Goal: Transaction & Acquisition: Obtain resource

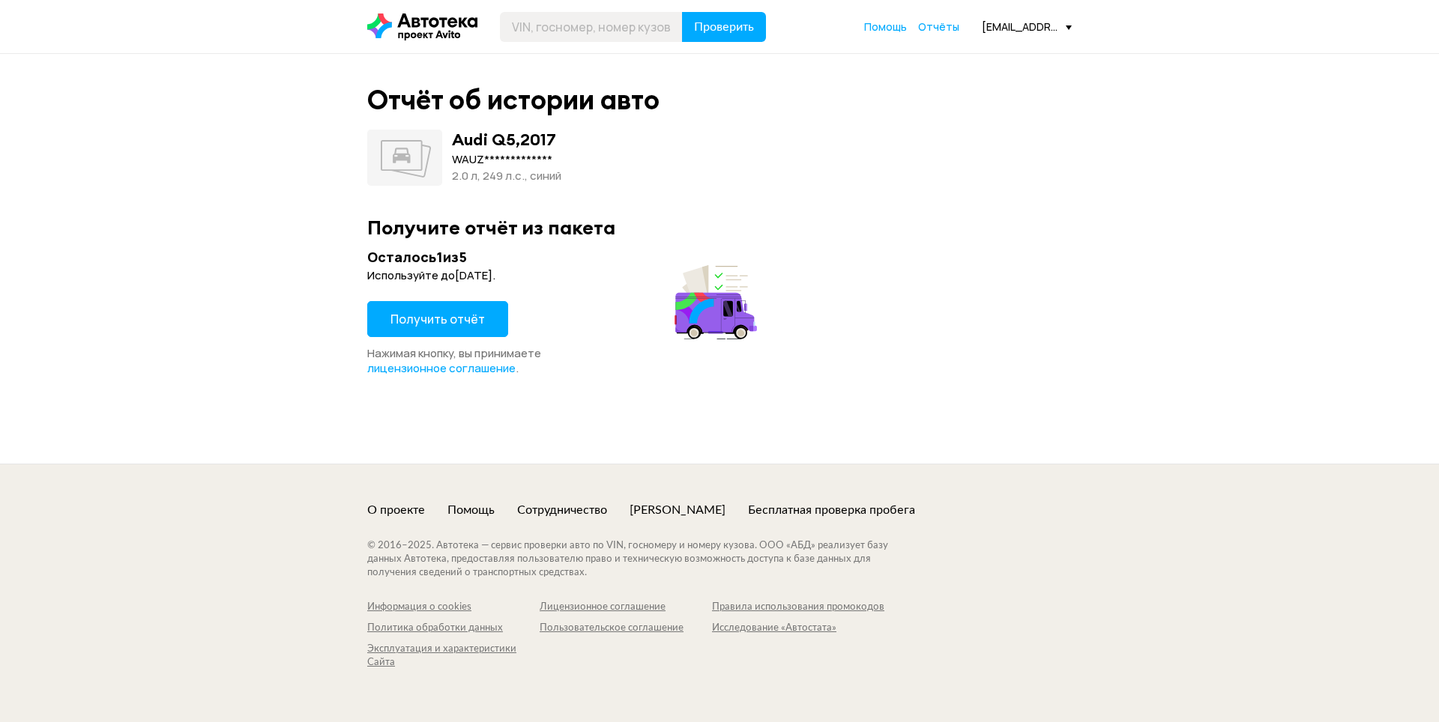
click at [442, 317] on span "Получить отчёт" at bounding box center [437, 319] width 94 height 16
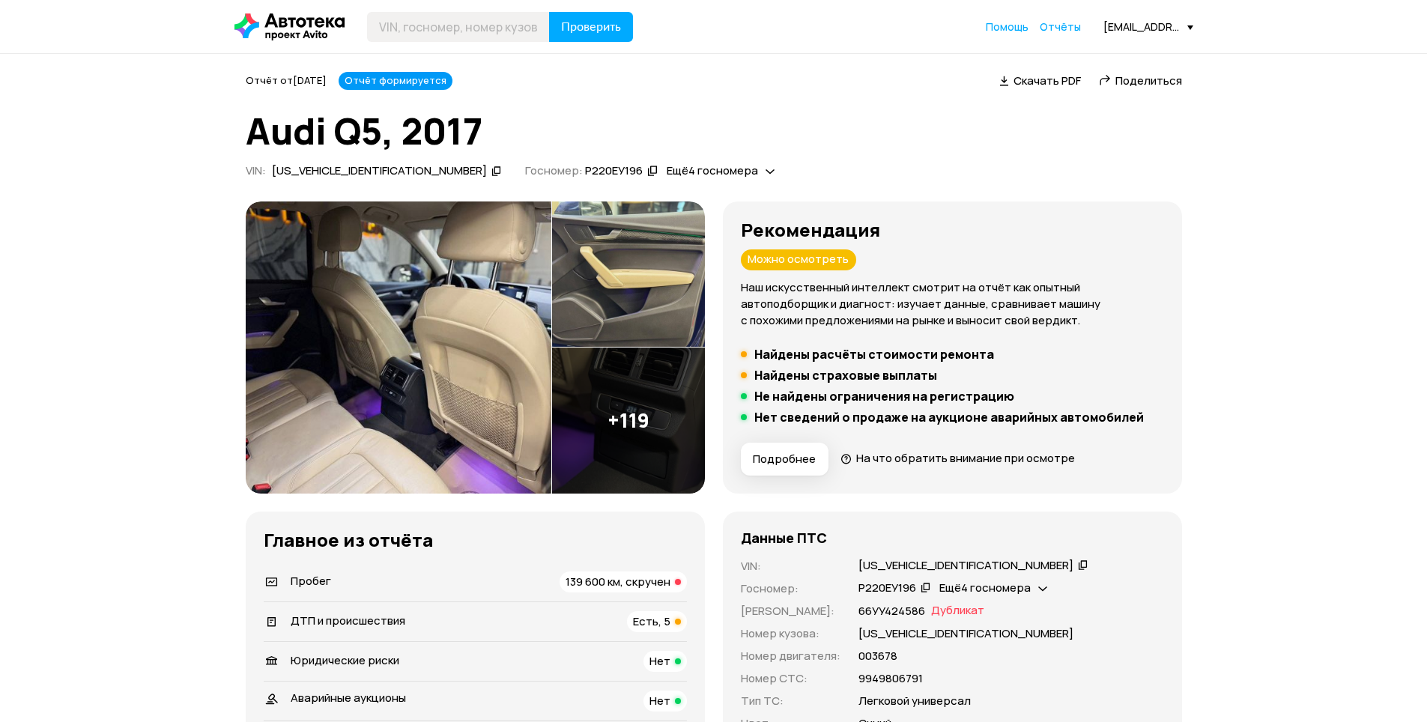
click at [880, 360] on h5 "Найдены расчёты стоимости ремонта" at bounding box center [875, 354] width 240 height 15
click at [881, 350] on h5 "Найдены расчёты стоимости ремонта" at bounding box center [875, 354] width 240 height 15
click at [472, 316] on img at bounding box center [399, 348] width 306 height 292
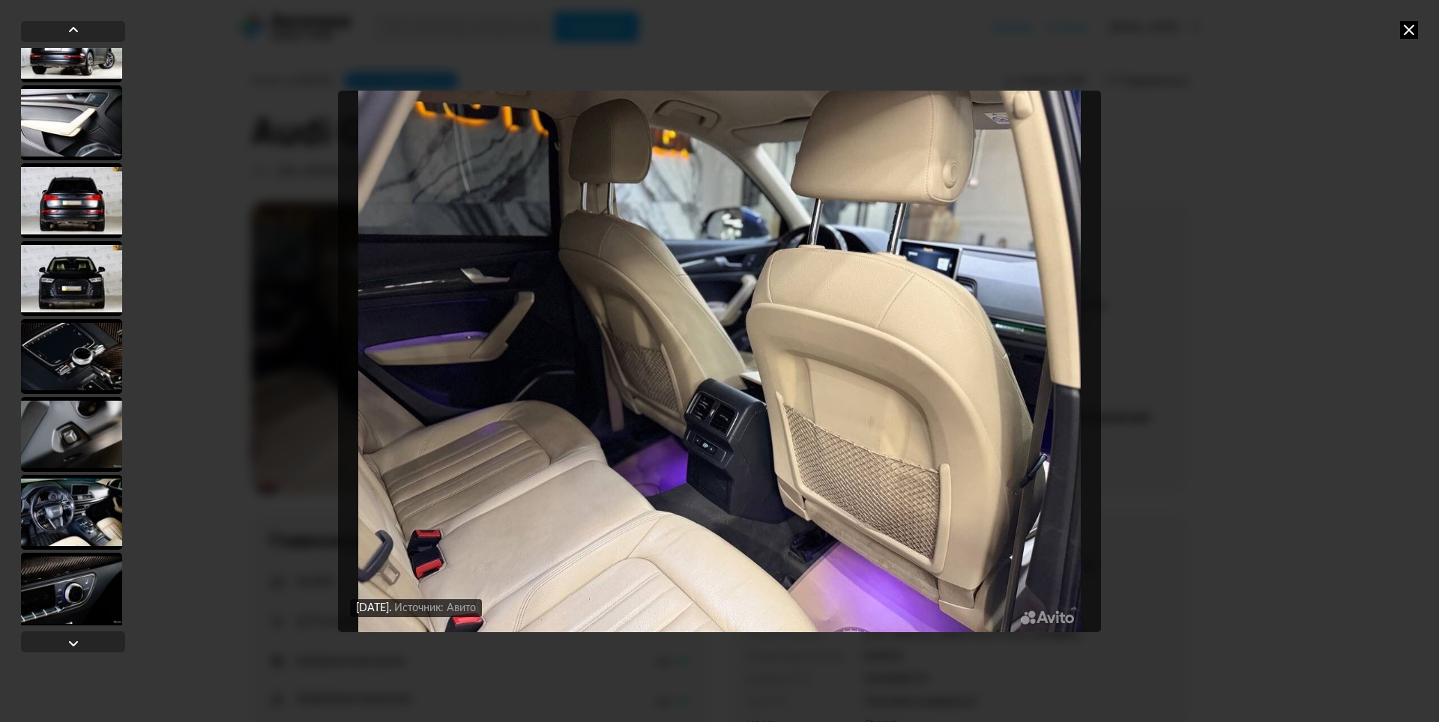
click at [74, 205] on div at bounding box center [71, 200] width 101 height 75
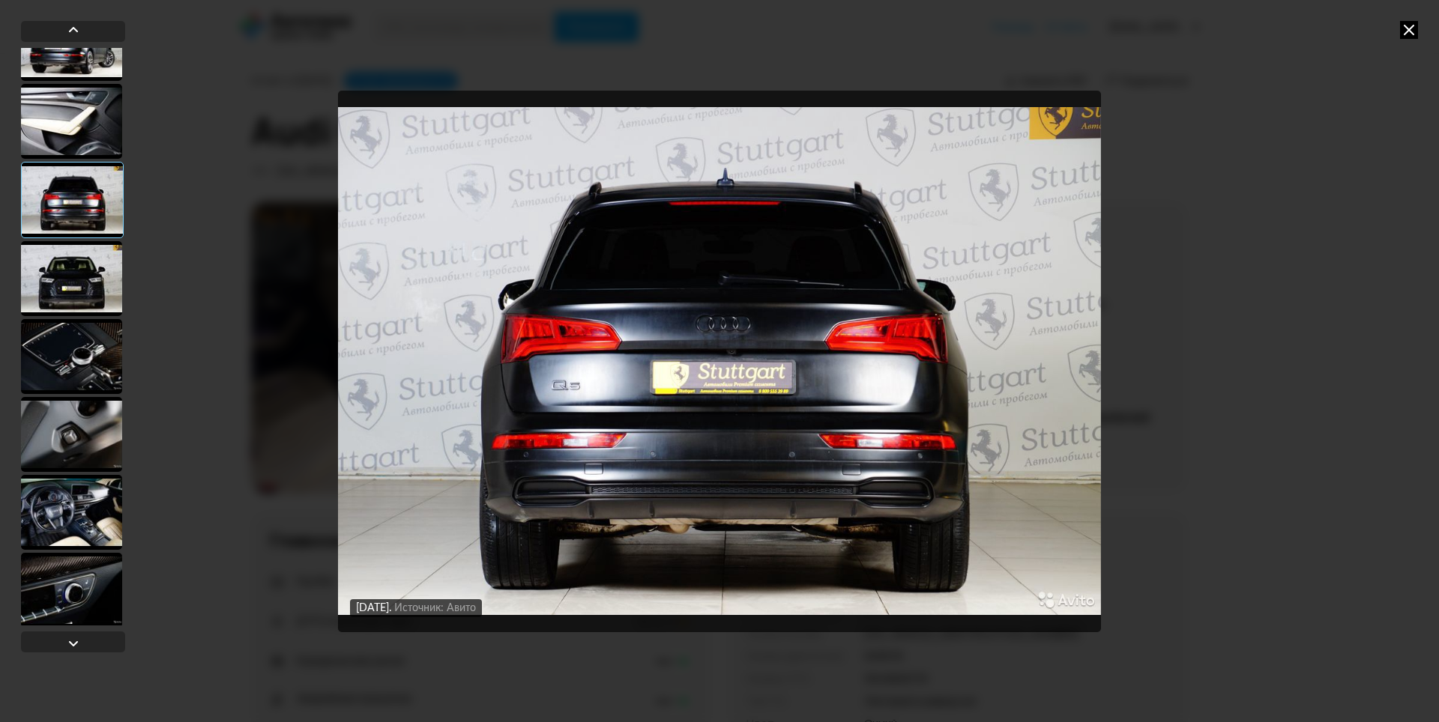
scroll to position [2846, 0]
click at [70, 257] on div at bounding box center [71, 280] width 101 height 75
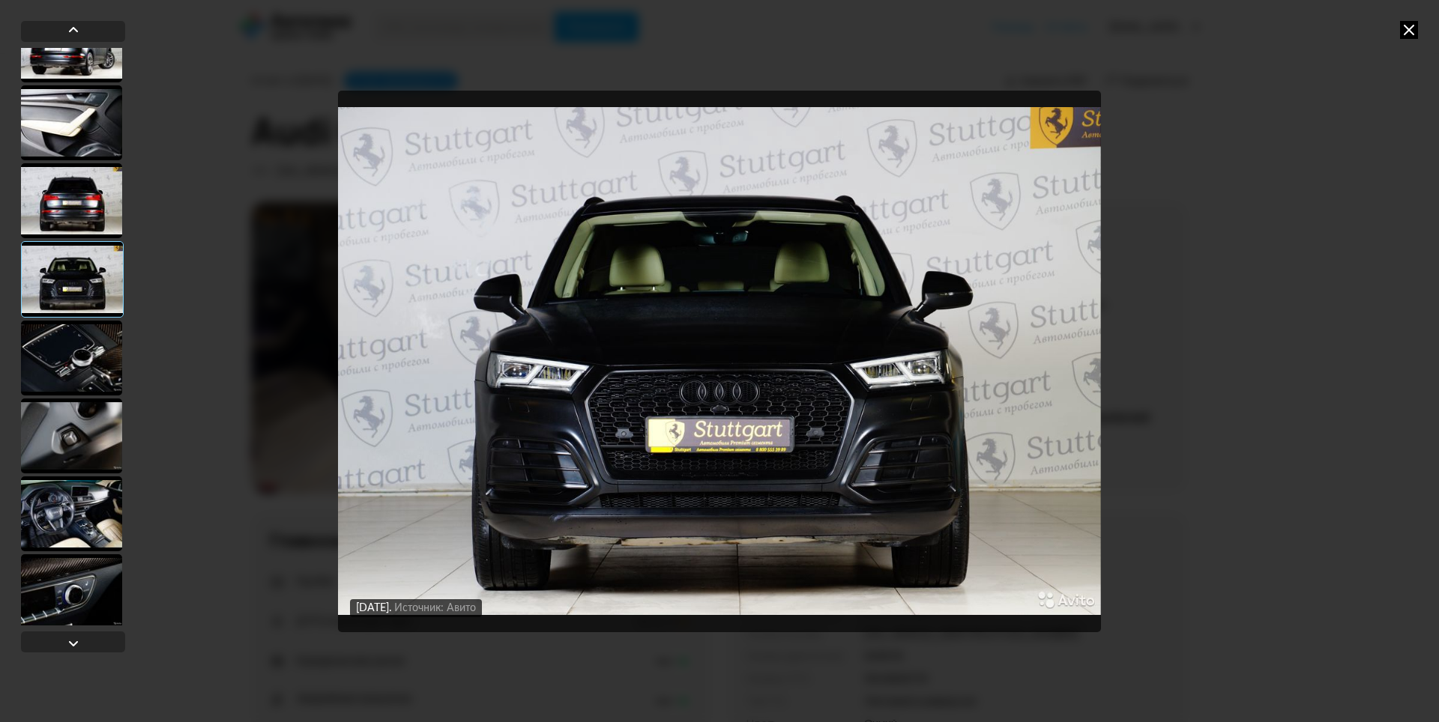
click at [70, 328] on div at bounding box center [71, 358] width 101 height 75
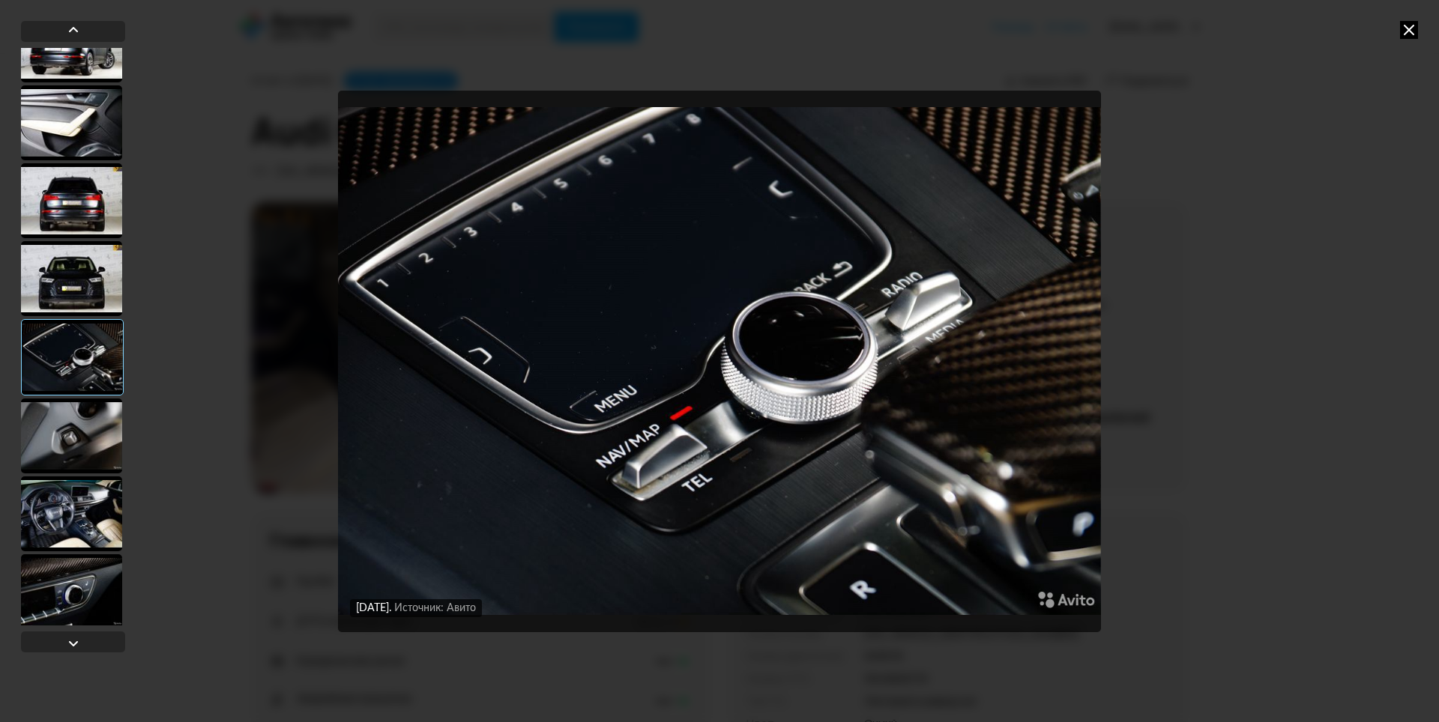
click at [64, 408] on div at bounding box center [71, 436] width 101 height 75
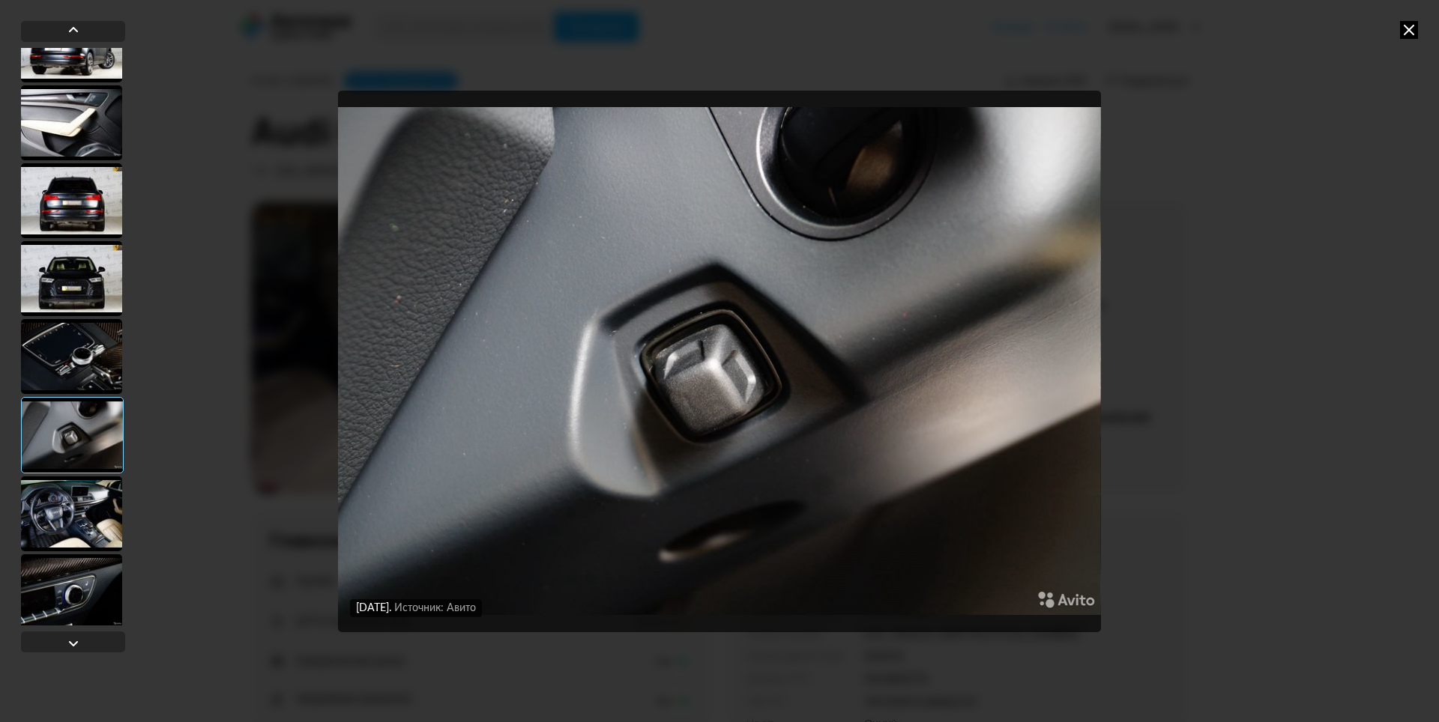
click at [61, 481] on div at bounding box center [71, 514] width 101 height 75
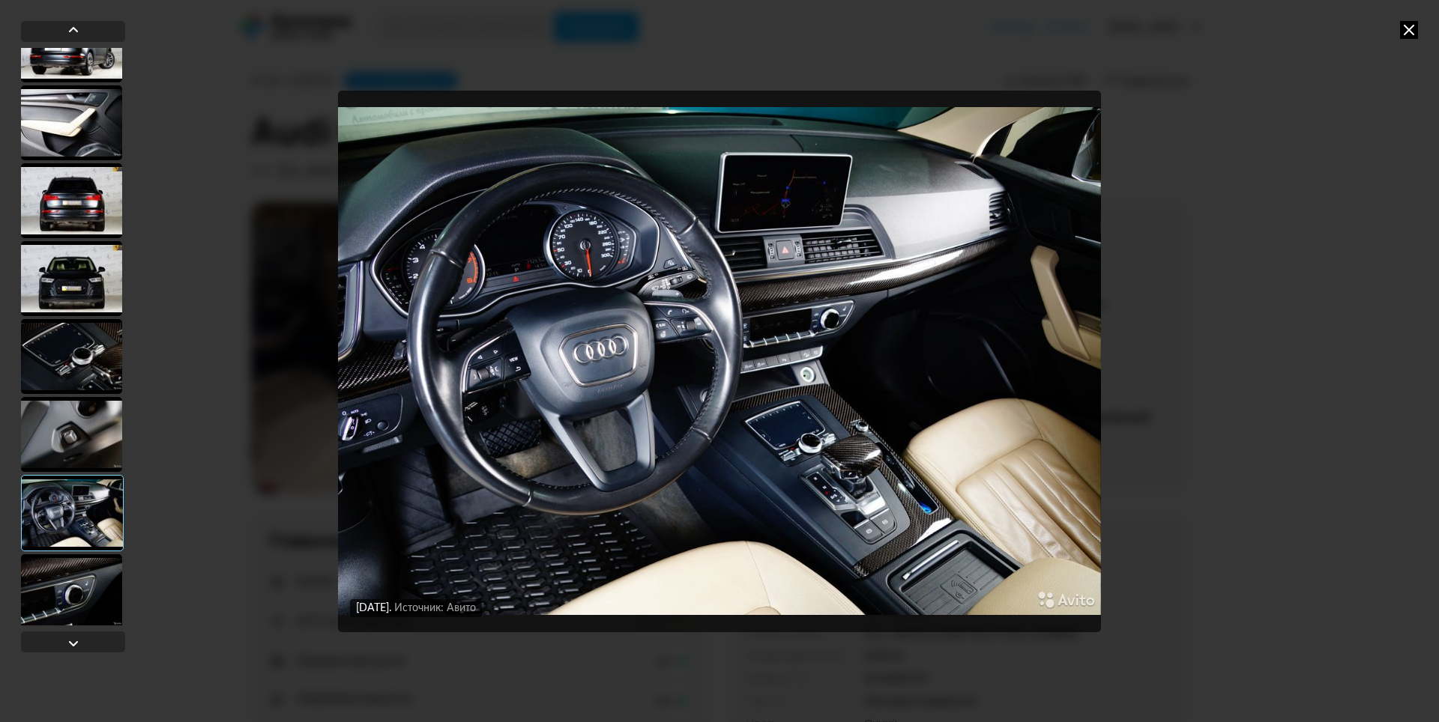
click at [79, 578] on div at bounding box center [71, 592] width 101 height 75
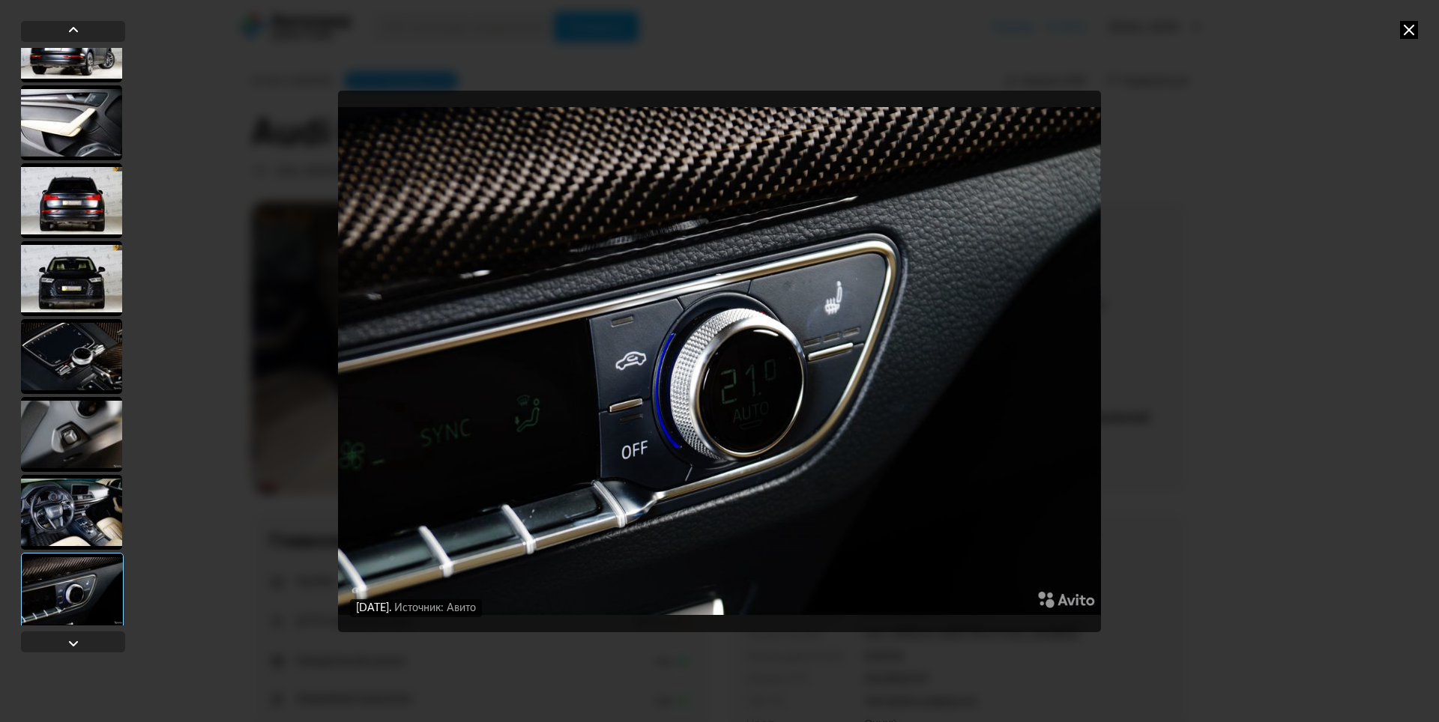
click at [76, 610] on div at bounding box center [72, 591] width 103 height 76
click at [66, 642] on div at bounding box center [73, 644] width 18 height 18
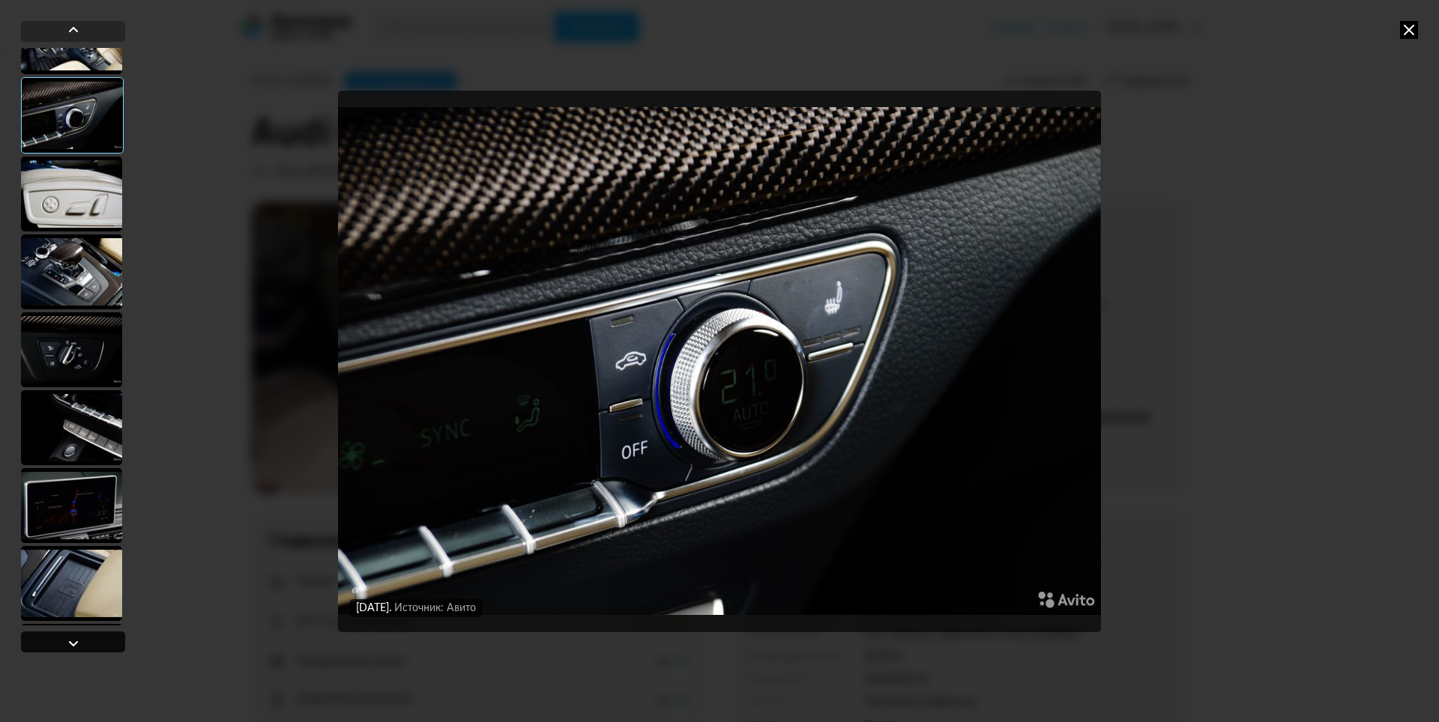
click at [66, 642] on div at bounding box center [73, 644] width 18 height 18
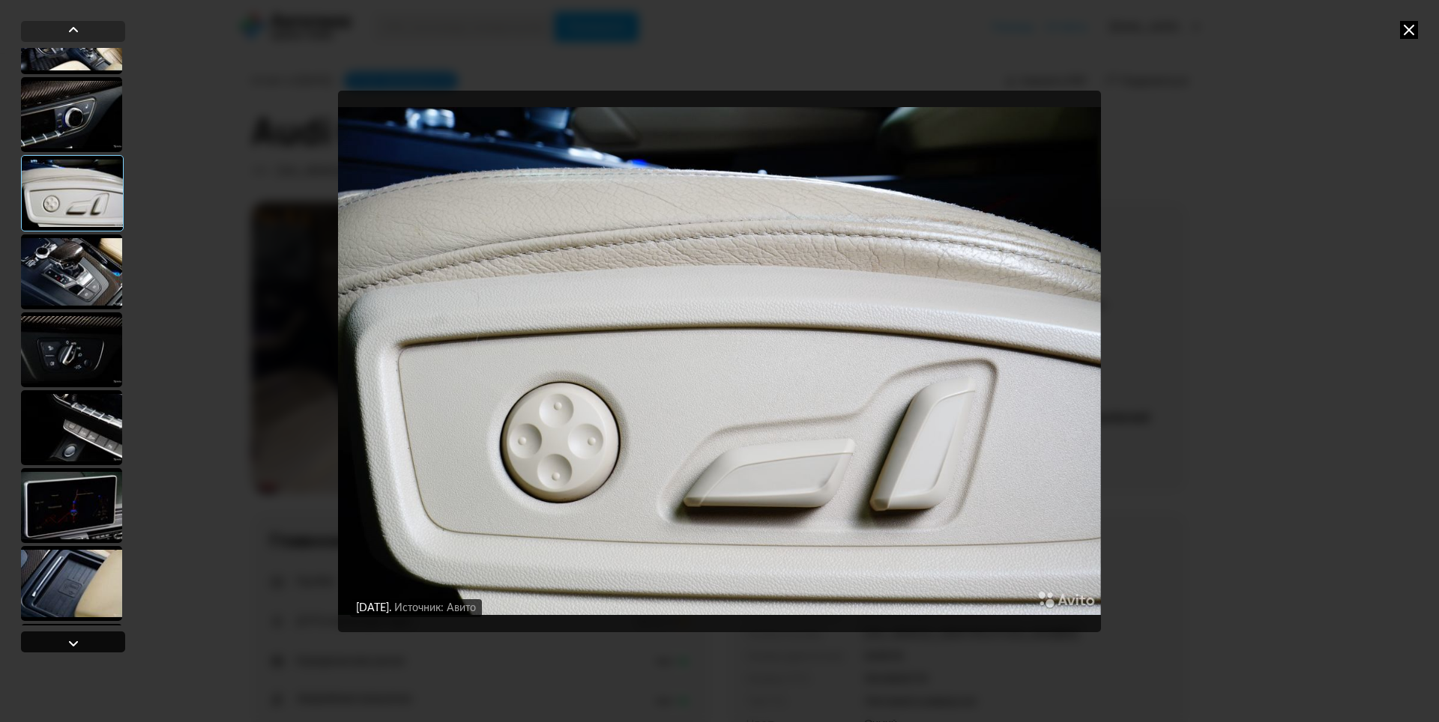
click at [66, 642] on div at bounding box center [73, 644] width 18 height 18
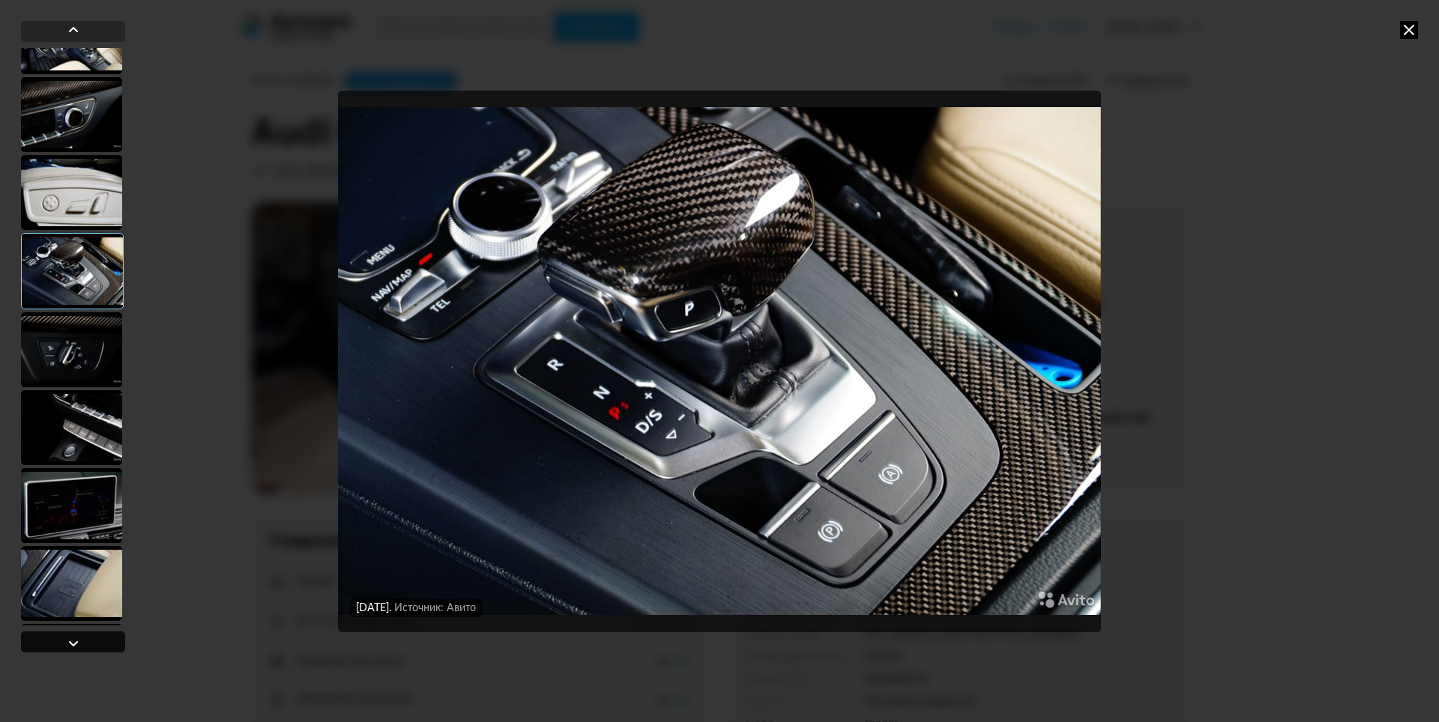
click at [66, 642] on div at bounding box center [73, 644] width 18 height 18
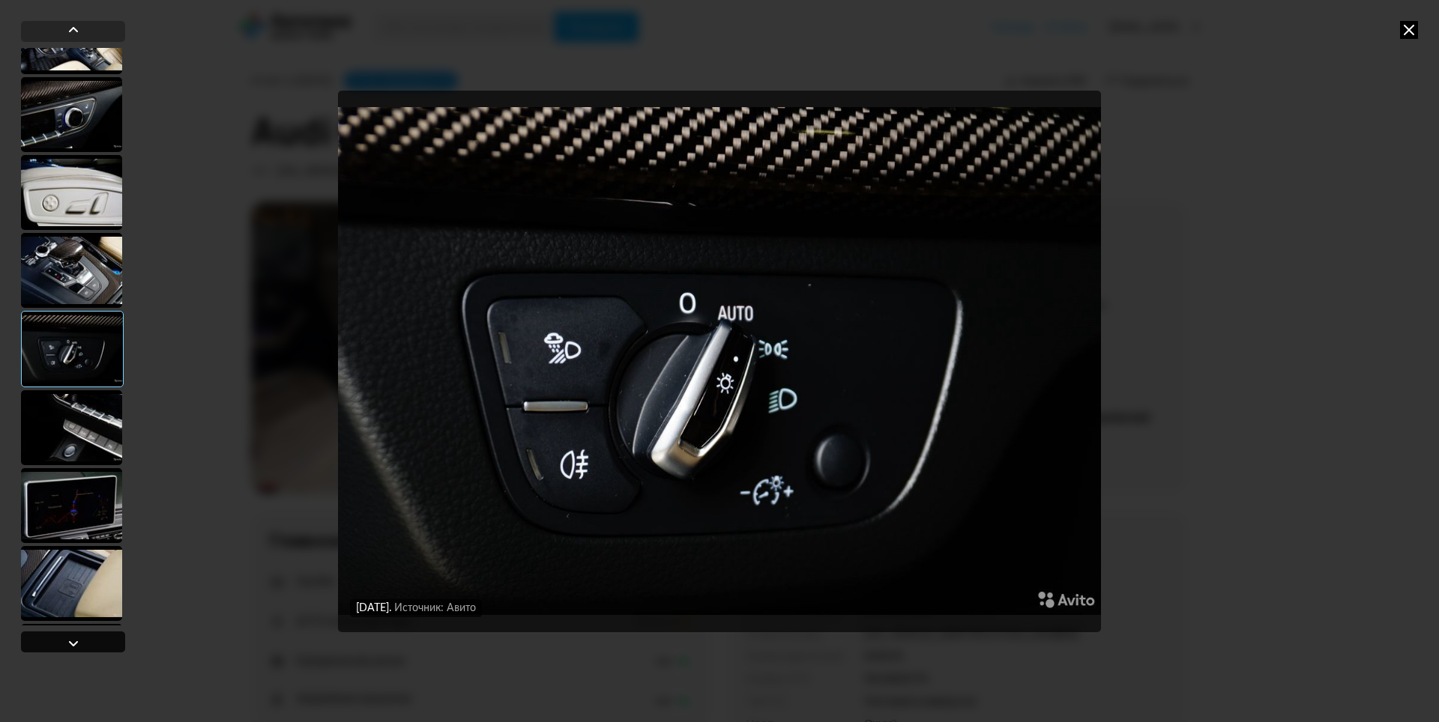
click at [66, 642] on div at bounding box center [73, 644] width 18 height 18
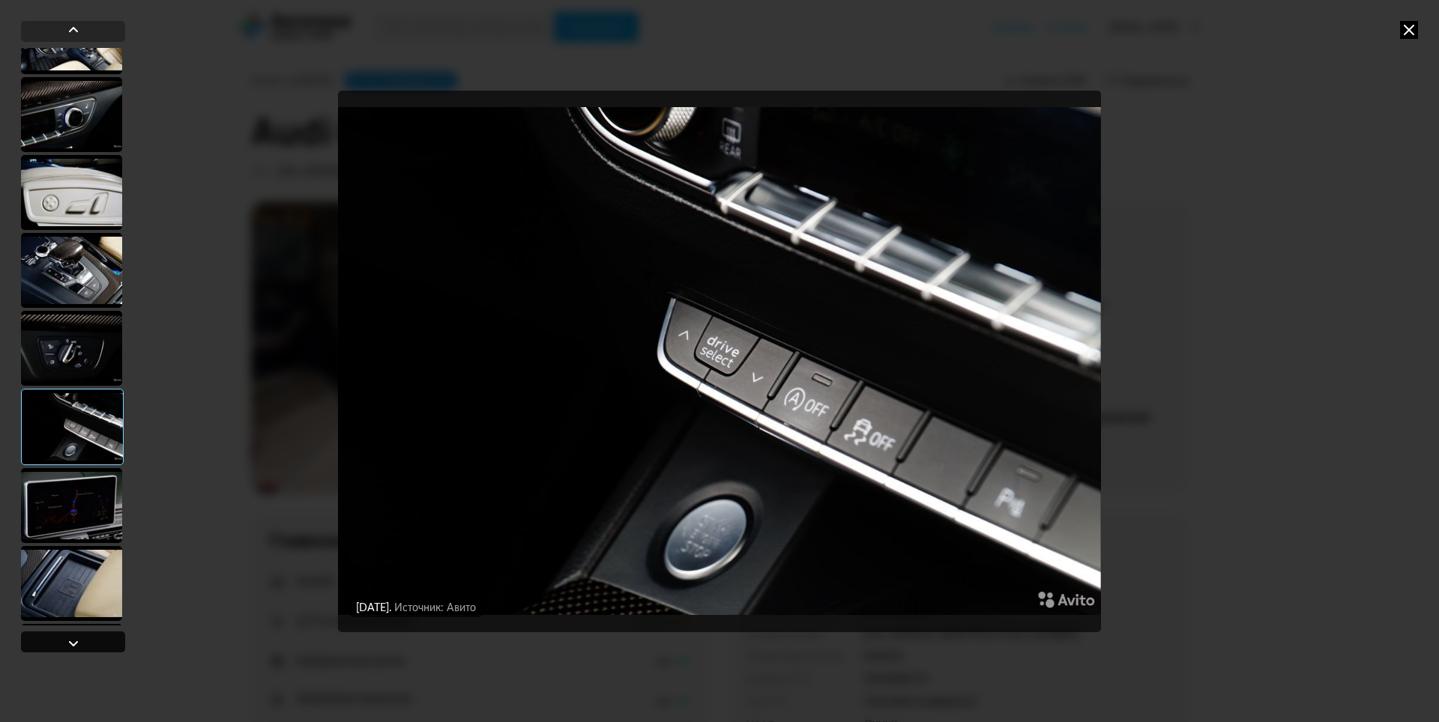
click at [66, 642] on div at bounding box center [73, 644] width 18 height 18
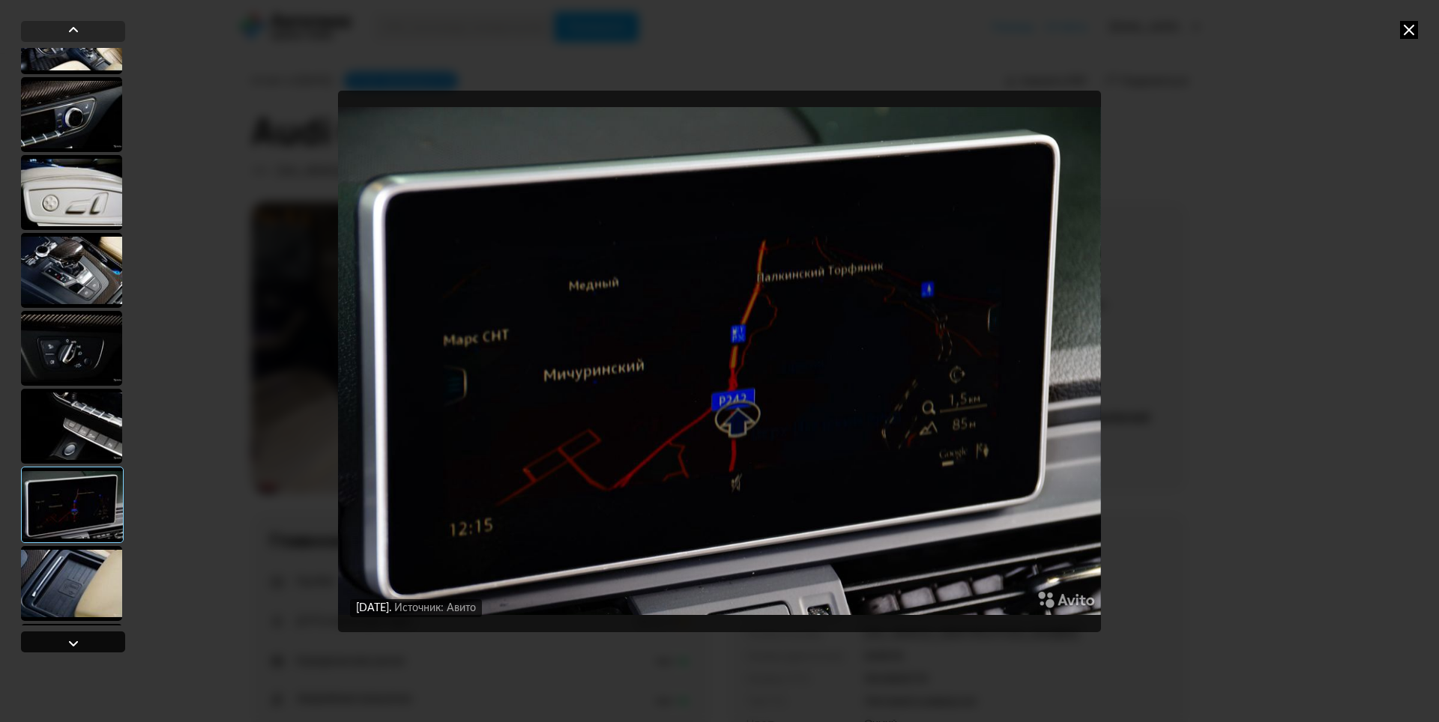
click at [66, 642] on div at bounding box center [73, 644] width 18 height 18
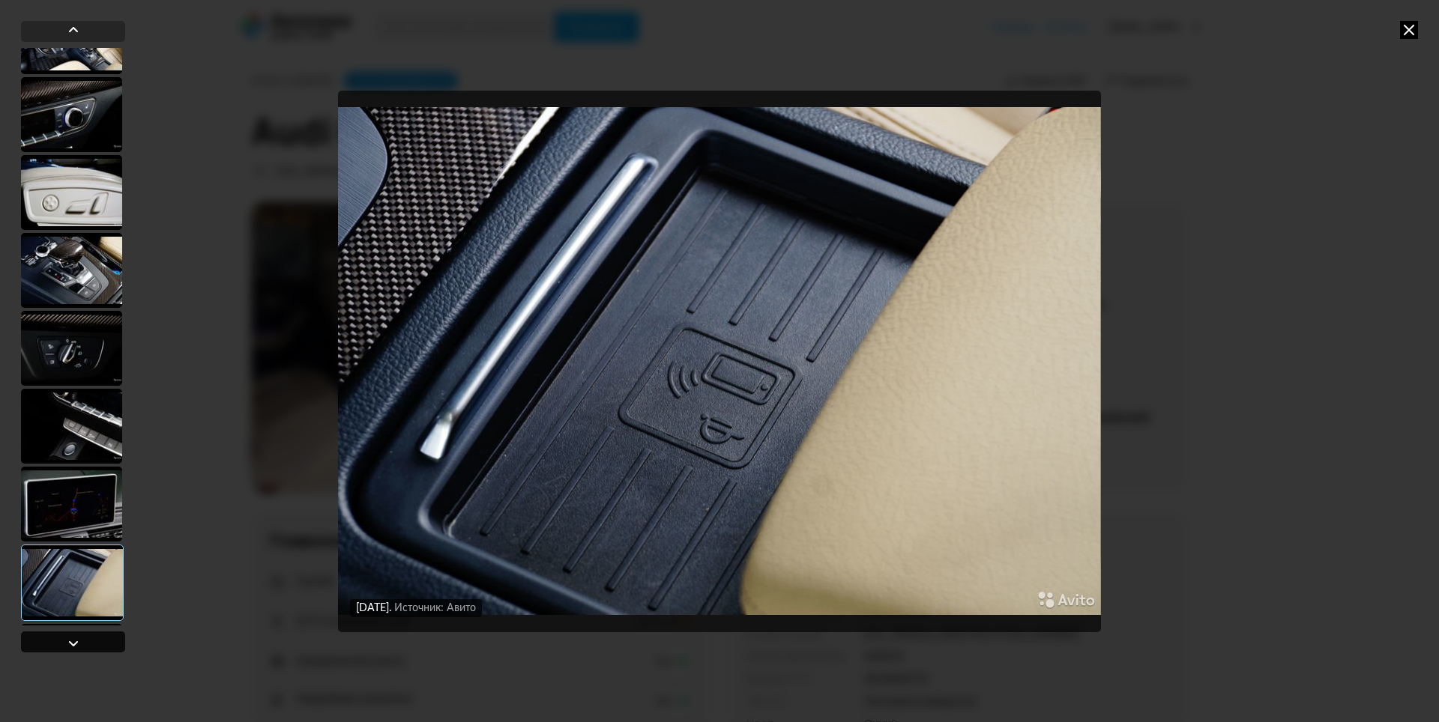
click at [66, 642] on div at bounding box center [73, 644] width 18 height 18
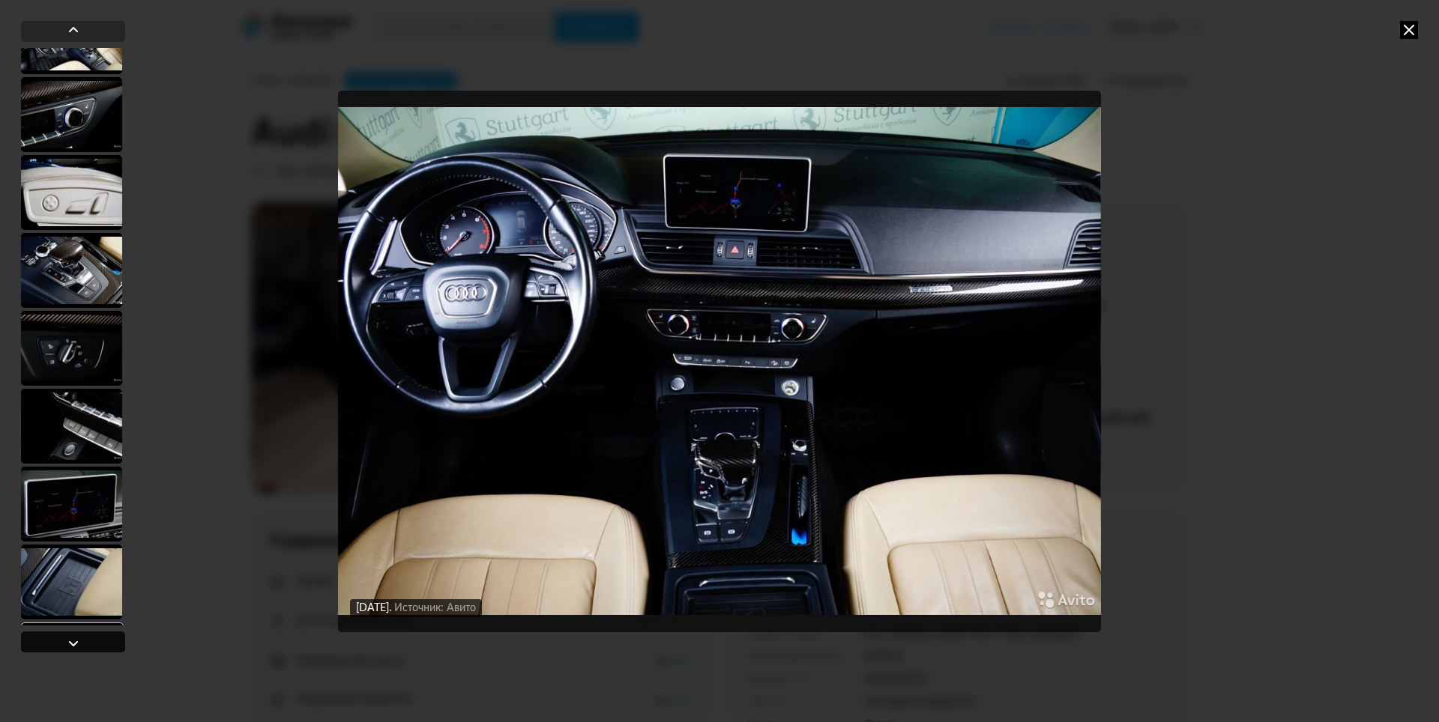
click at [66, 642] on div at bounding box center [73, 644] width 18 height 18
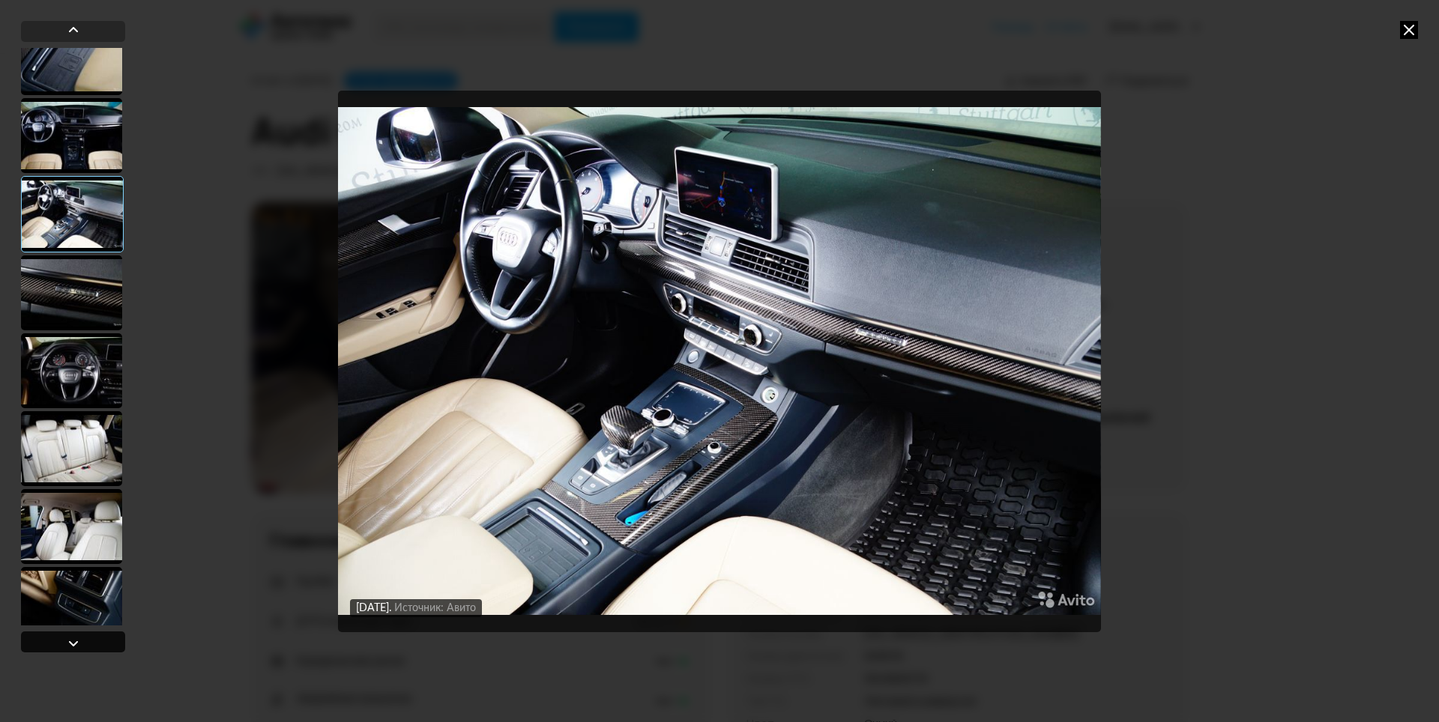
click at [66, 642] on div at bounding box center [73, 644] width 18 height 18
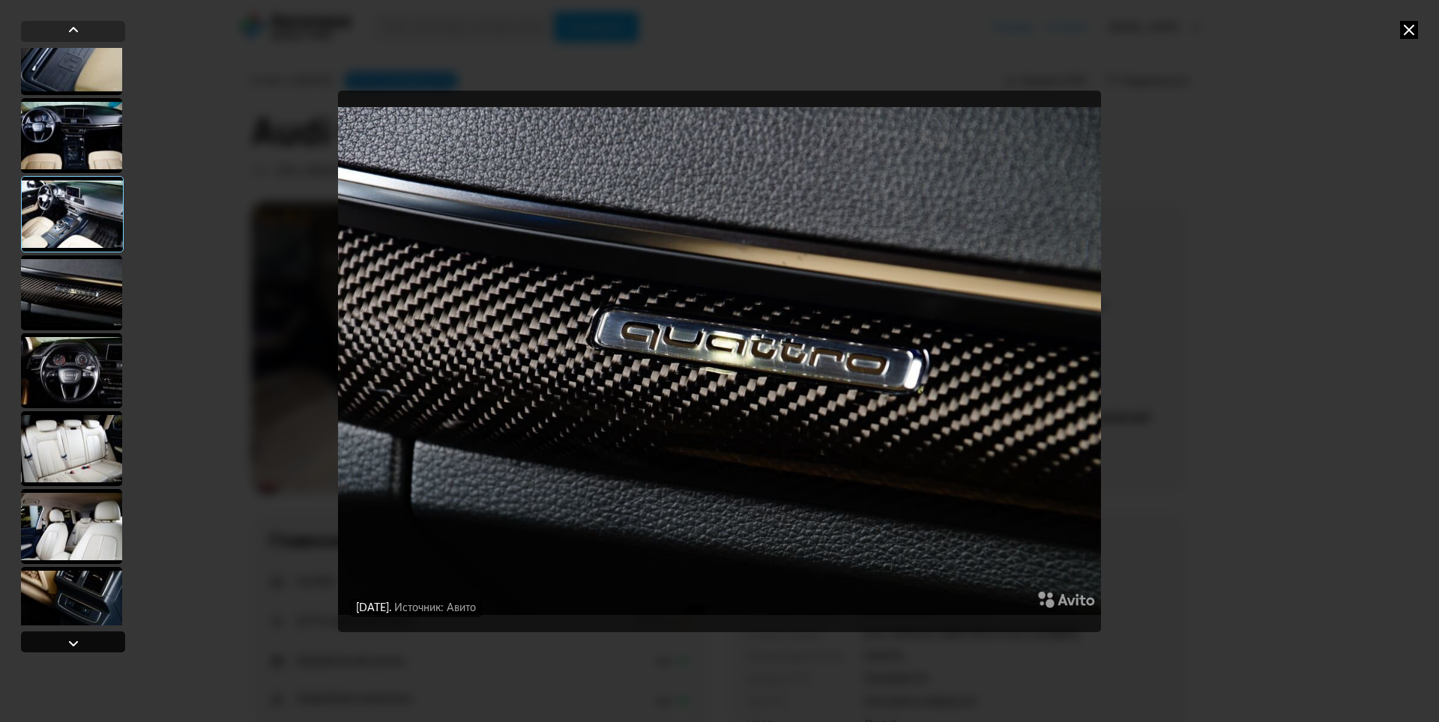
click at [66, 642] on div at bounding box center [73, 644] width 18 height 18
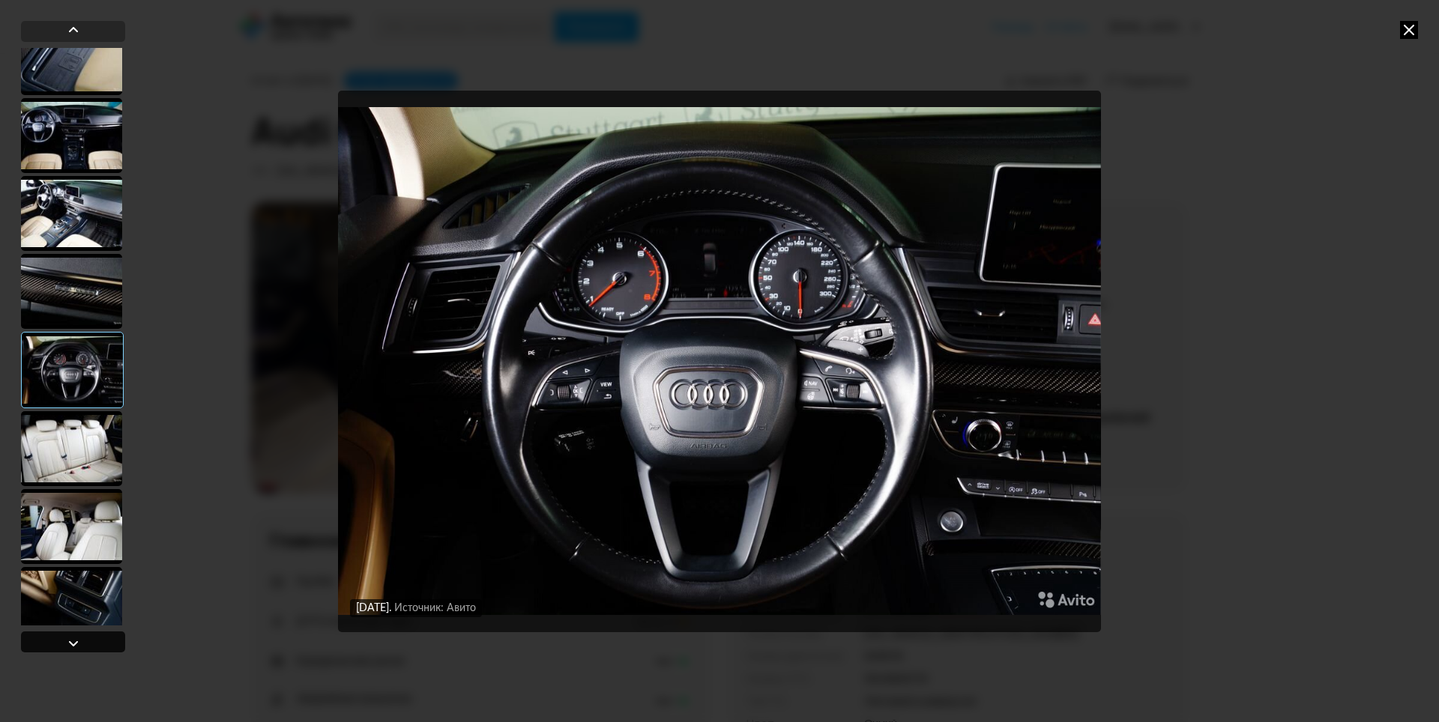
click at [66, 642] on div at bounding box center [73, 644] width 18 height 18
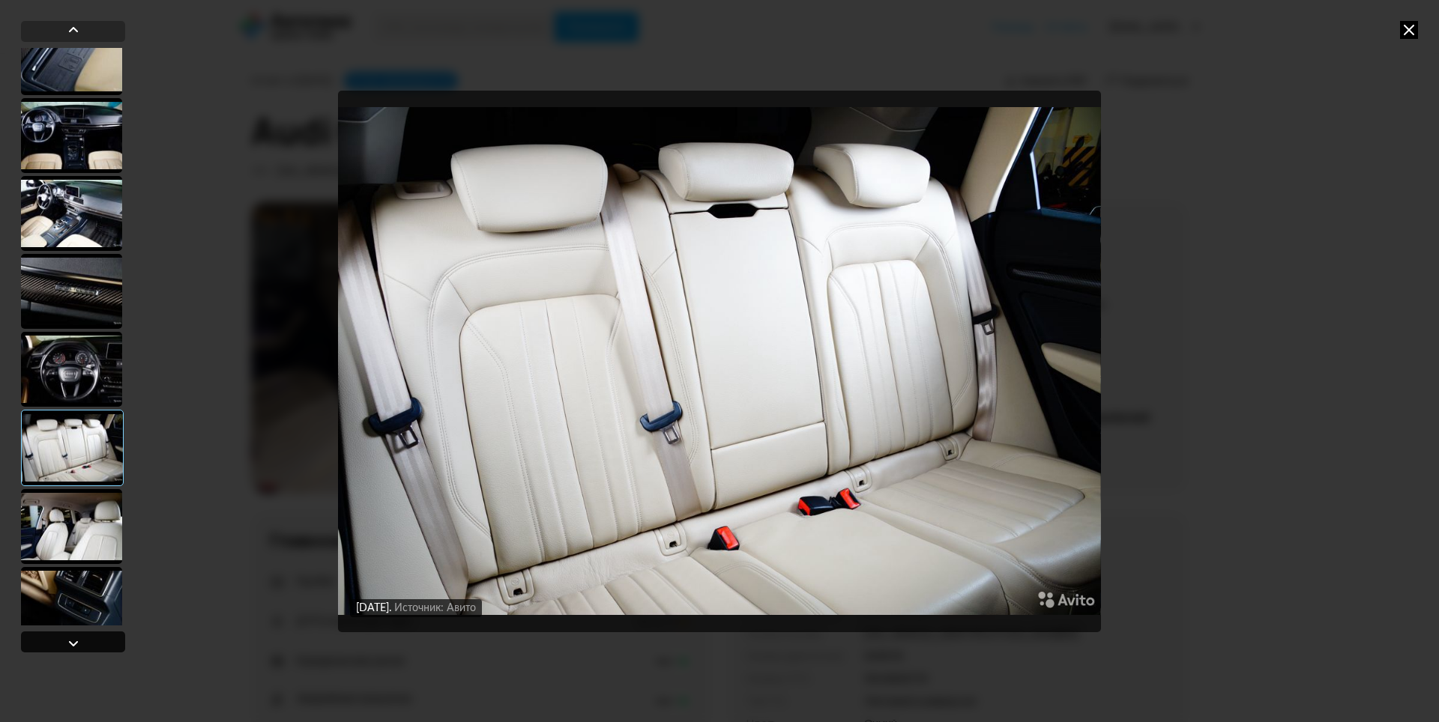
click at [66, 642] on div at bounding box center [73, 644] width 18 height 18
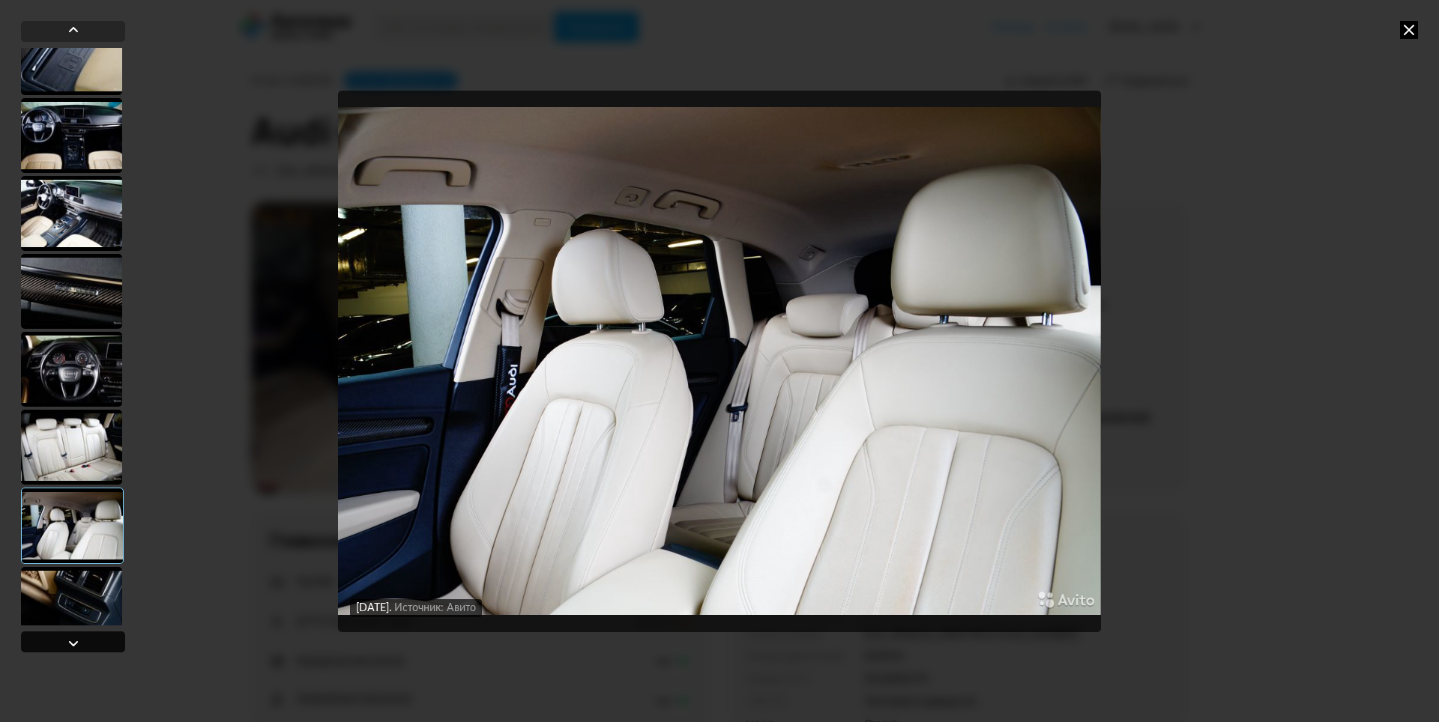
click at [66, 642] on div at bounding box center [73, 644] width 18 height 18
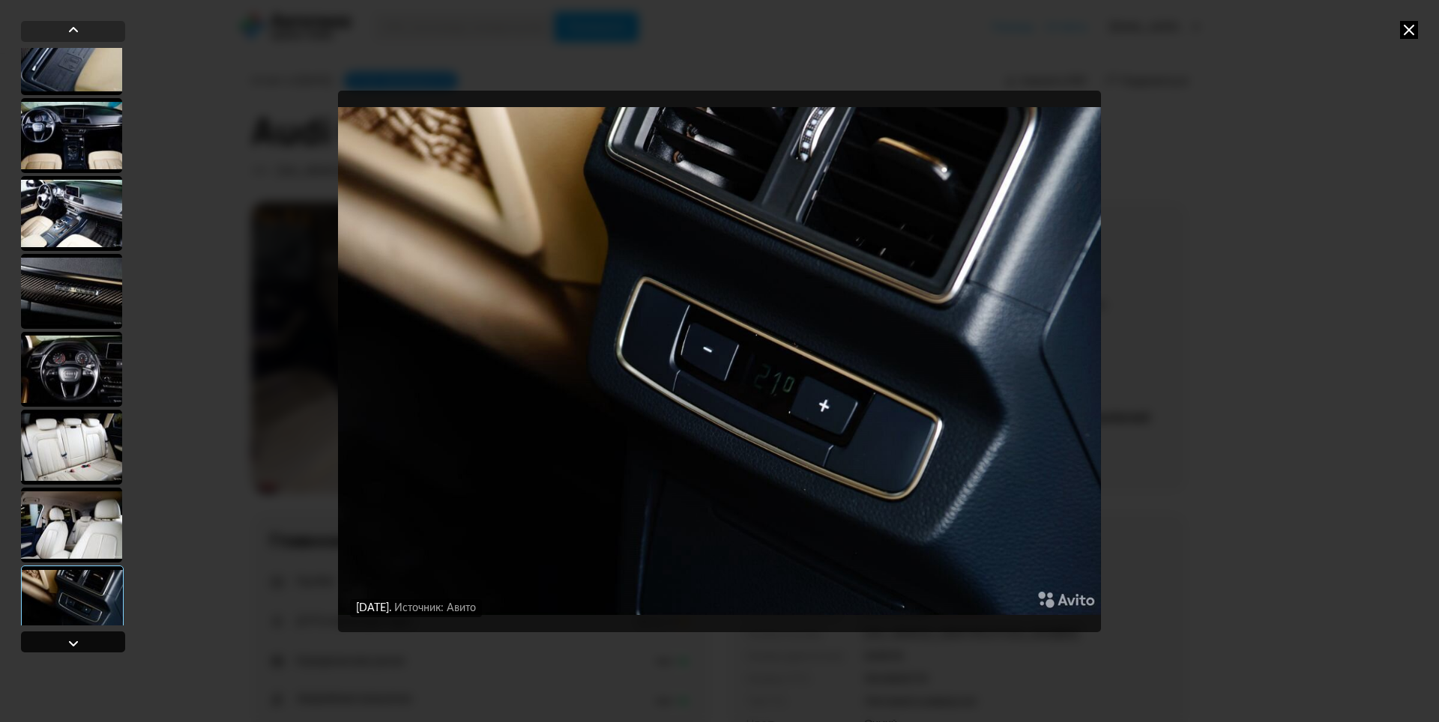
click at [66, 642] on div at bounding box center [73, 644] width 18 height 18
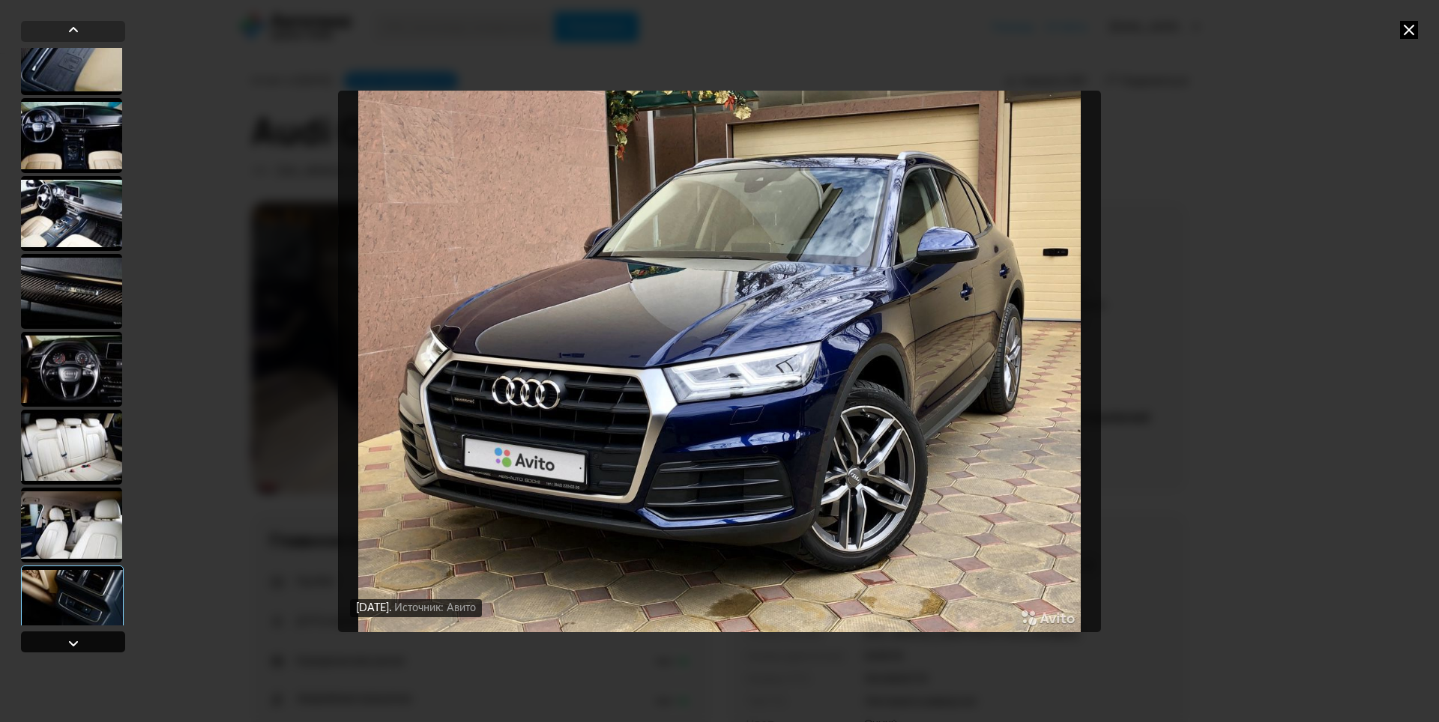
scroll to position [4296, 0]
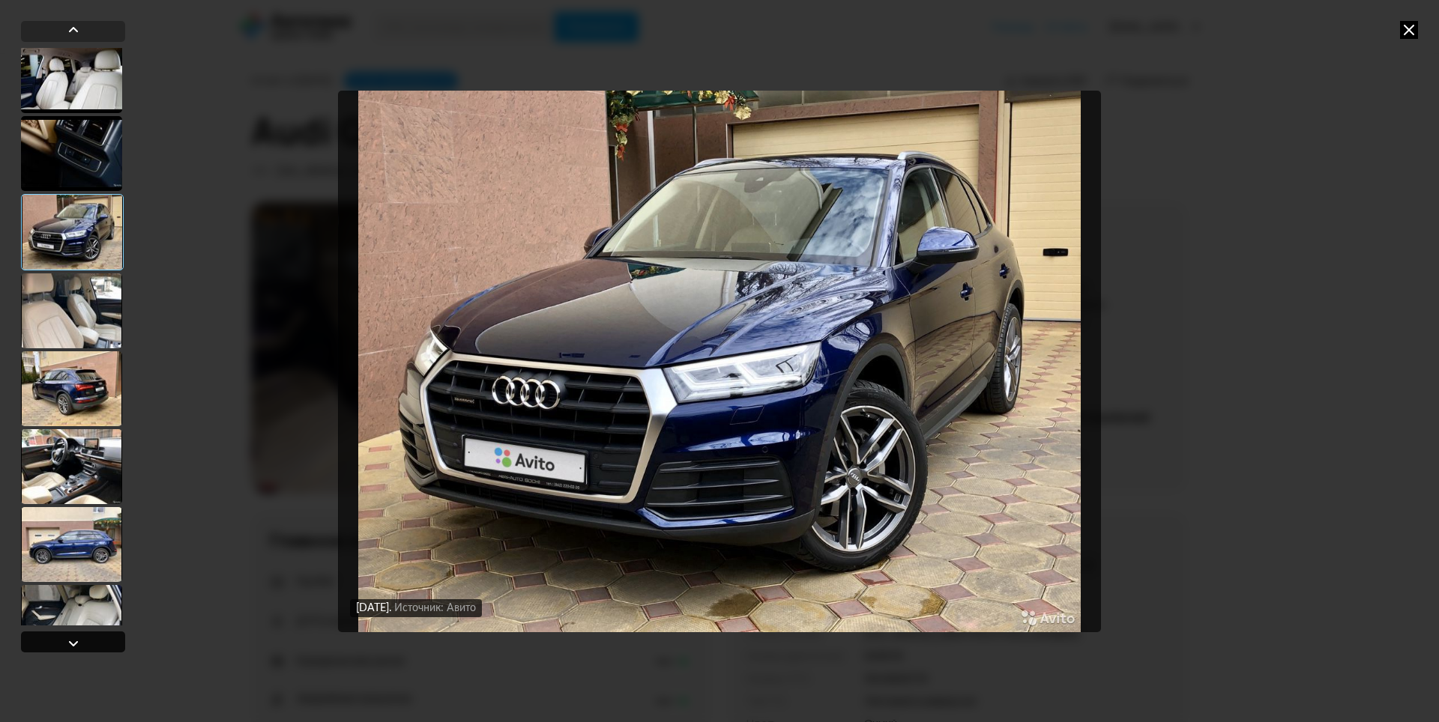
click at [66, 642] on div at bounding box center [73, 644] width 18 height 18
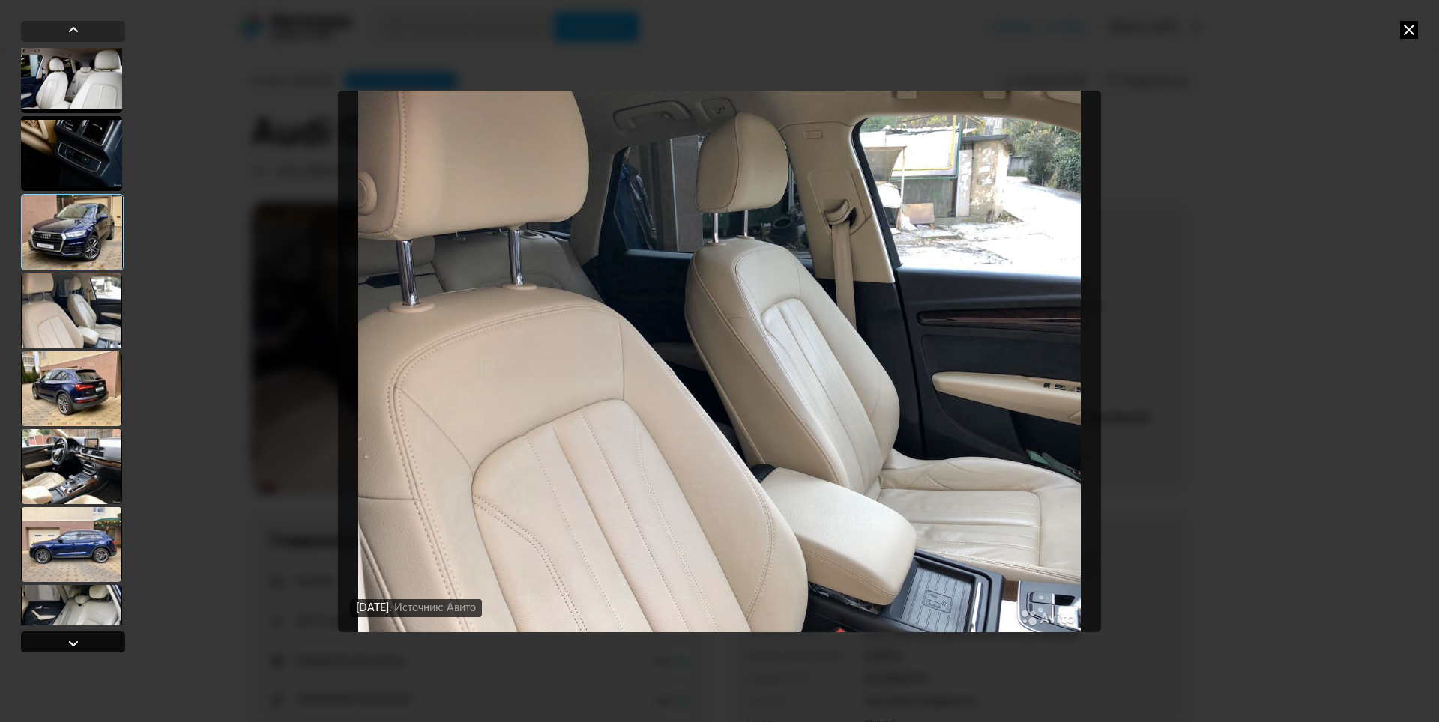
click at [66, 642] on div at bounding box center [73, 644] width 18 height 18
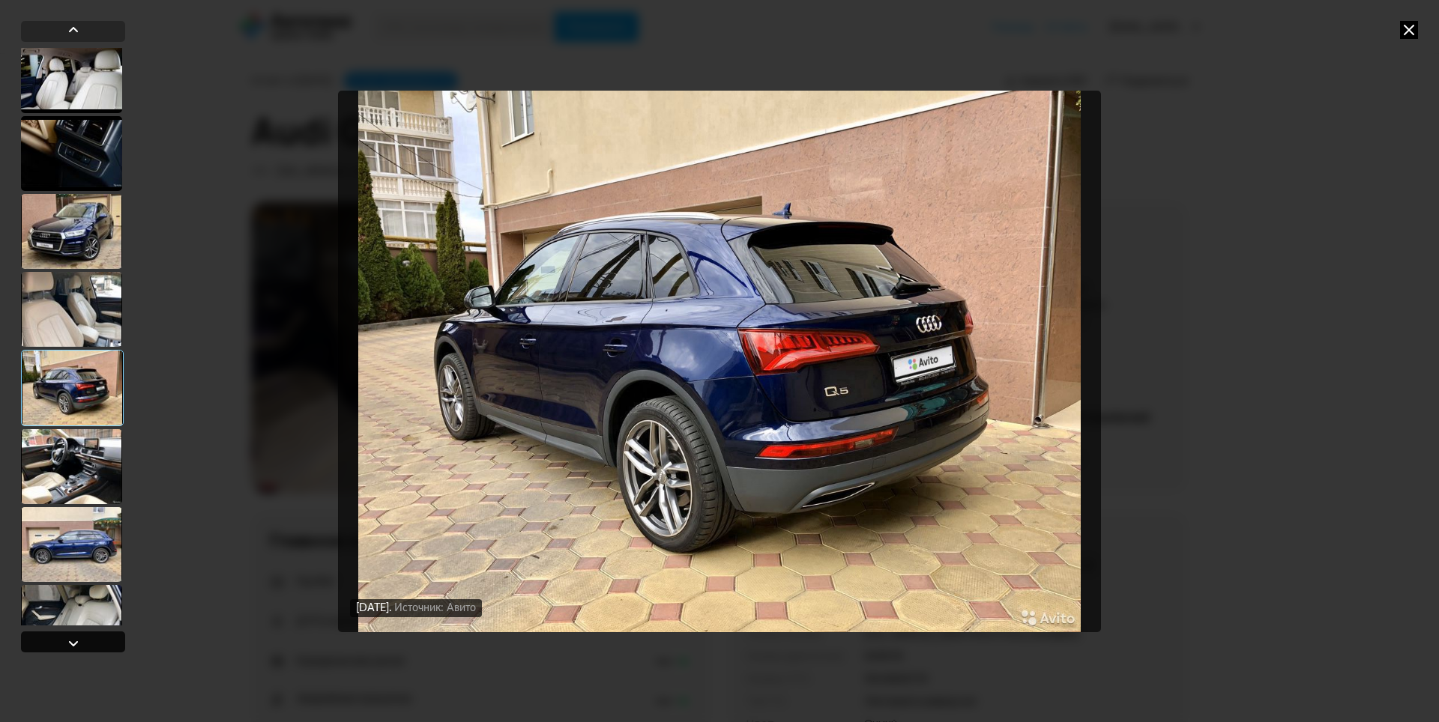
click at [66, 642] on div at bounding box center [73, 644] width 18 height 18
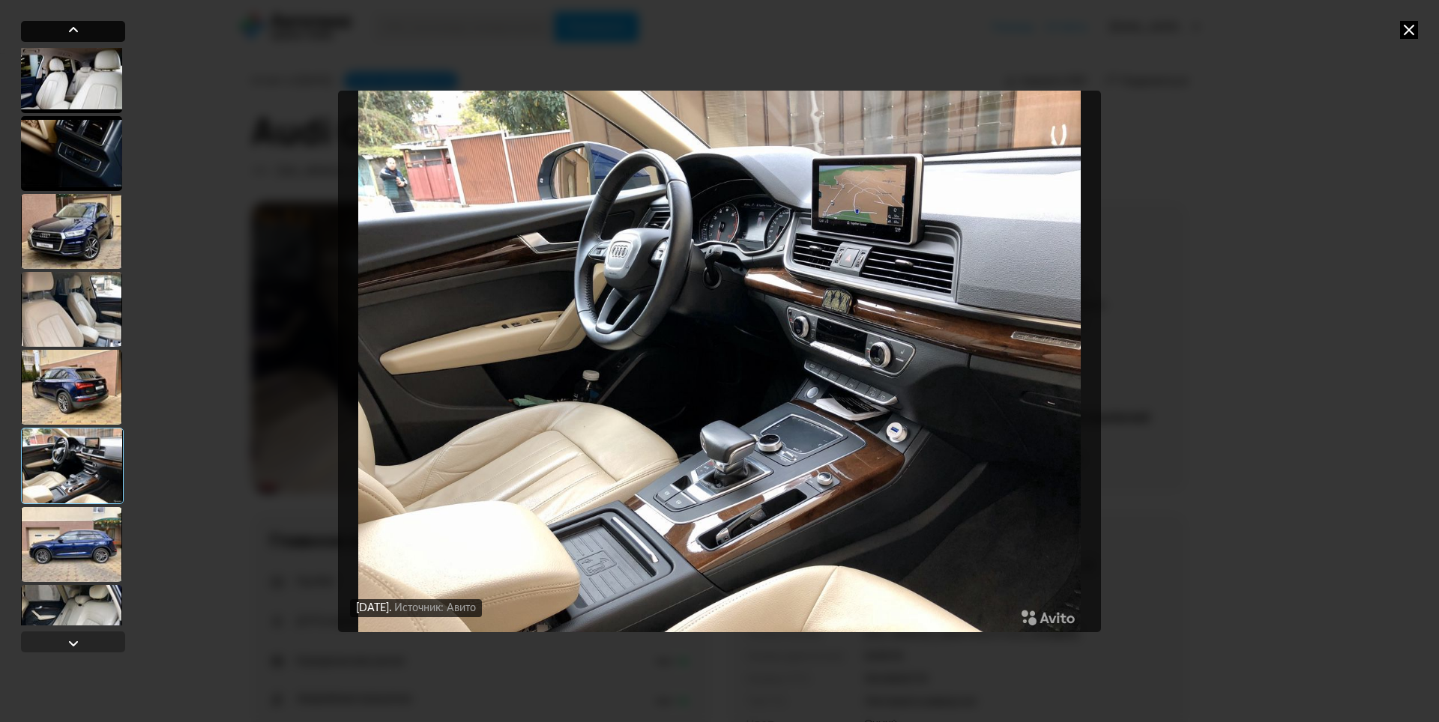
click at [94, 29] on div at bounding box center [73, 31] width 104 height 21
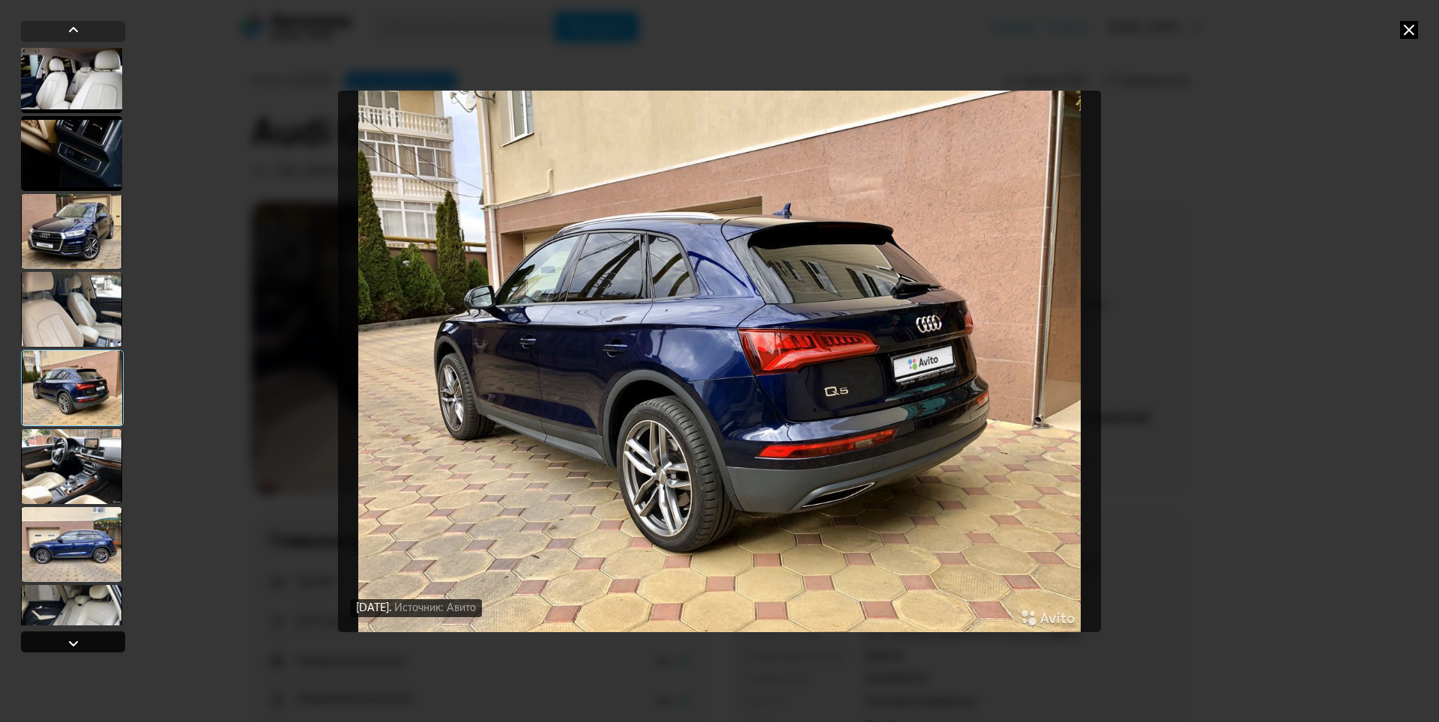
click at [68, 641] on div at bounding box center [73, 644] width 18 height 18
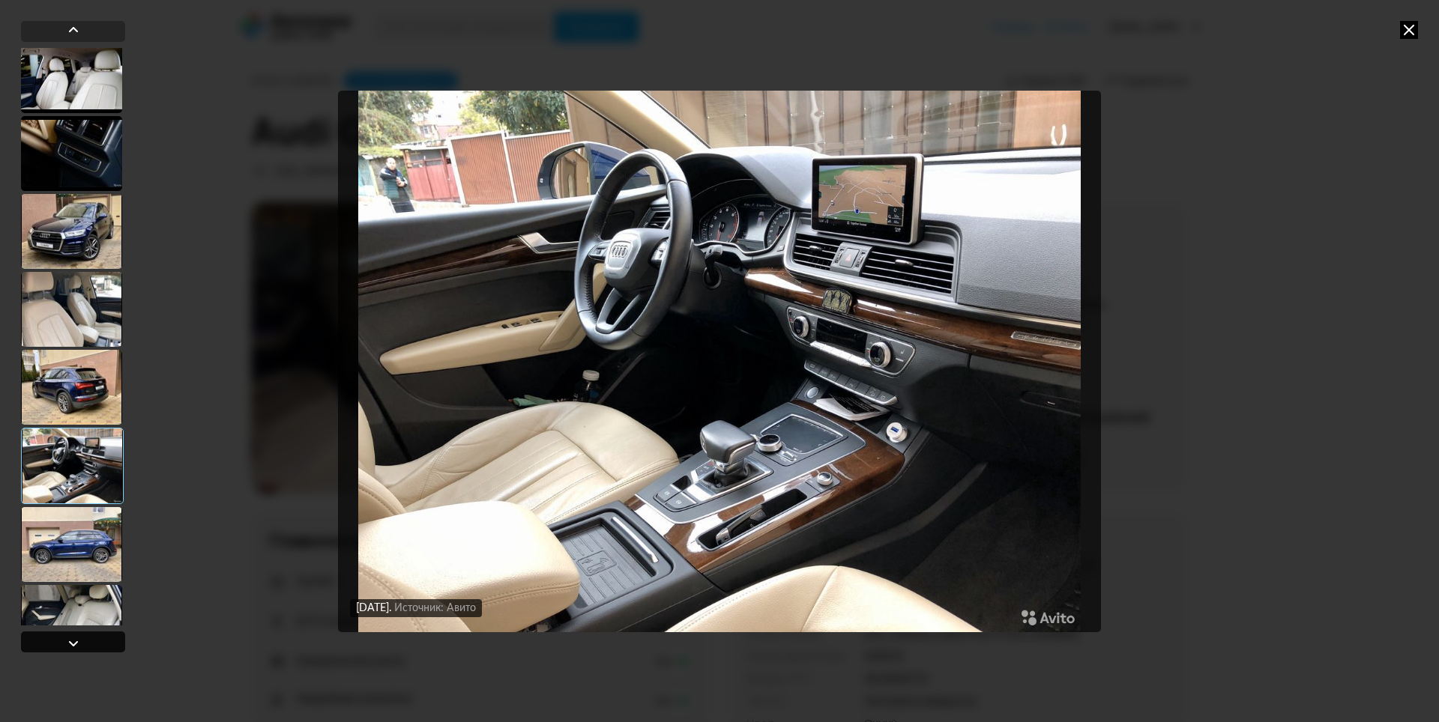
click at [68, 641] on div at bounding box center [73, 644] width 18 height 18
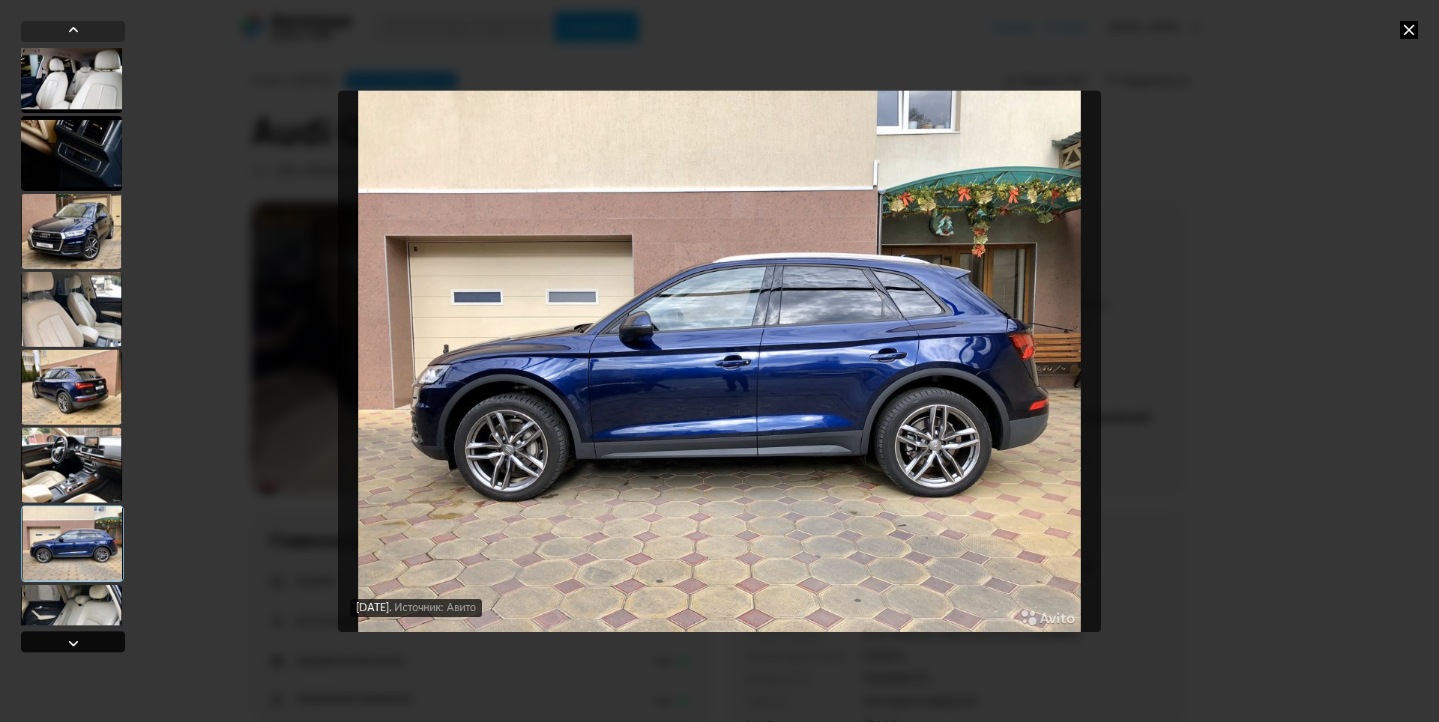
click at [72, 645] on div at bounding box center [73, 644] width 18 height 18
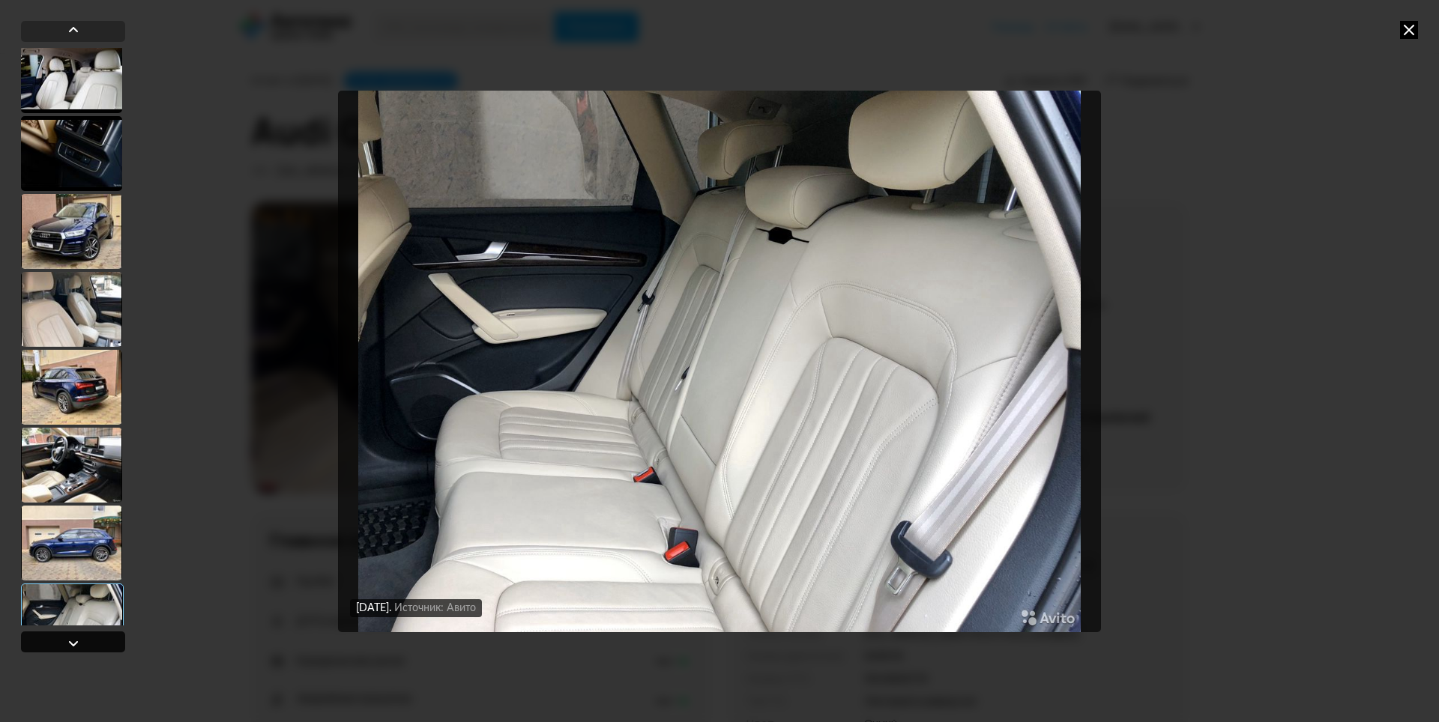
click at [72, 645] on div at bounding box center [73, 644] width 18 height 18
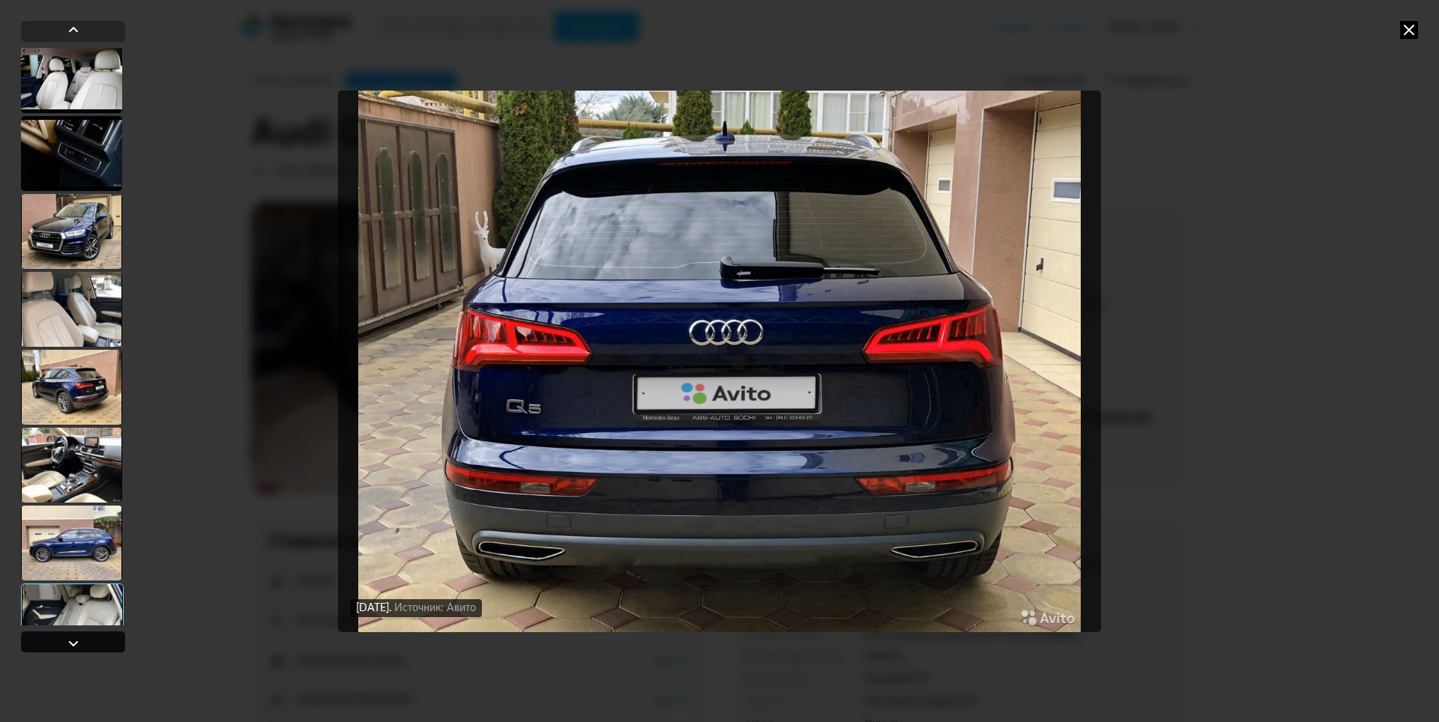
scroll to position [4746, 0]
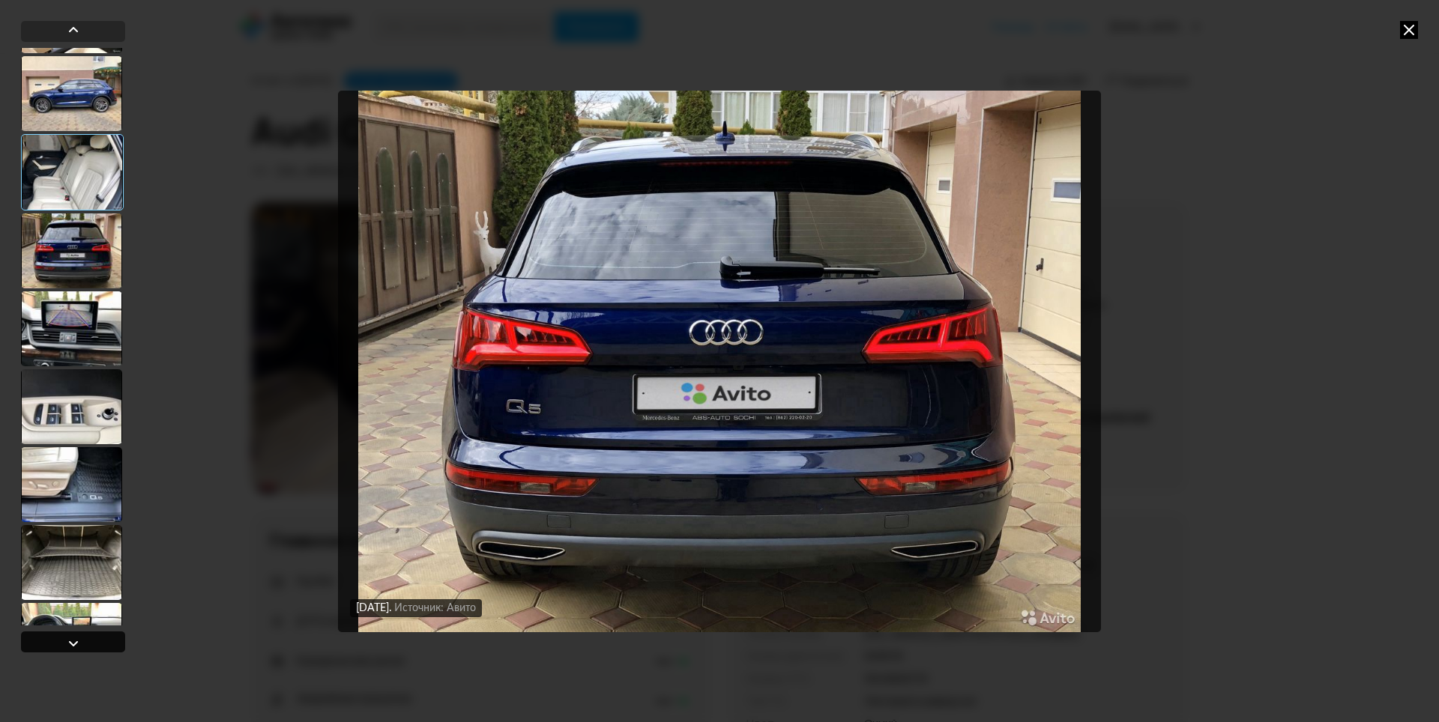
click at [72, 645] on div at bounding box center [73, 644] width 18 height 18
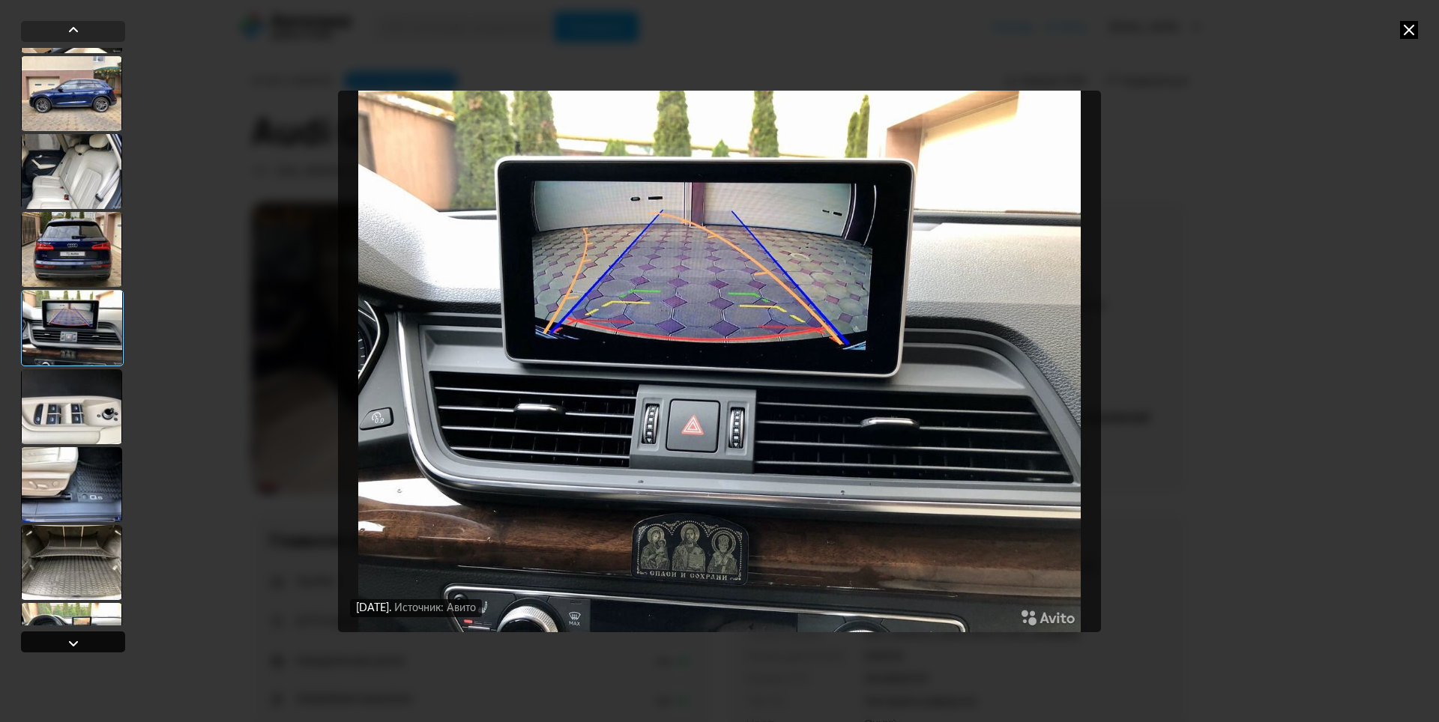
click at [72, 645] on div at bounding box center [73, 644] width 18 height 18
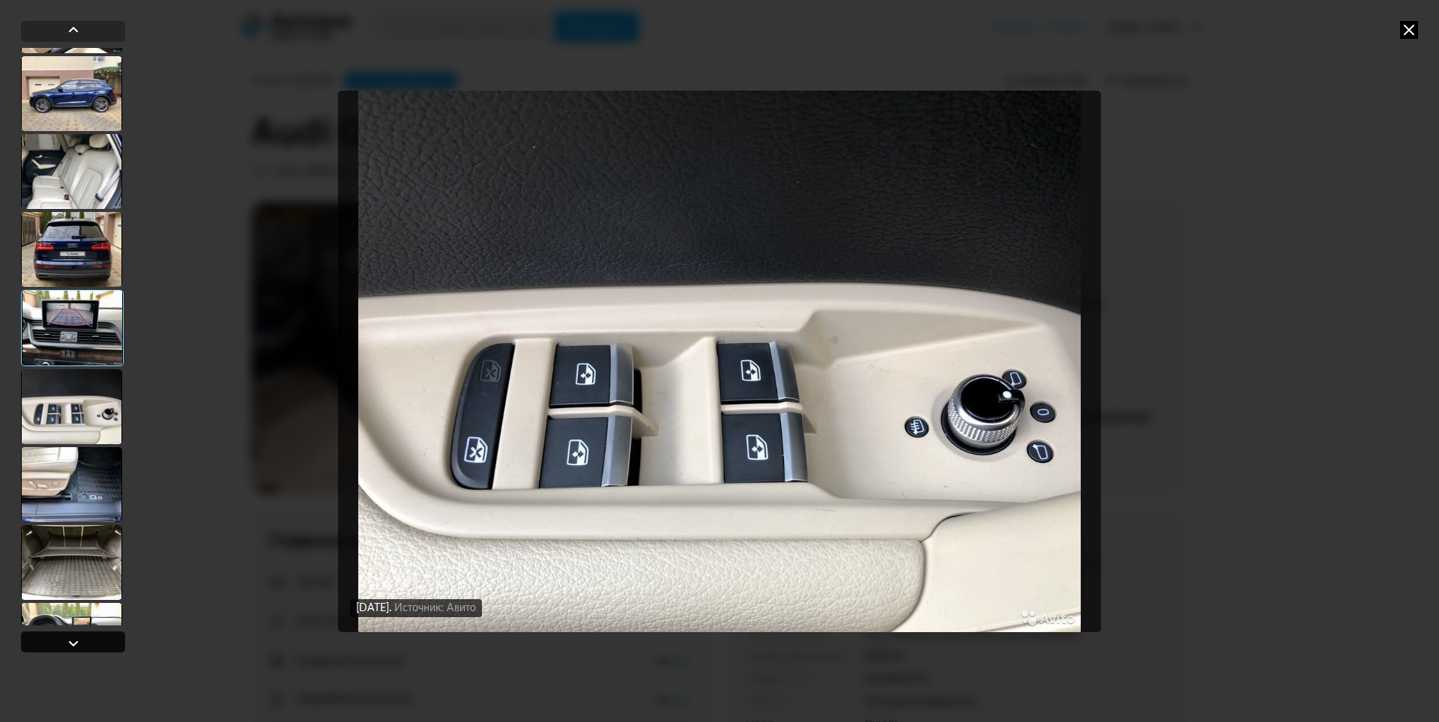
click at [72, 645] on div at bounding box center [73, 644] width 18 height 18
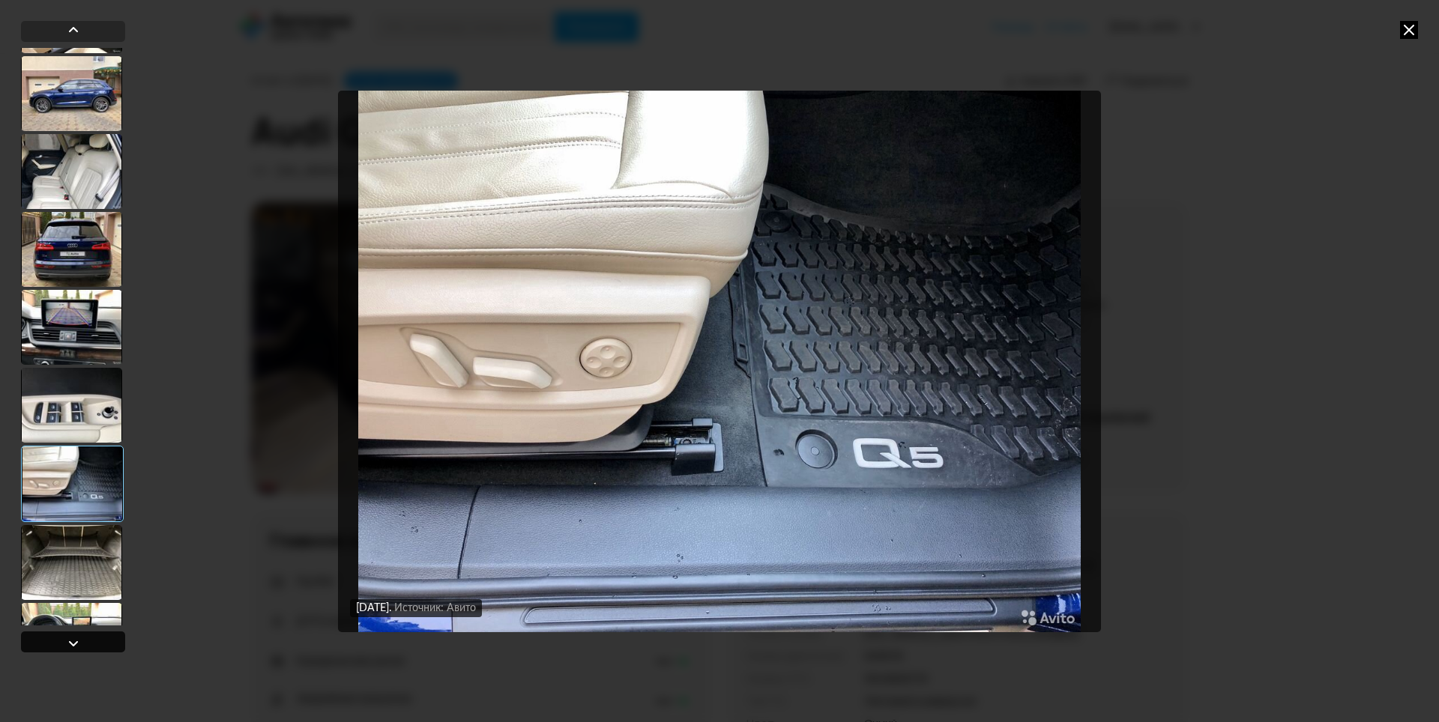
click at [72, 645] on div at bounding box center [73, 644] width 18 height 18
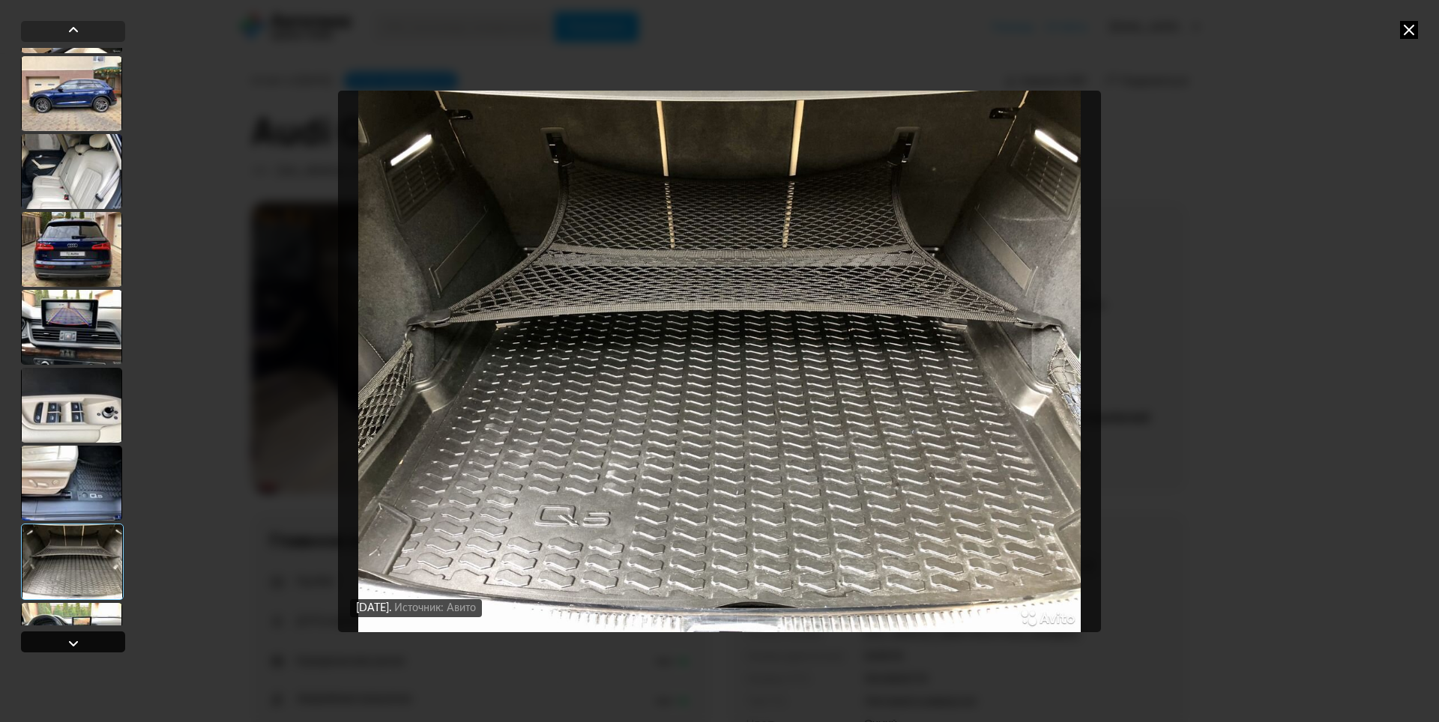
click at [72, 645] on div at bounding box center [73, 644] width 18 height 18
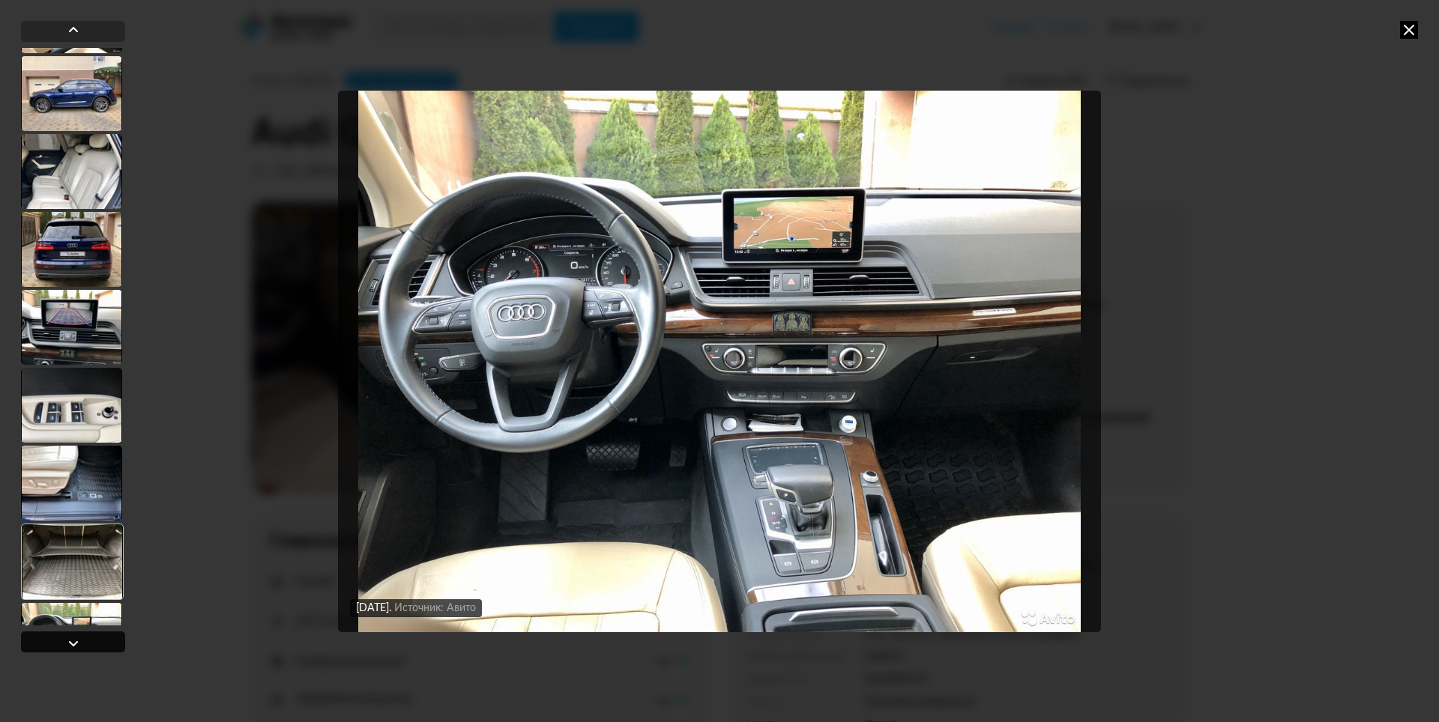
click at [72, 645] on div at bounding box center [73, 644] width 18 height 18
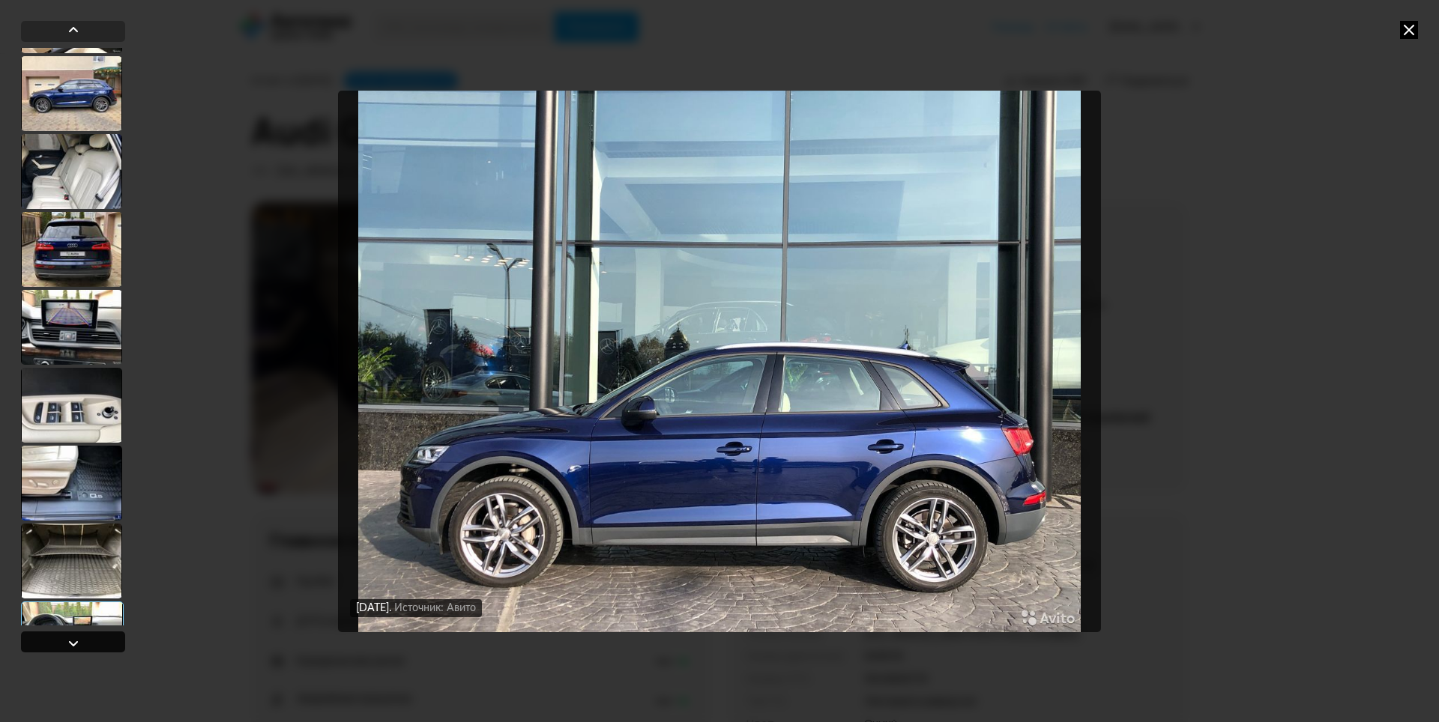
scroll to position [5195, 0]
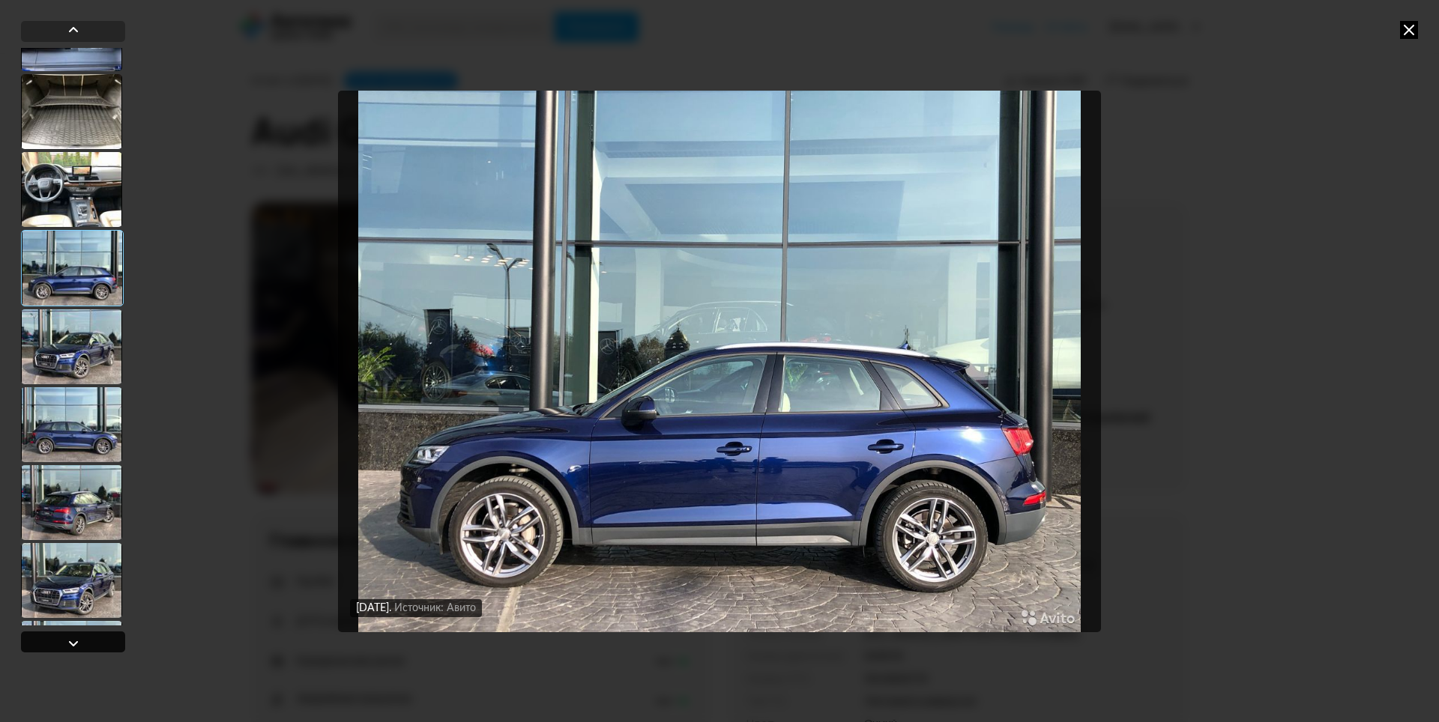
click at [72, 645] on div at bounding box center [73, 644] width 18 height 18
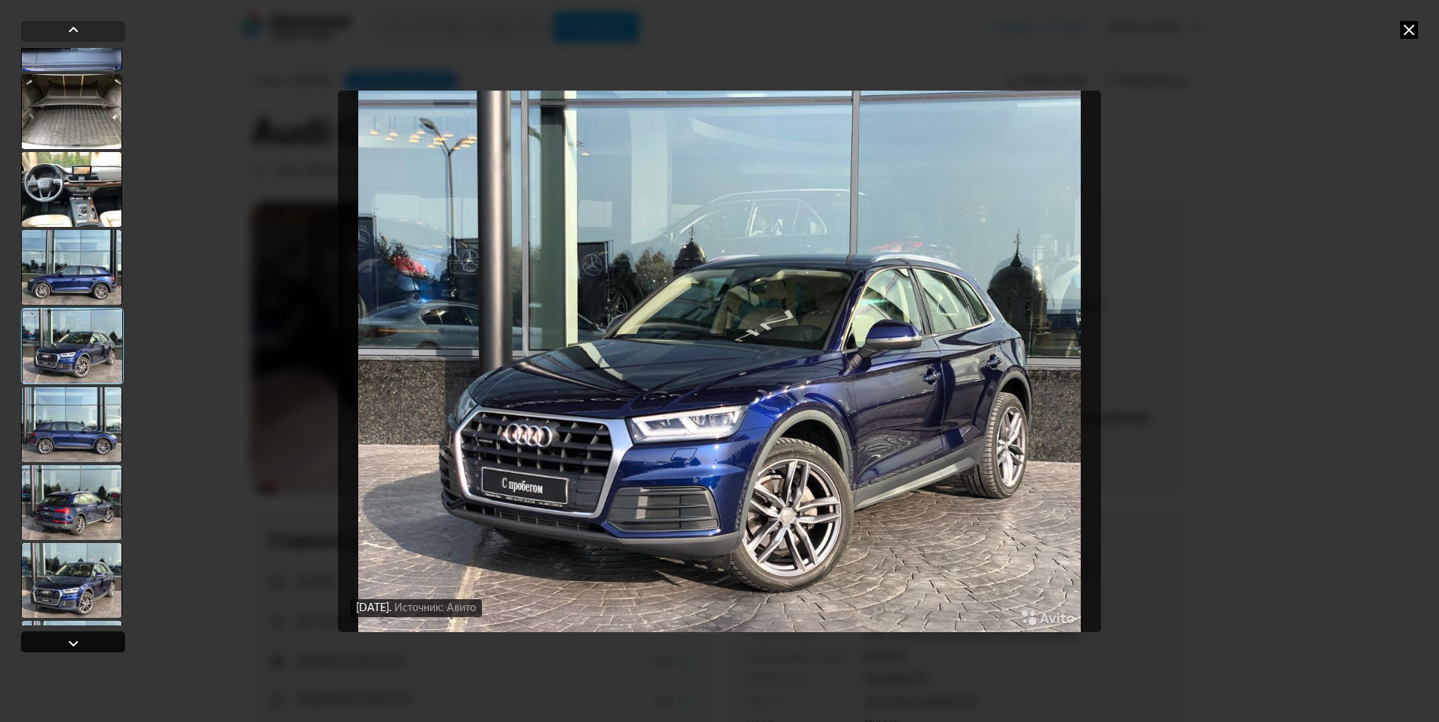
click at [72, 645] on div at bounding box center [73, 644] width 18 height 18
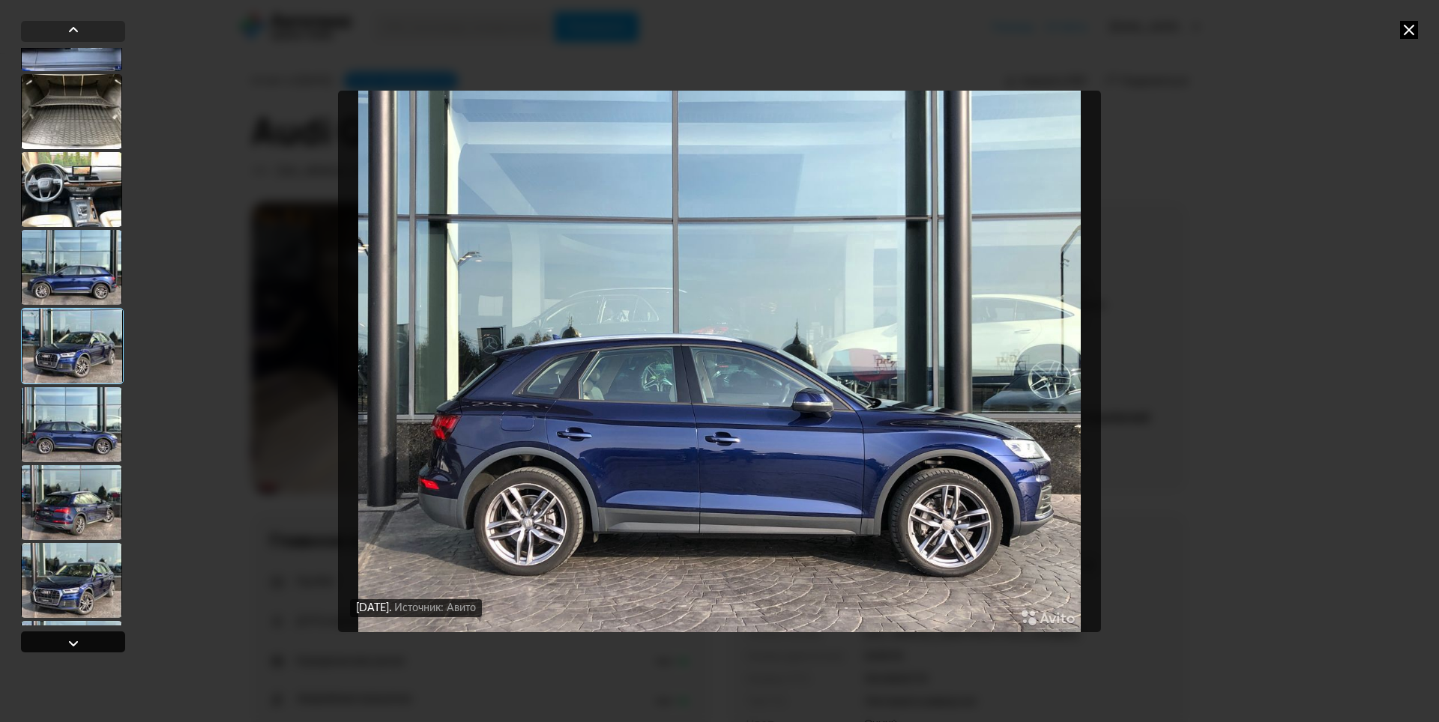
click at [72, 645] on div at bounding box center [73, 644] width 18 height 18
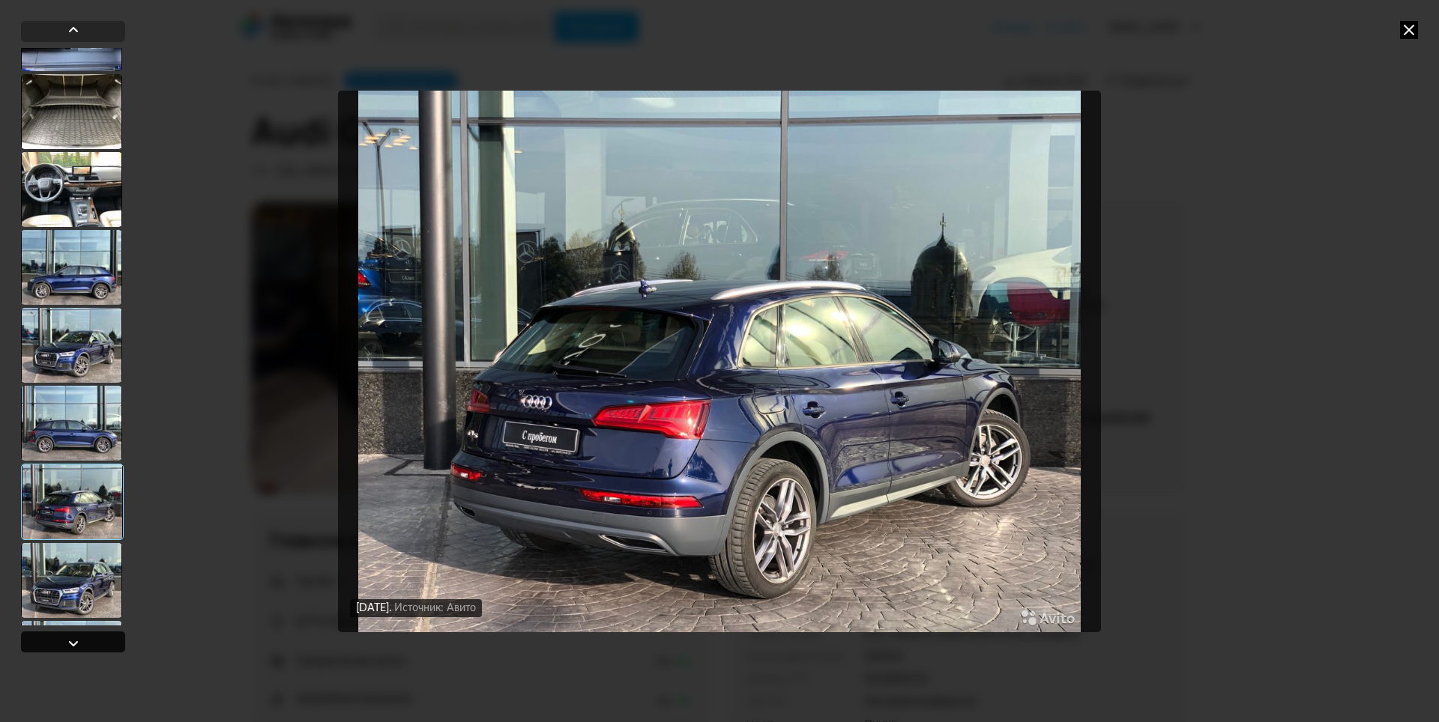
click at [72, 645] on div at bounding box center [73, 644] width 18 height 18
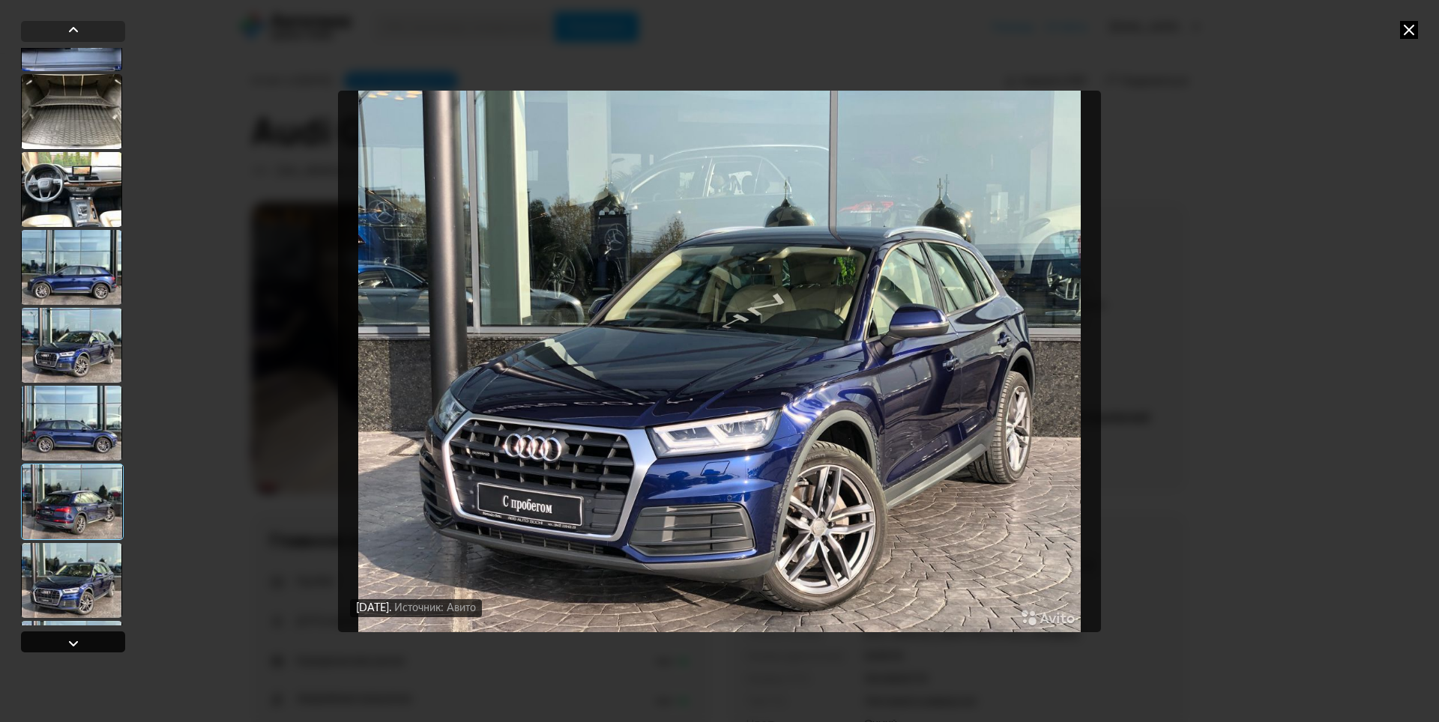
click at [72, 645] on div at bounding box center [73, 644] width 18 height 18
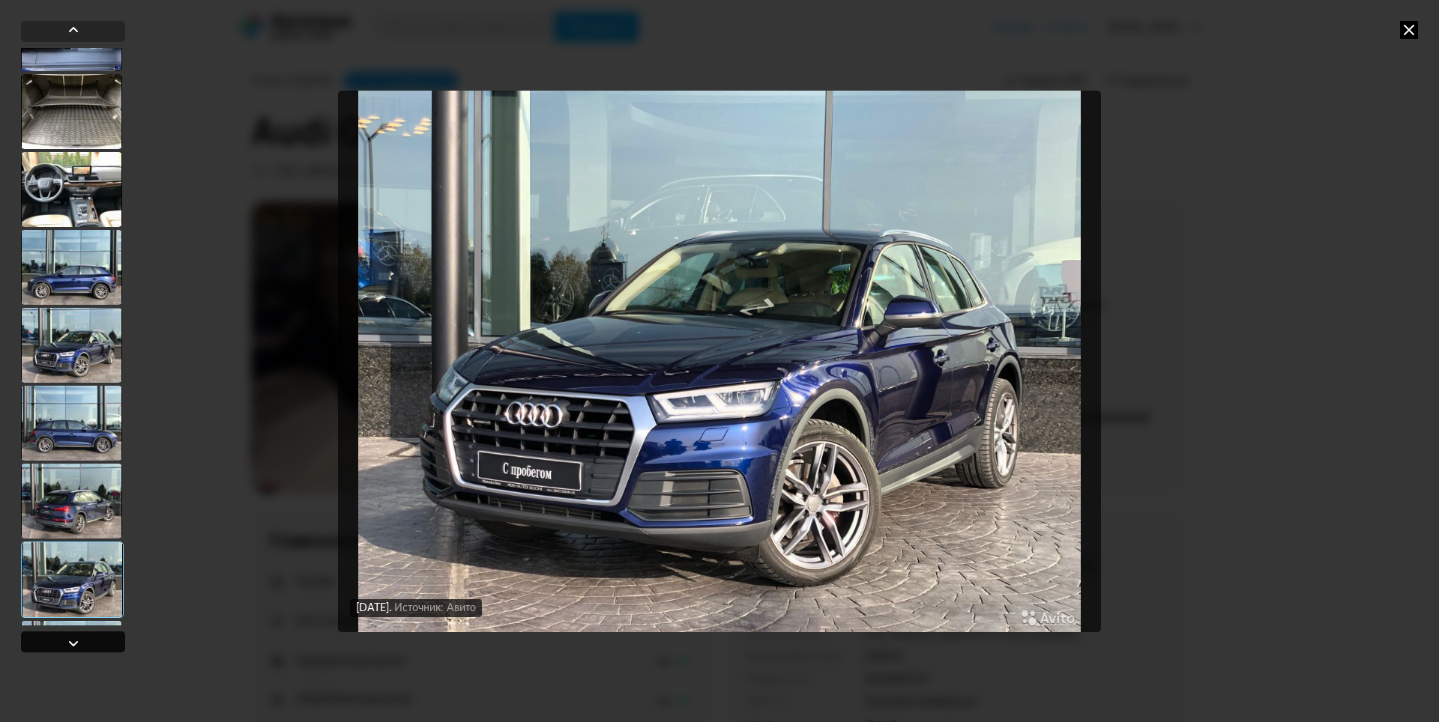
click at [72, 645] on div at bounding box center [73, 644] width 18 height 18
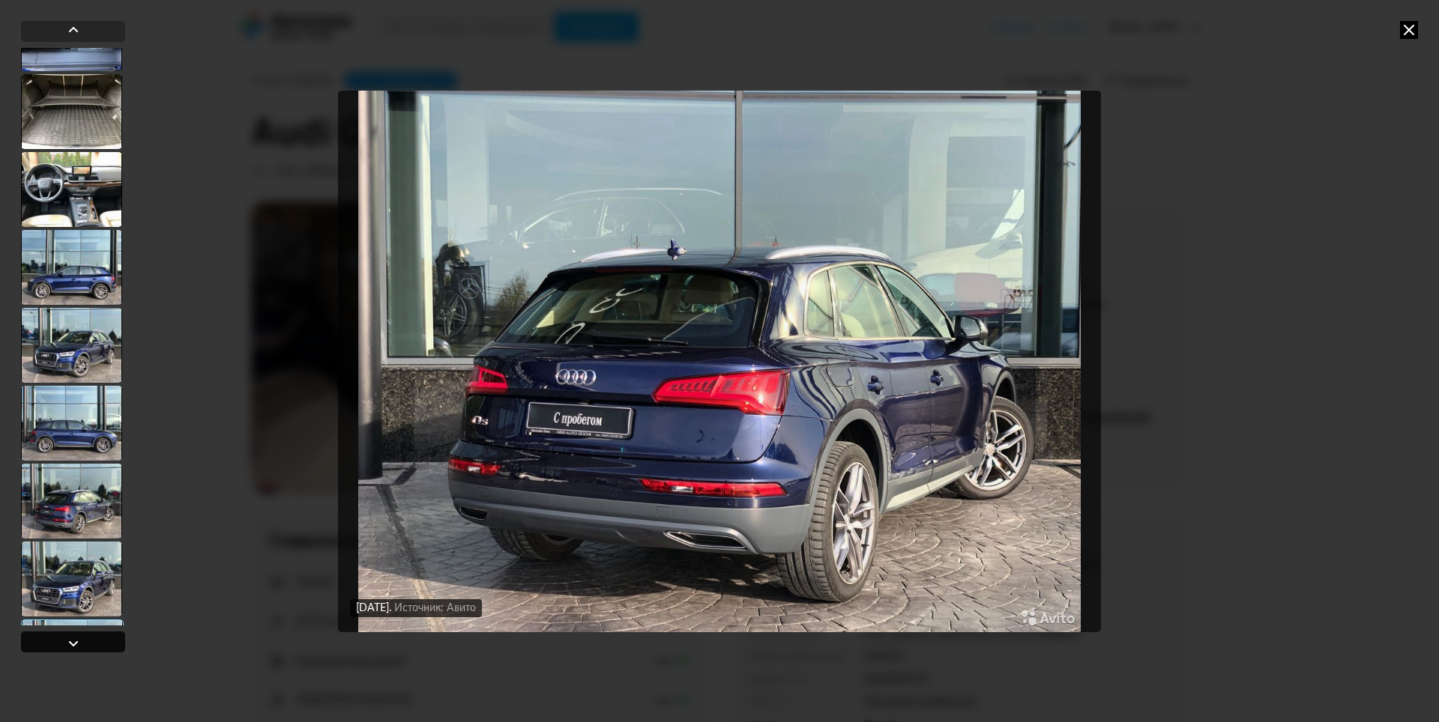
scroll to position [5645, 0]
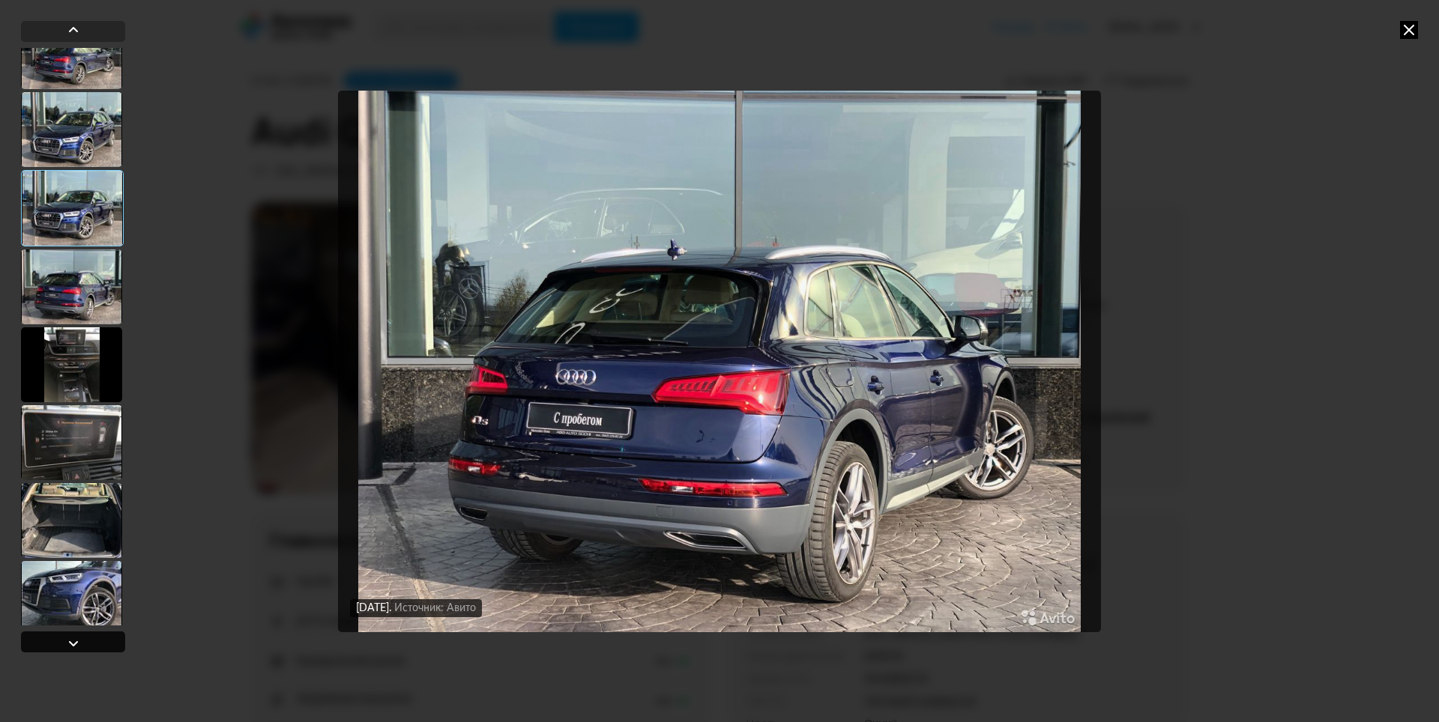
click at [72, 645] on div at bounding box center [73, 644] width 18 height 18
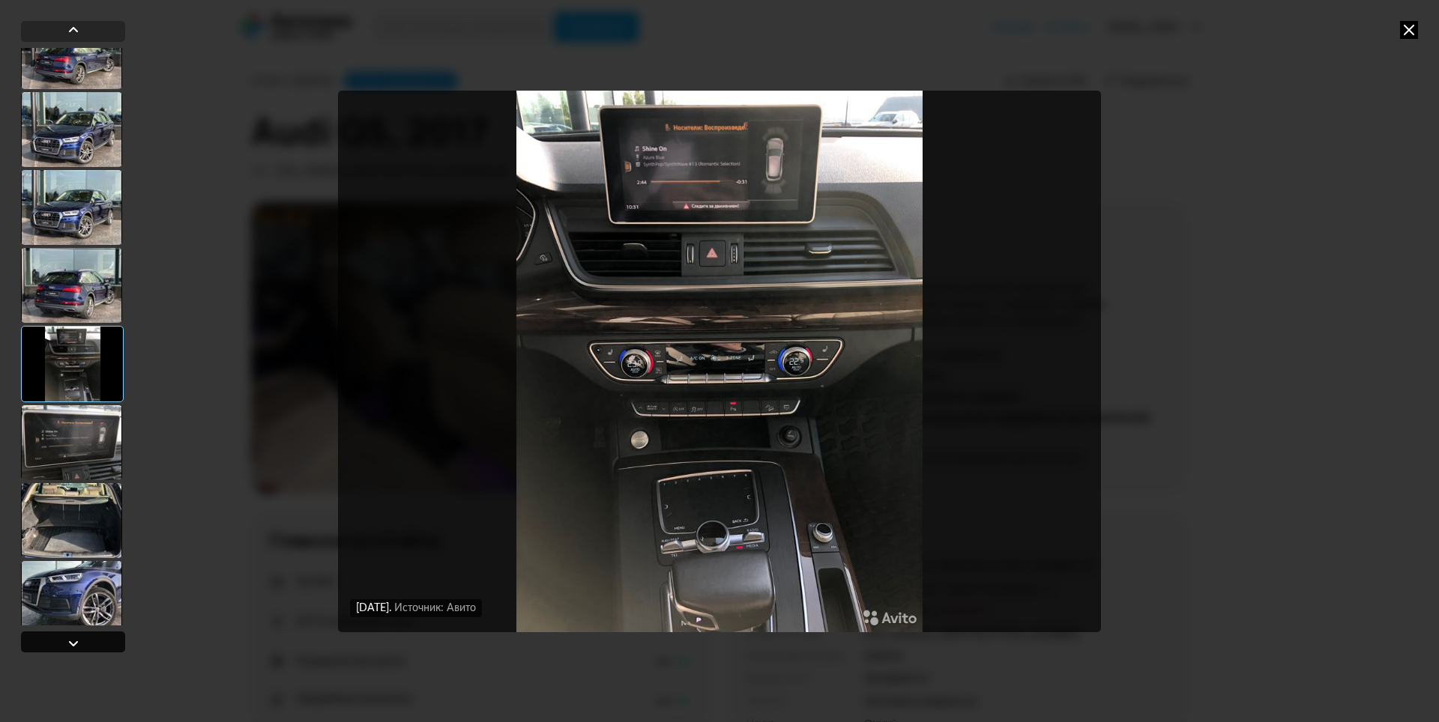
click at [72, 645] on div at bounding box center [73, 644] width 18 height 18
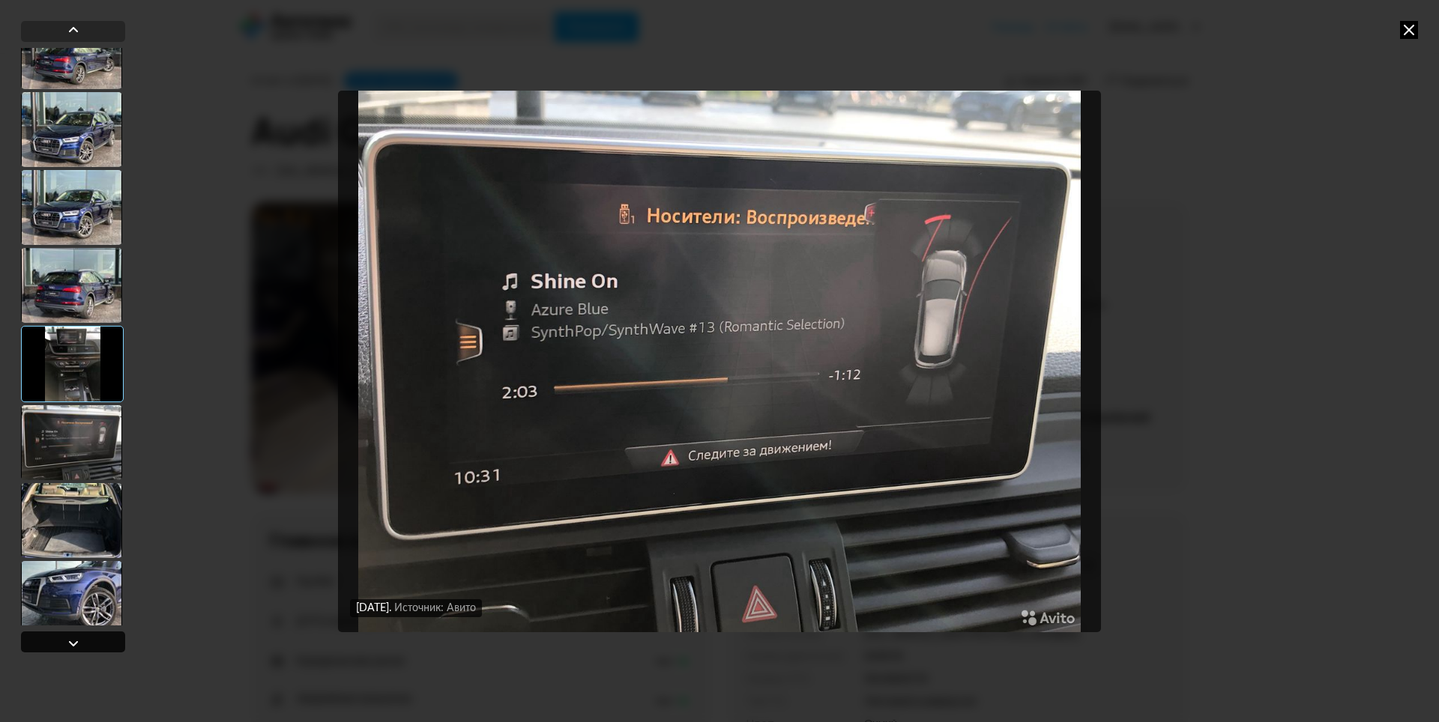
click at [72, 645] on div at bounding box center [73, 644] width 18 height 18
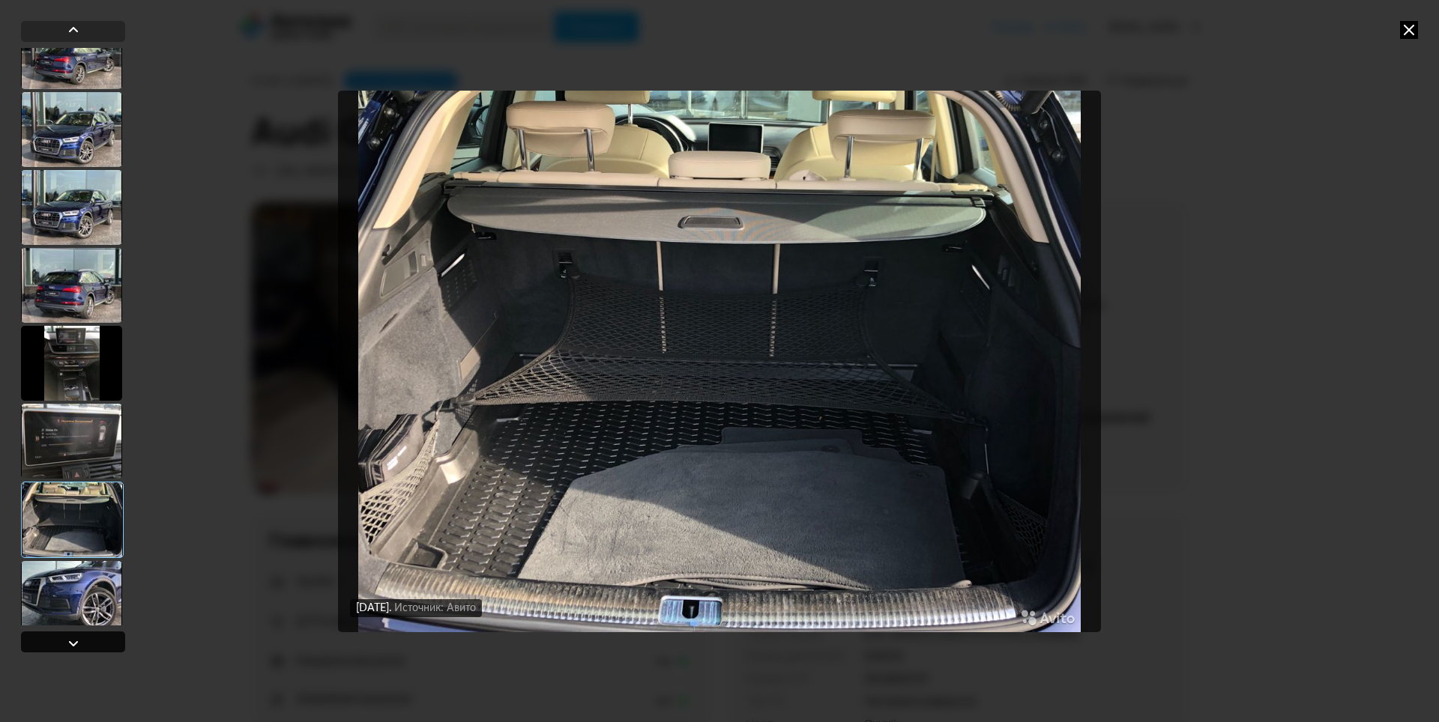
click at [72, 645] on div at bounding box center [73, 644] width 18 height 18
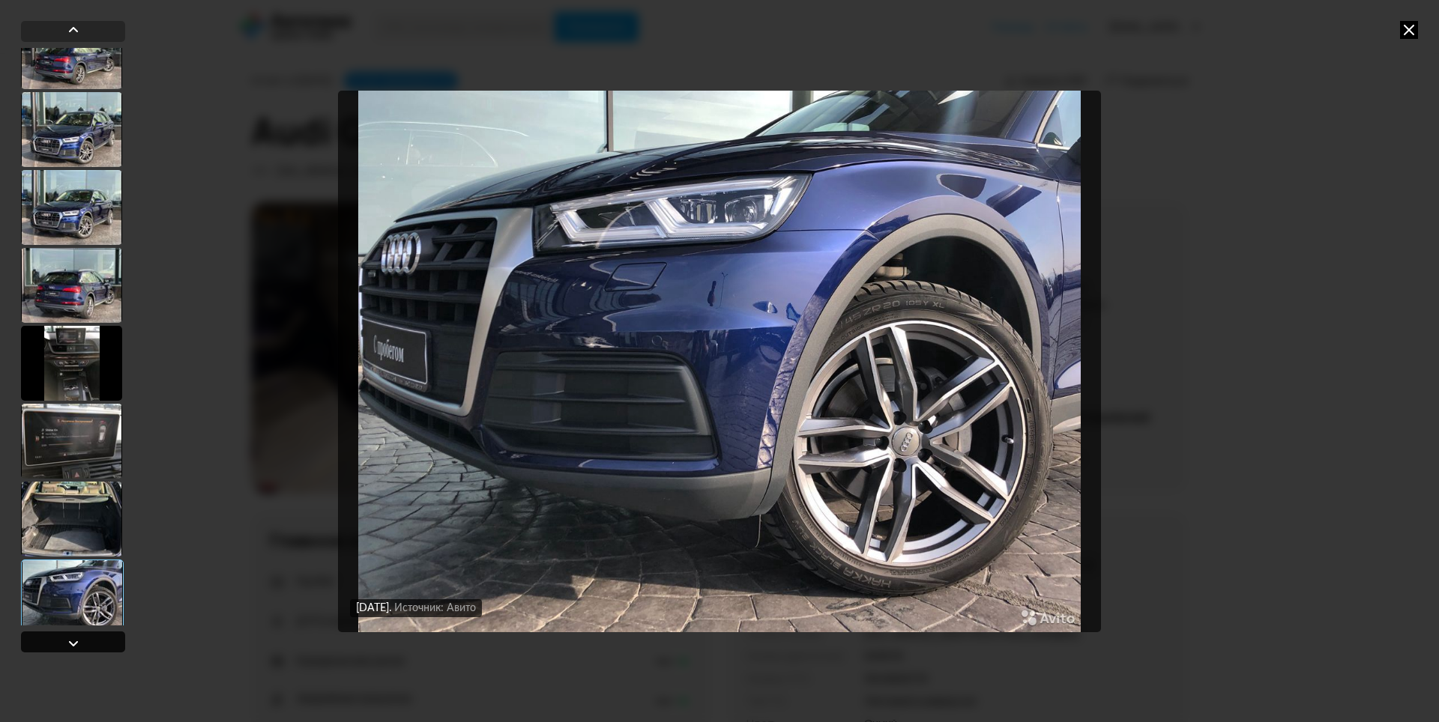
click at [72, 645] on div at bounding box center [73, 644] width 18 height 18
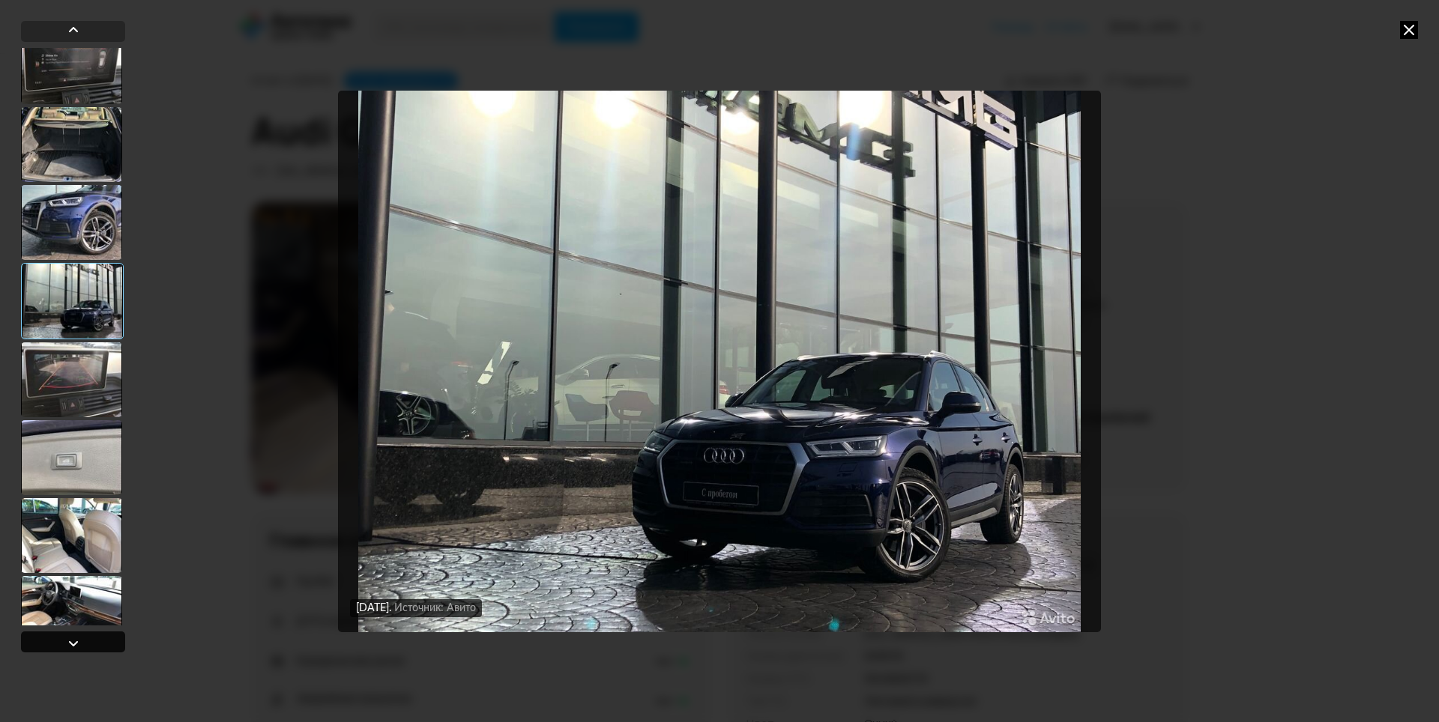
click at [72, 645] on div at bounding box center [73, 644] width 18 height 18
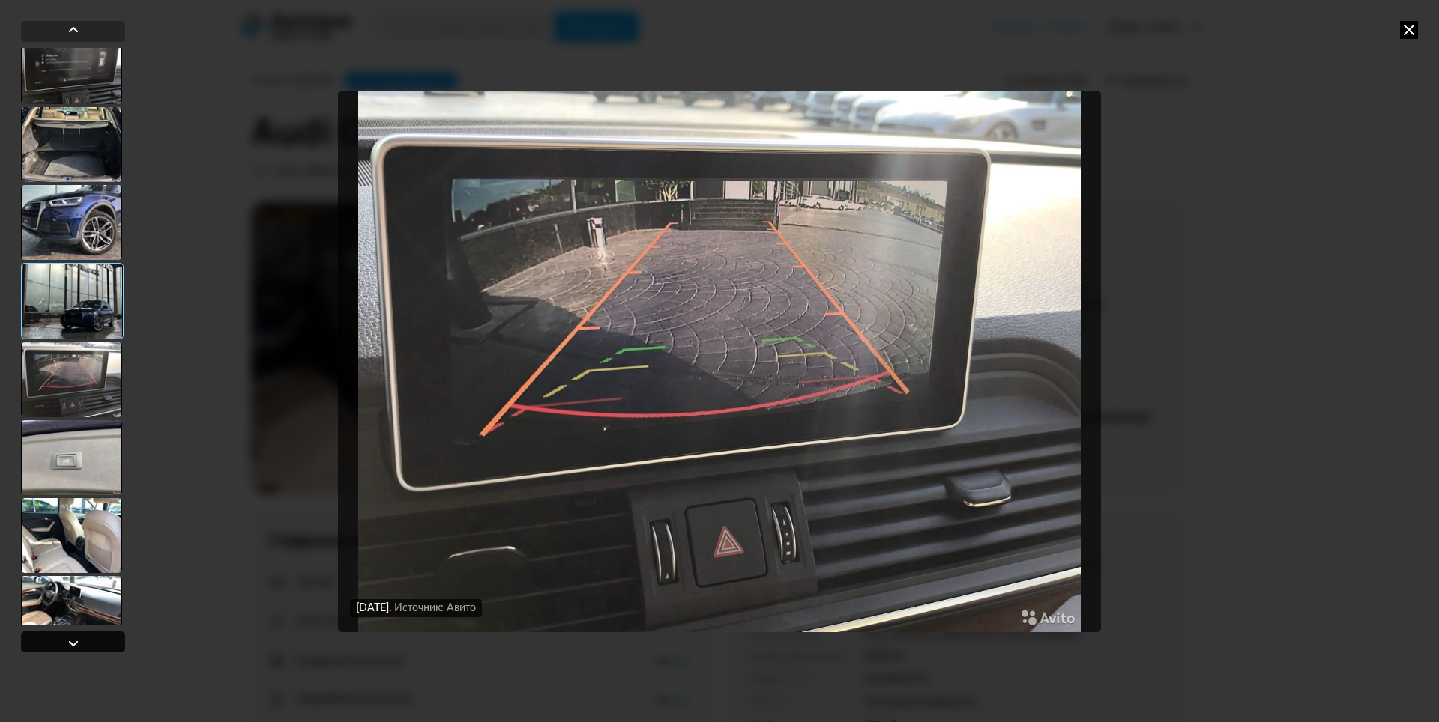
click at [72, 645] on div at bounding box center [73, 644] width 18 height 18
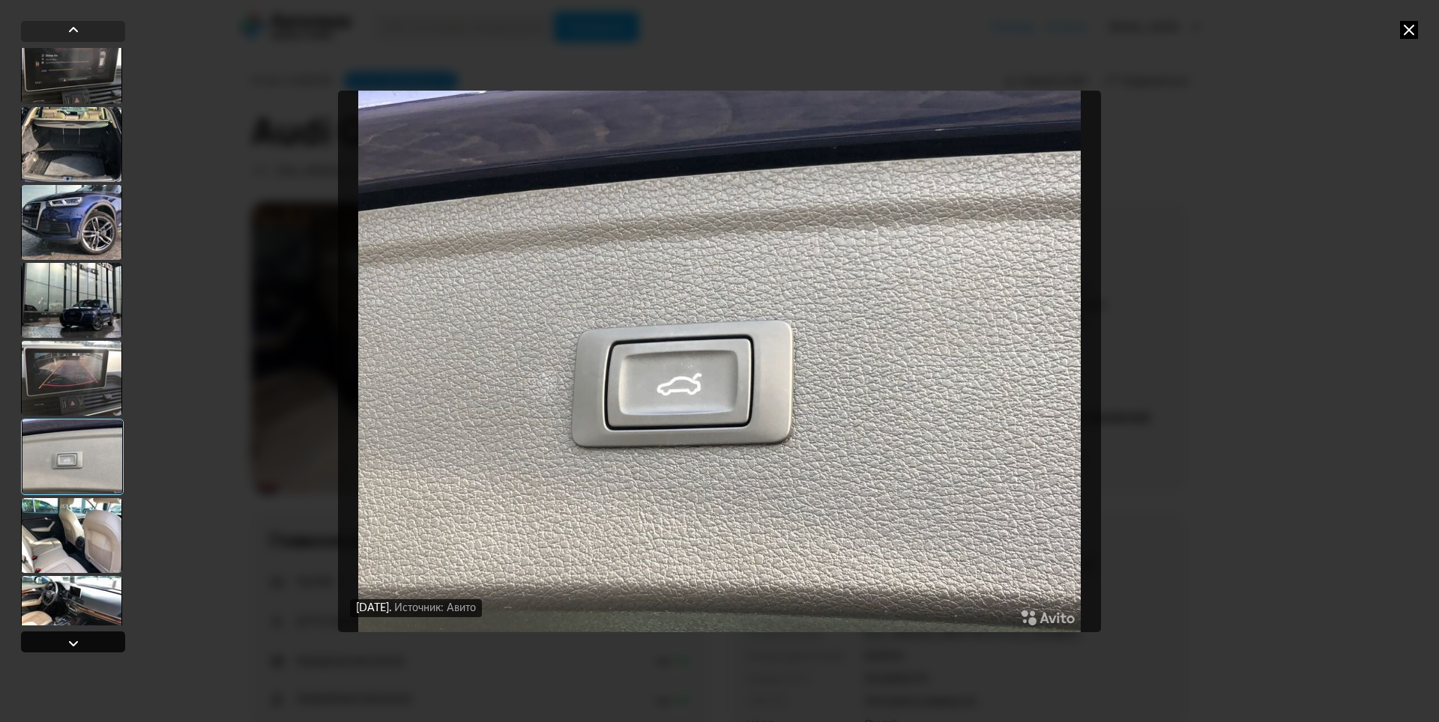
click at [72, 645] on div at bounding box center [73, 644] width 18 height 18
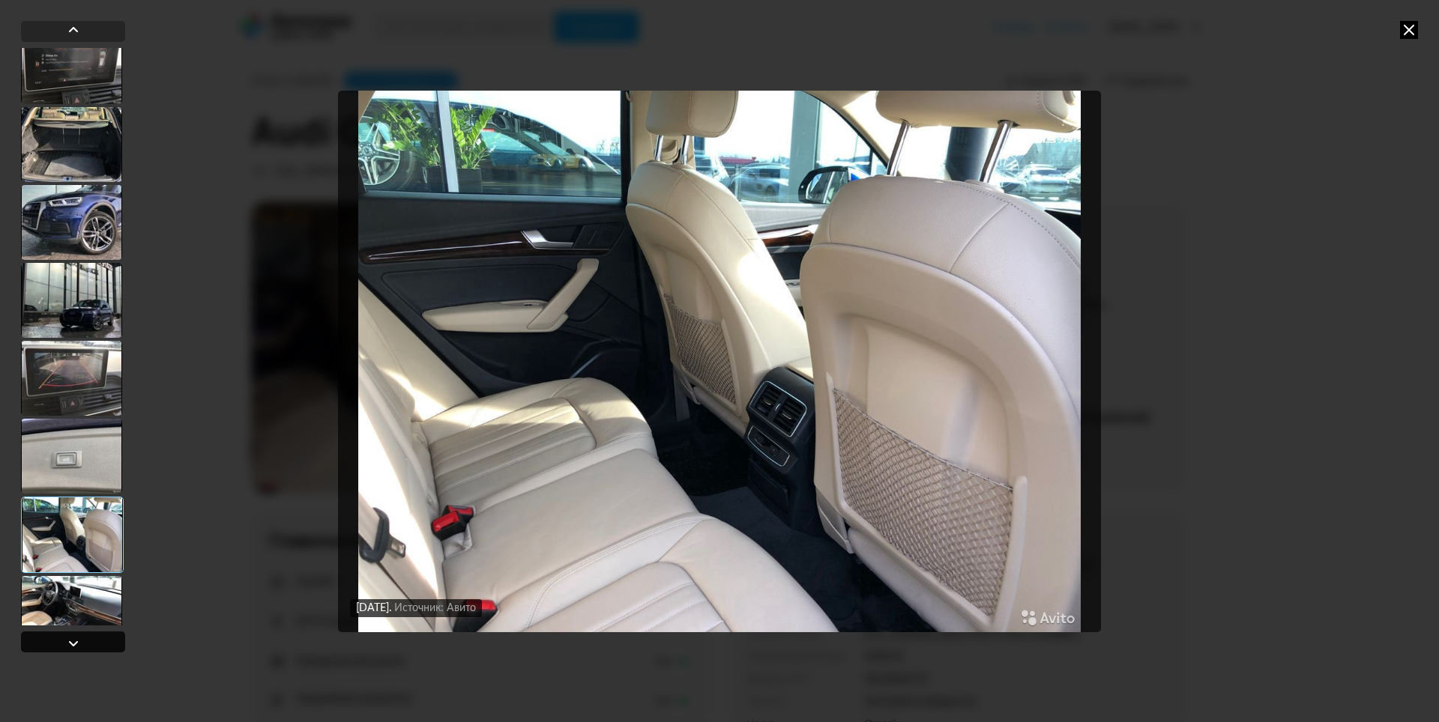
click at [72, 645] on div at bounding box center [73, 644] width 18 height 18
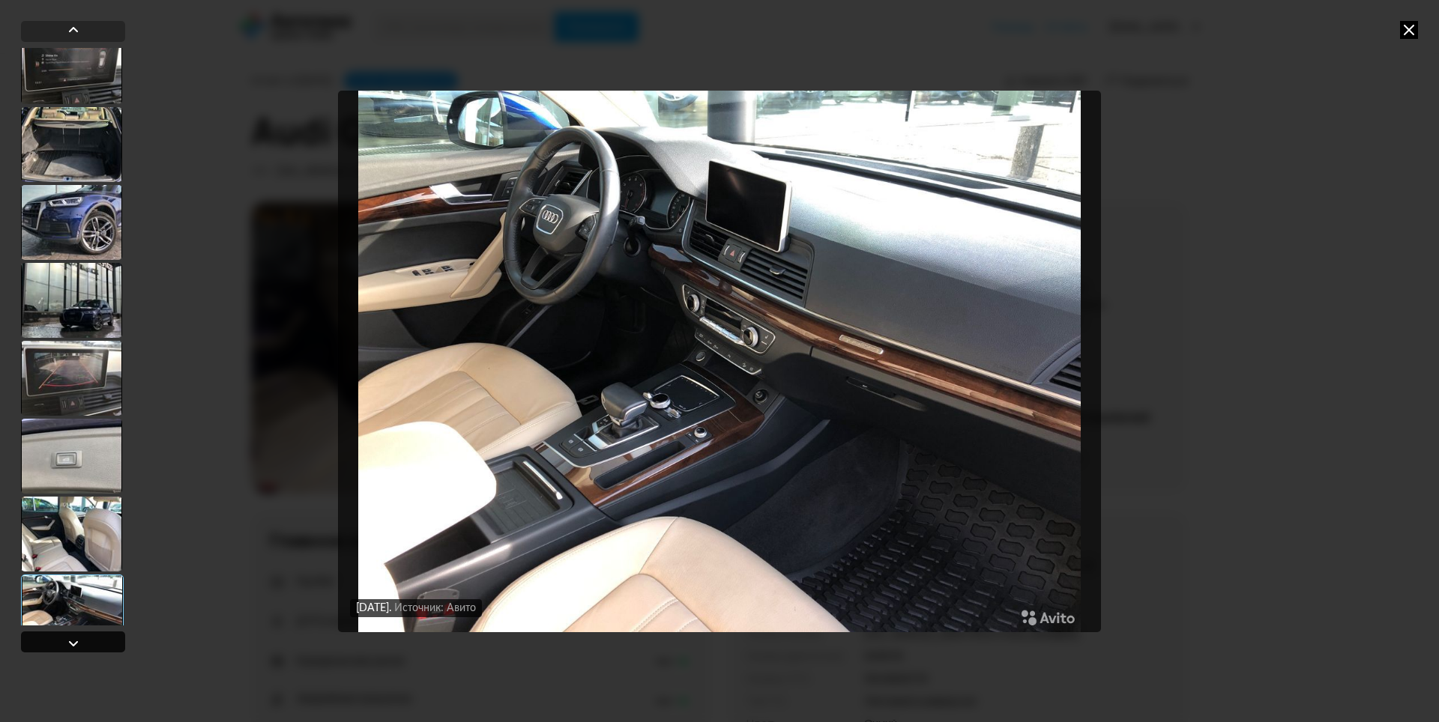
click at [72, 645] on div at bounding box center [73, 644] width 18 height 18
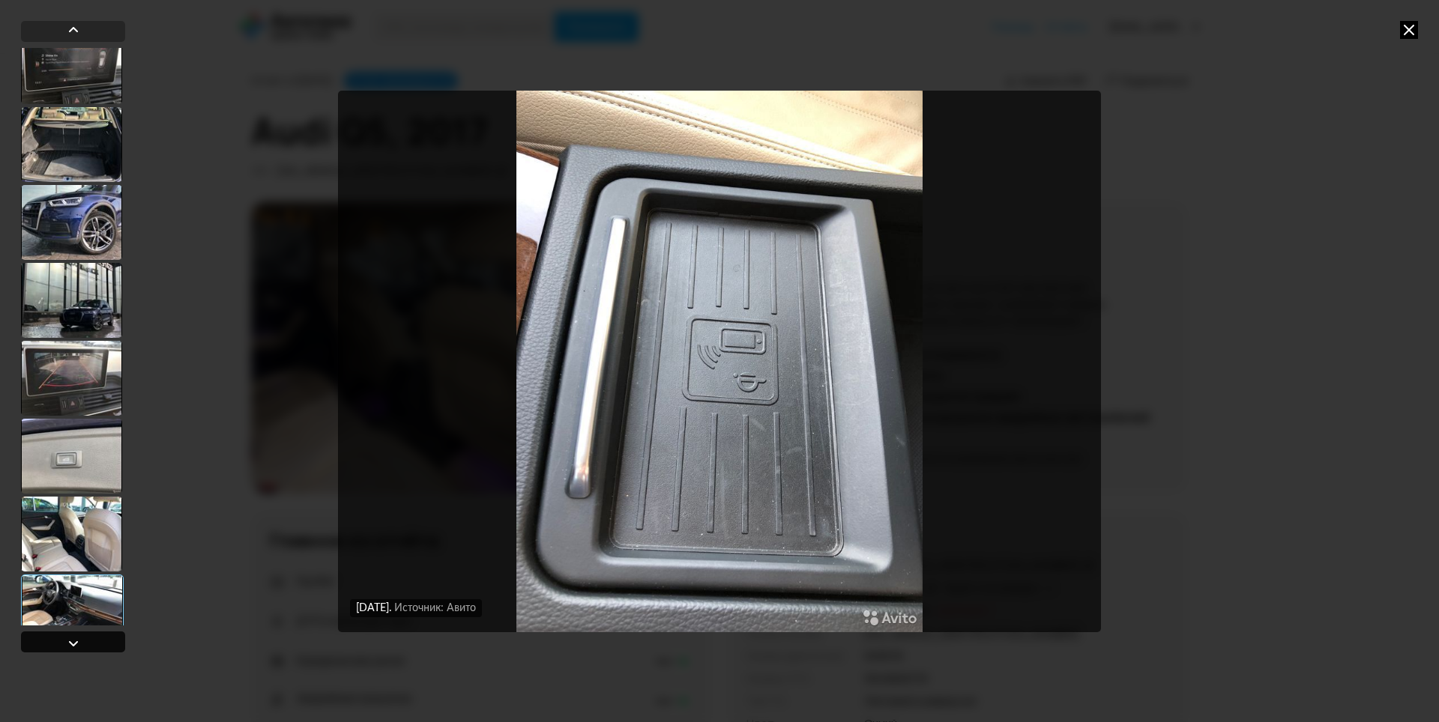
scroll to position [6394, 0]
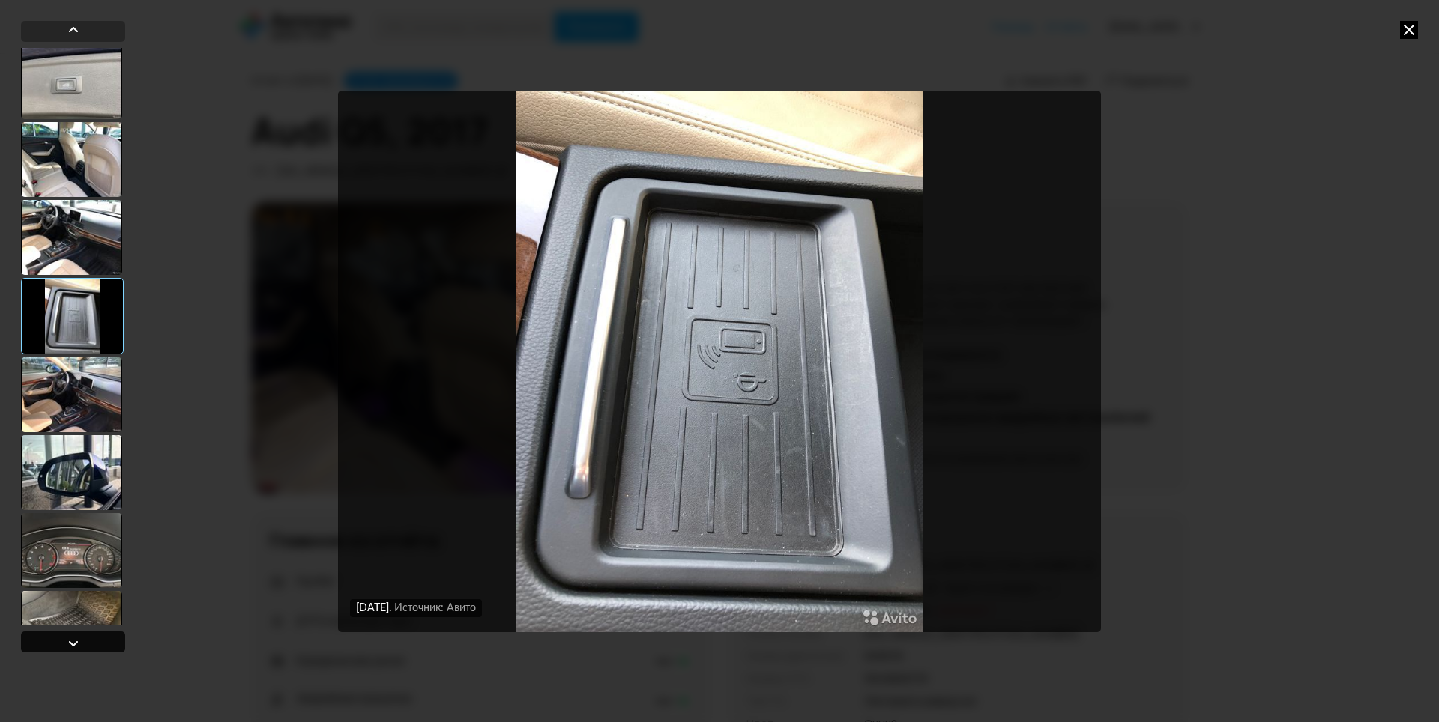
click at [72, 645] on div at bounding box center [73, 644] width 18 height 18
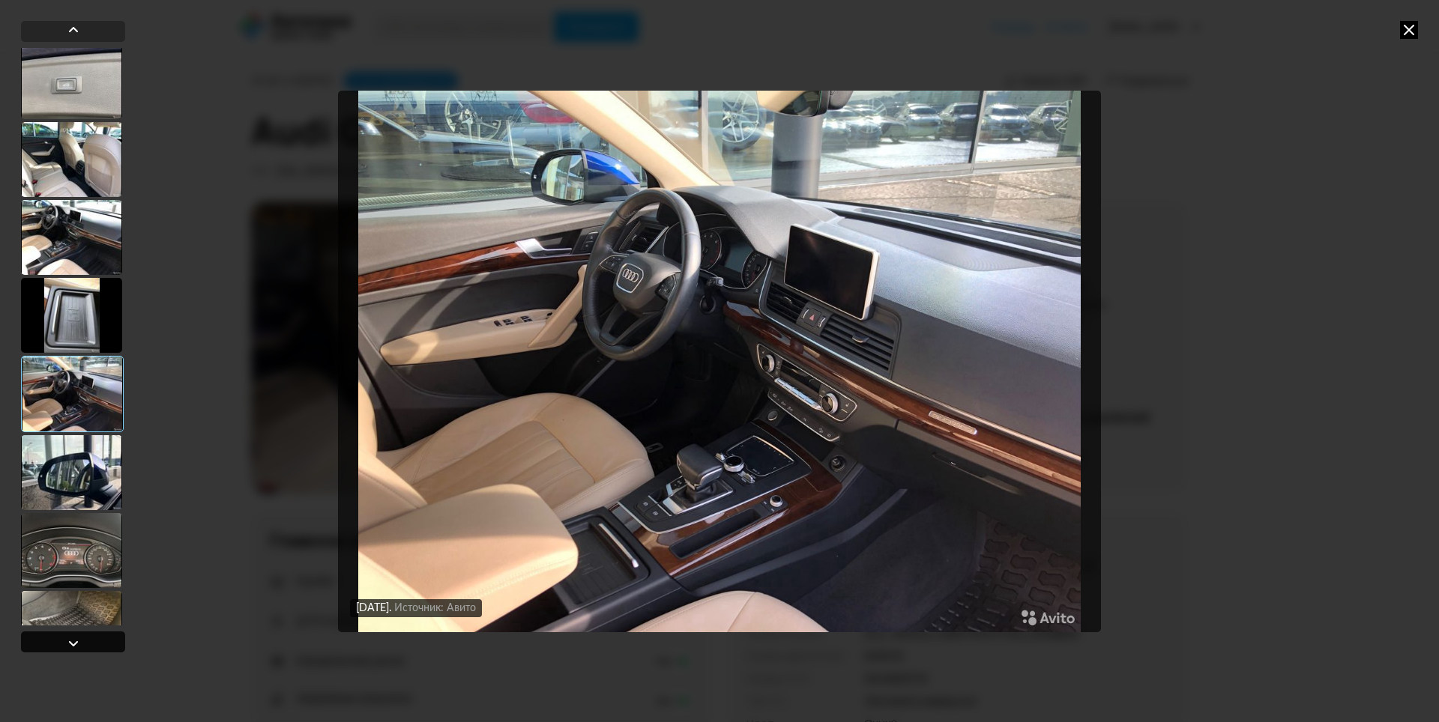
click at [72, 645] on div at bounding box center [73, 644] width 18 height 18
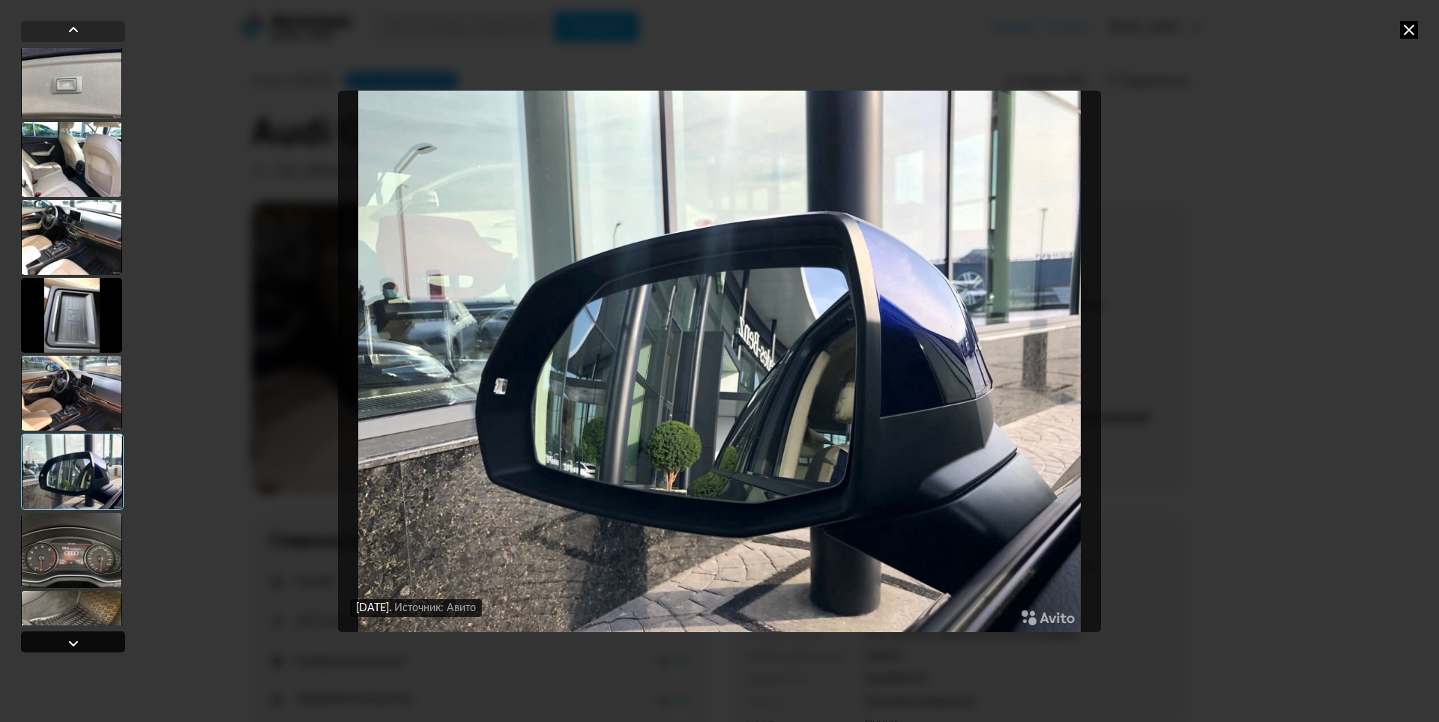
click at [72, 645] on div at bounding box center [73, 644] width 18 height 18
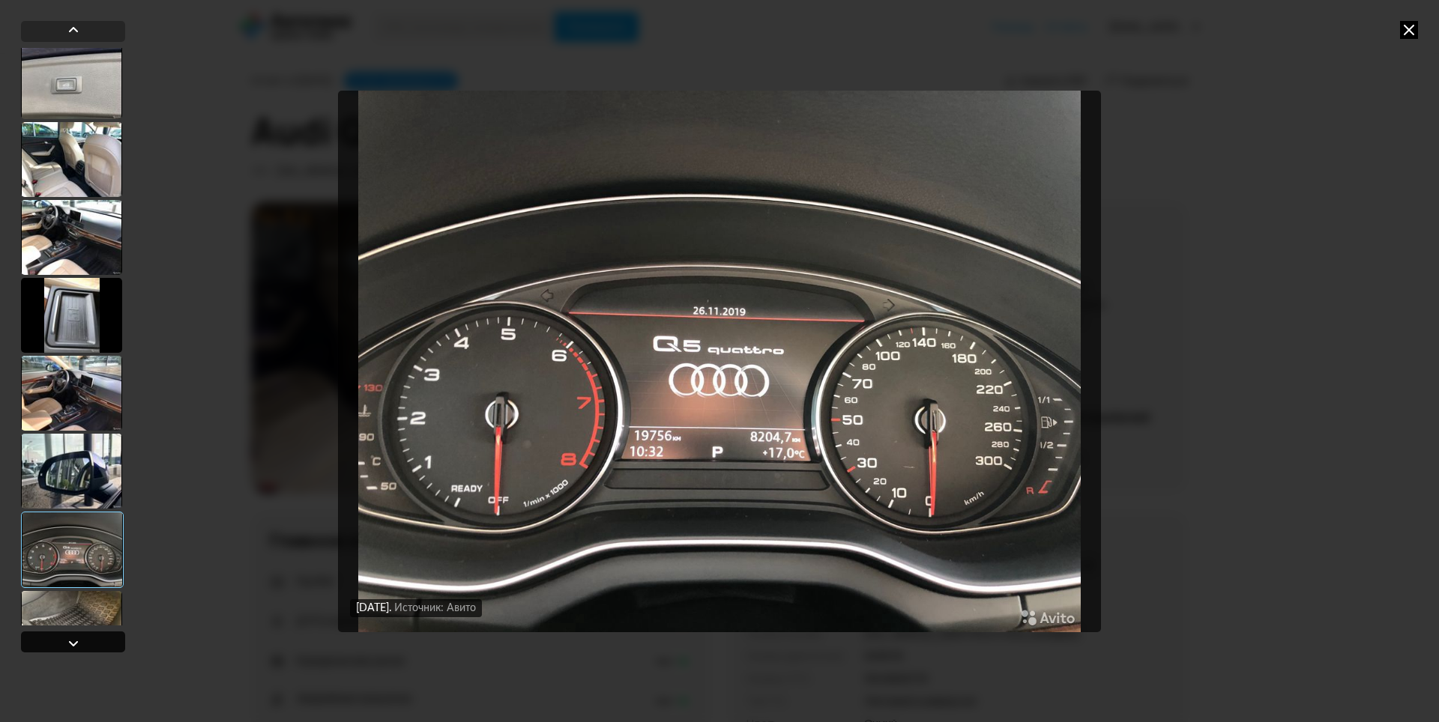
click at [72, 645] on div at bounding box center [73, 644] width 18 height 18
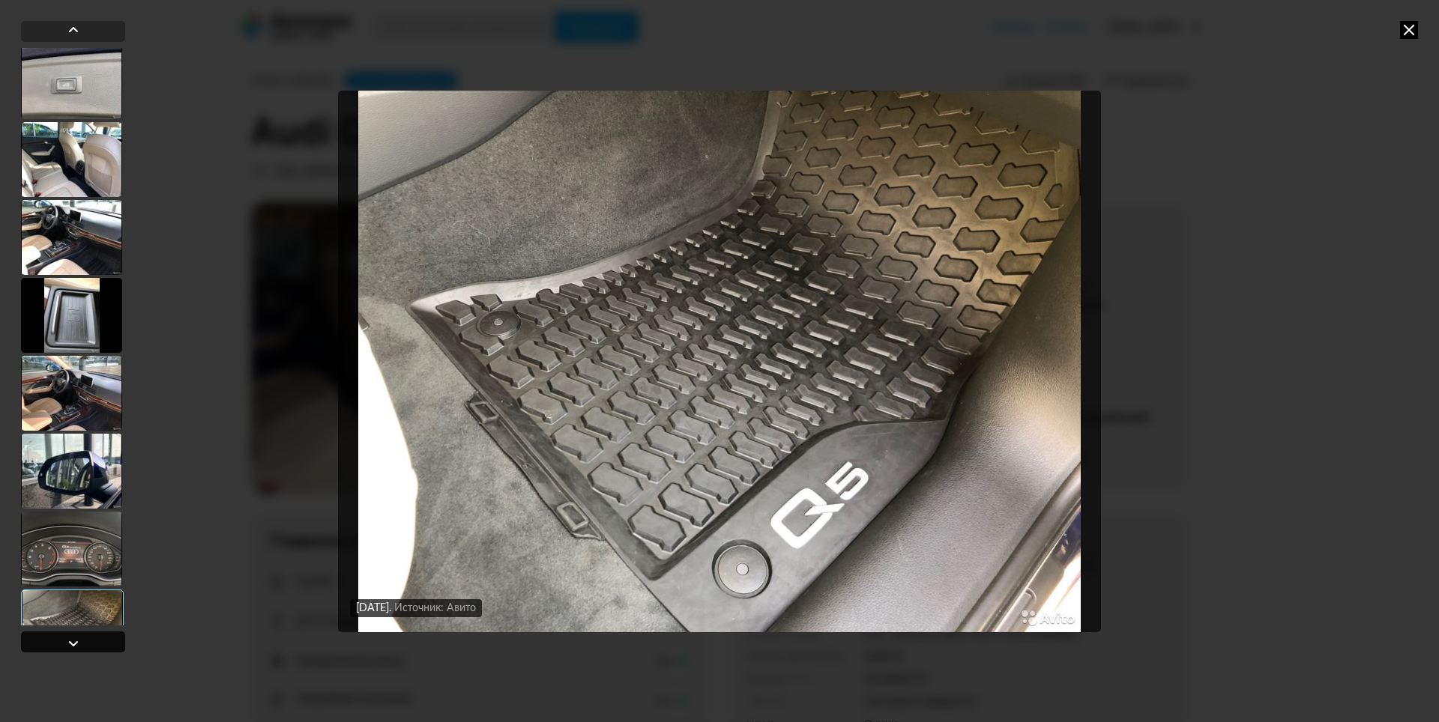
click at [72, 645] on div at bounding box center [73, 644] width 18 height 18
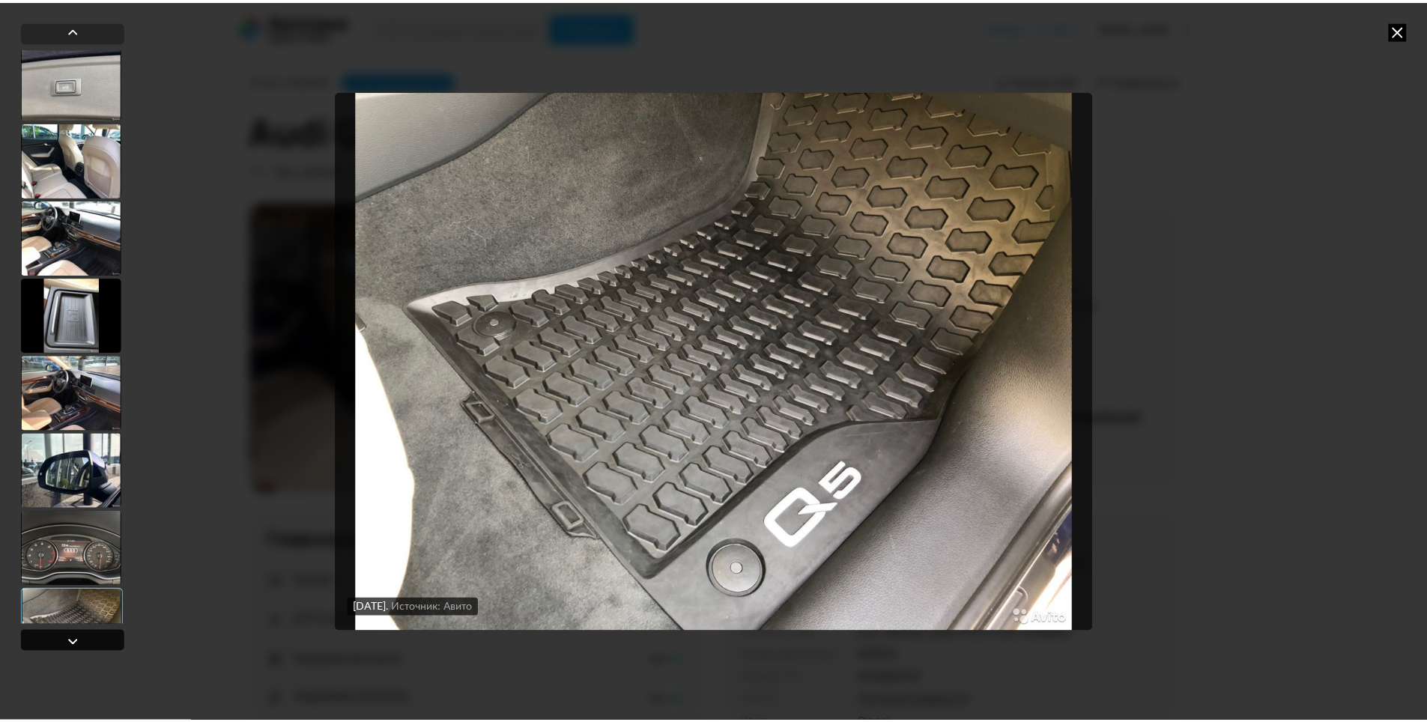
scroll to position [6769, 0]
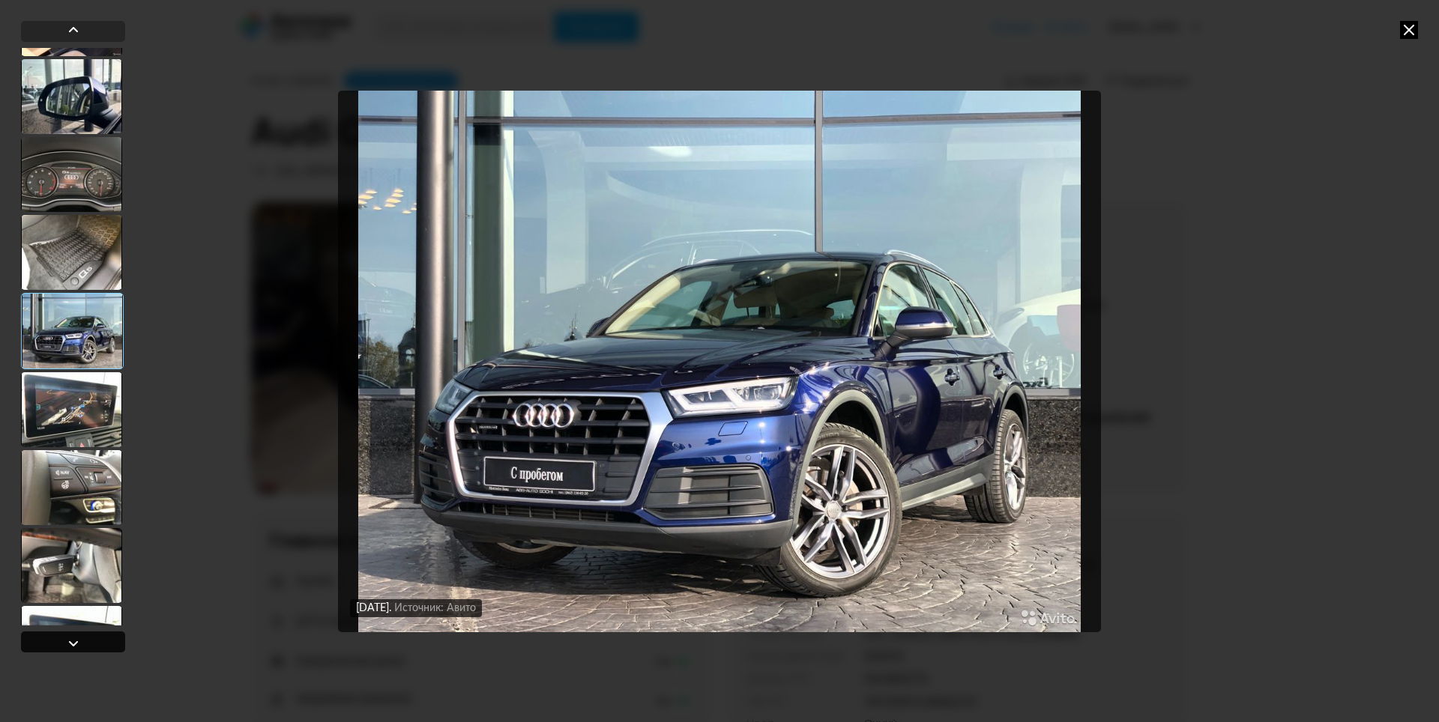
click at [72, 645] on div at bounding box center [73, 644] width 18 height 18
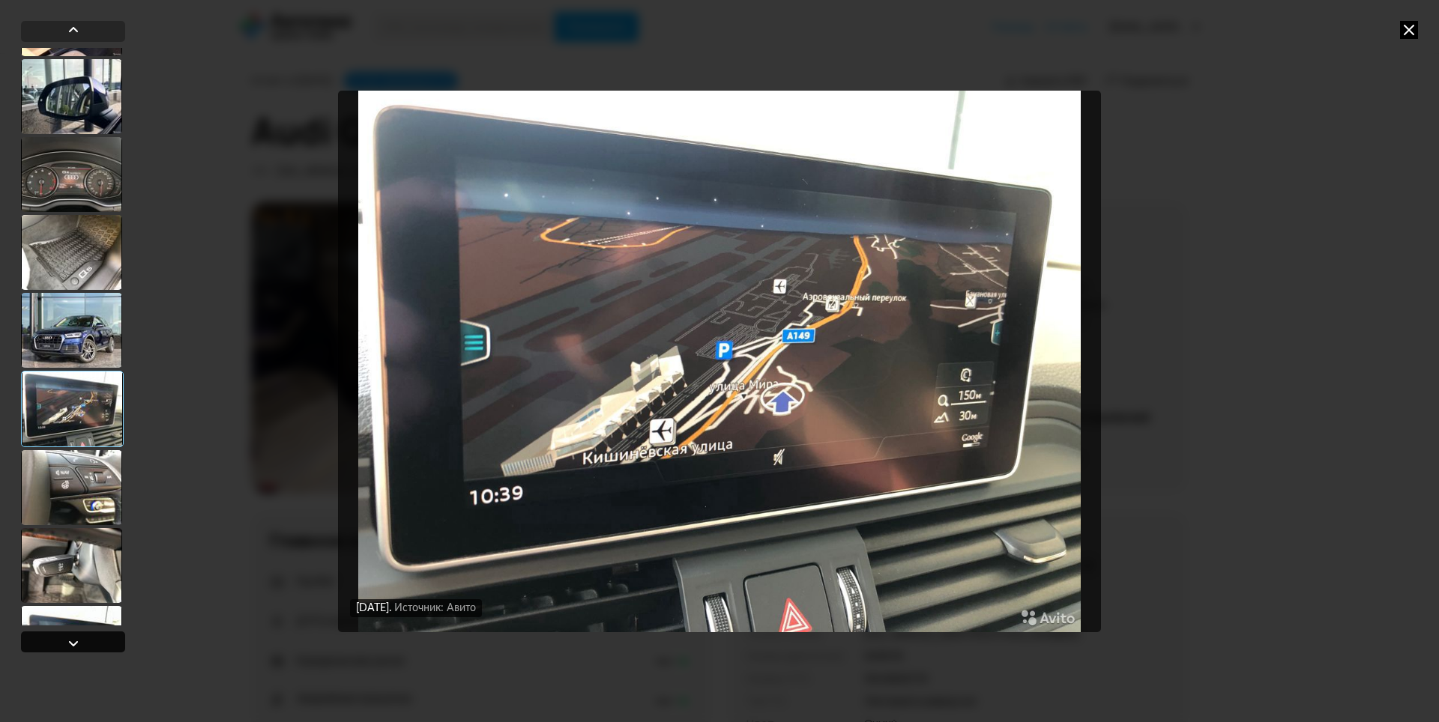
click at [72, 645] on div at bounding box center [73, 644] width 18 height 18
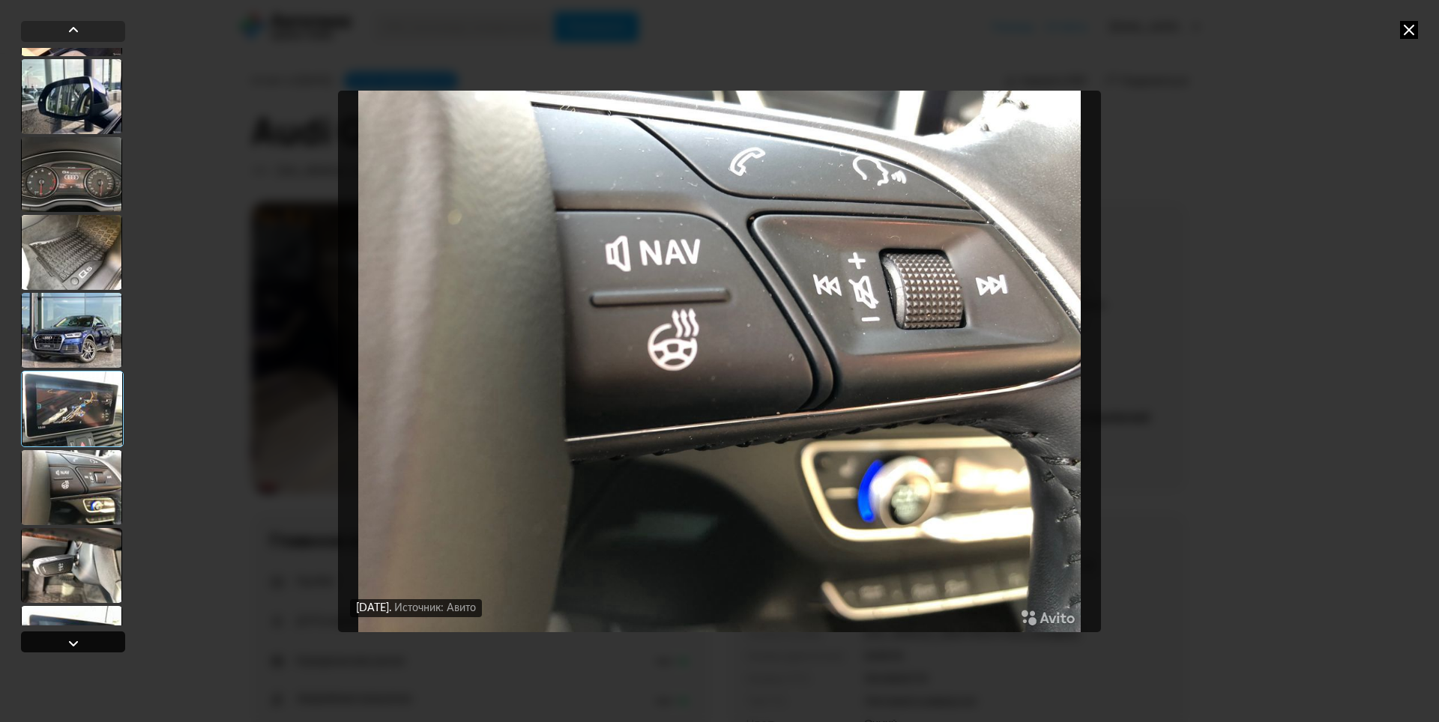
click at [72, 645] on div at bounding box center [73, 644] width 18 height 18
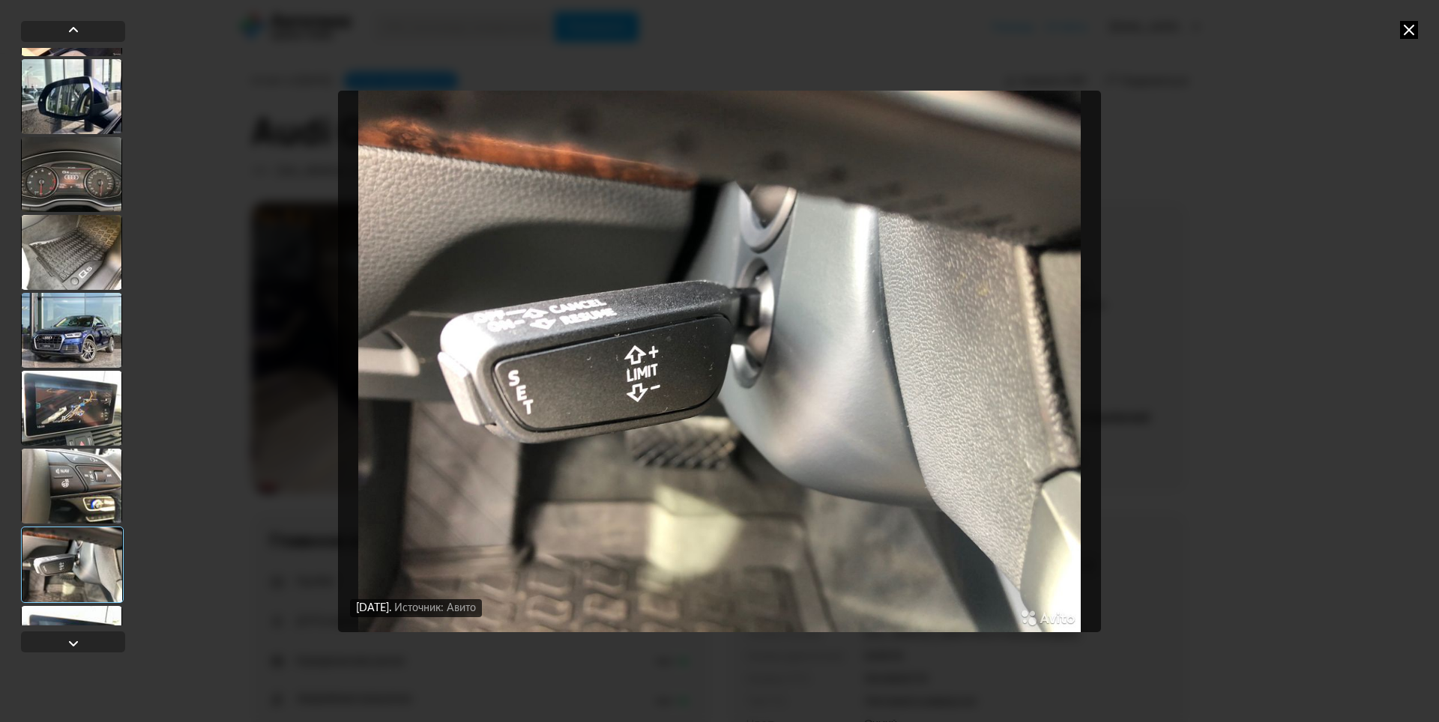
click at [1408, 23] on icon at bounding box center [1409, 30] width 18 height 18
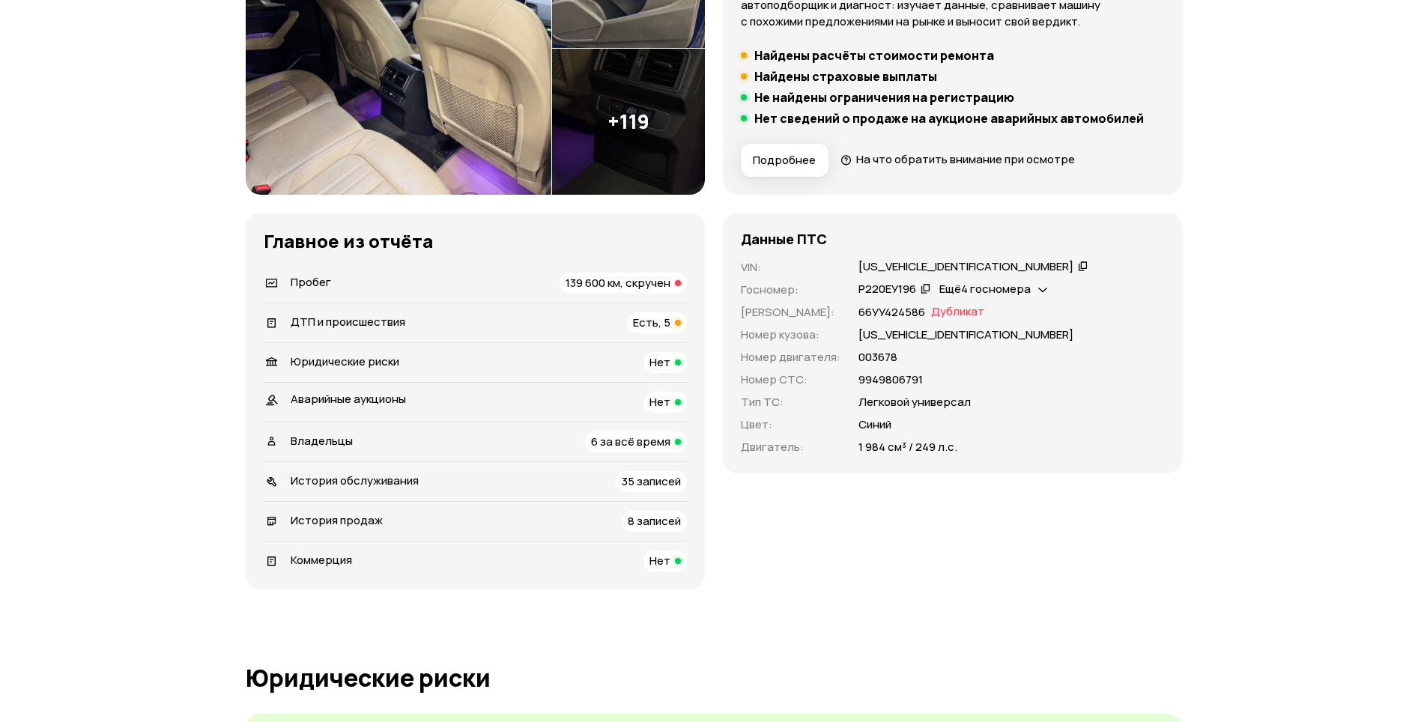
scroll to position [300, 0]
click at [314, 281] on span "Пробег" at bounding box center [311, 282] width 40 height 16
click at [321, 325] on span "ДТП и происшествия" at bounding box center [348, 321] width 115 height 16
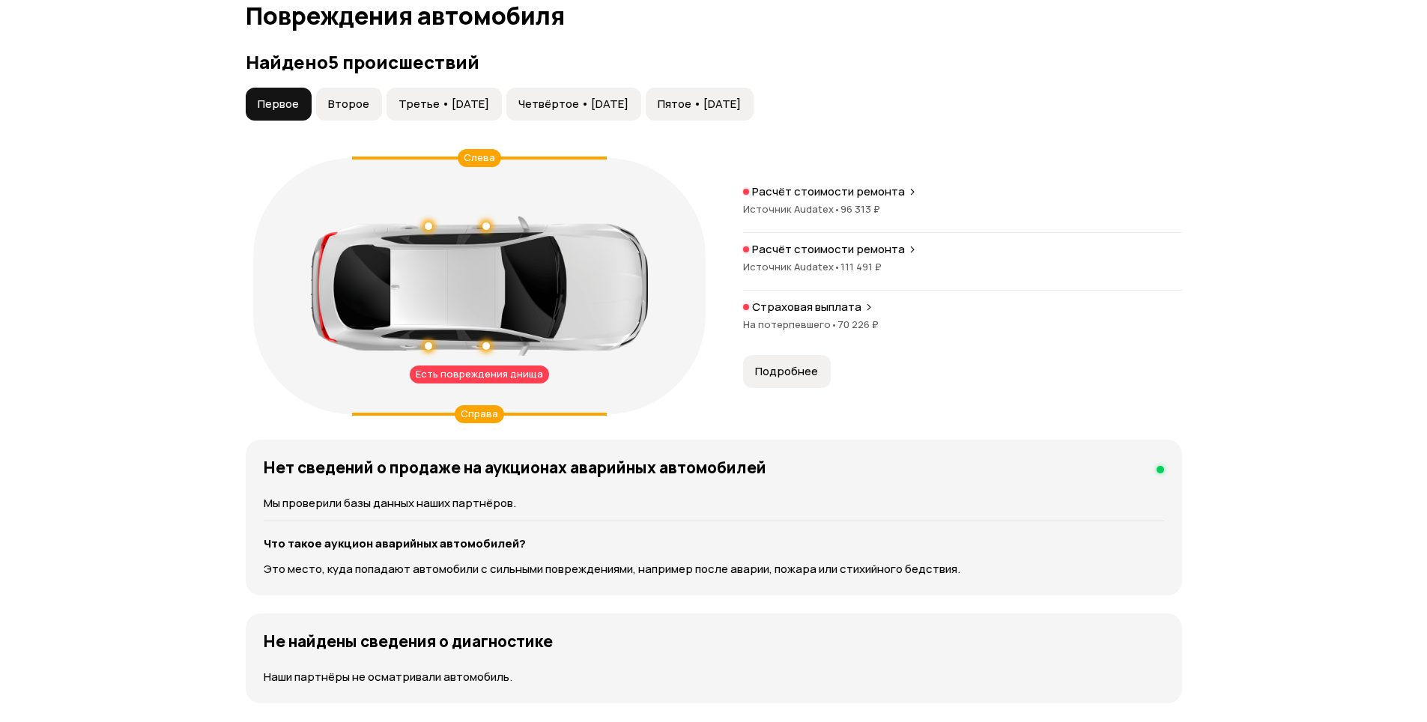
scroll to position [1553, 0]
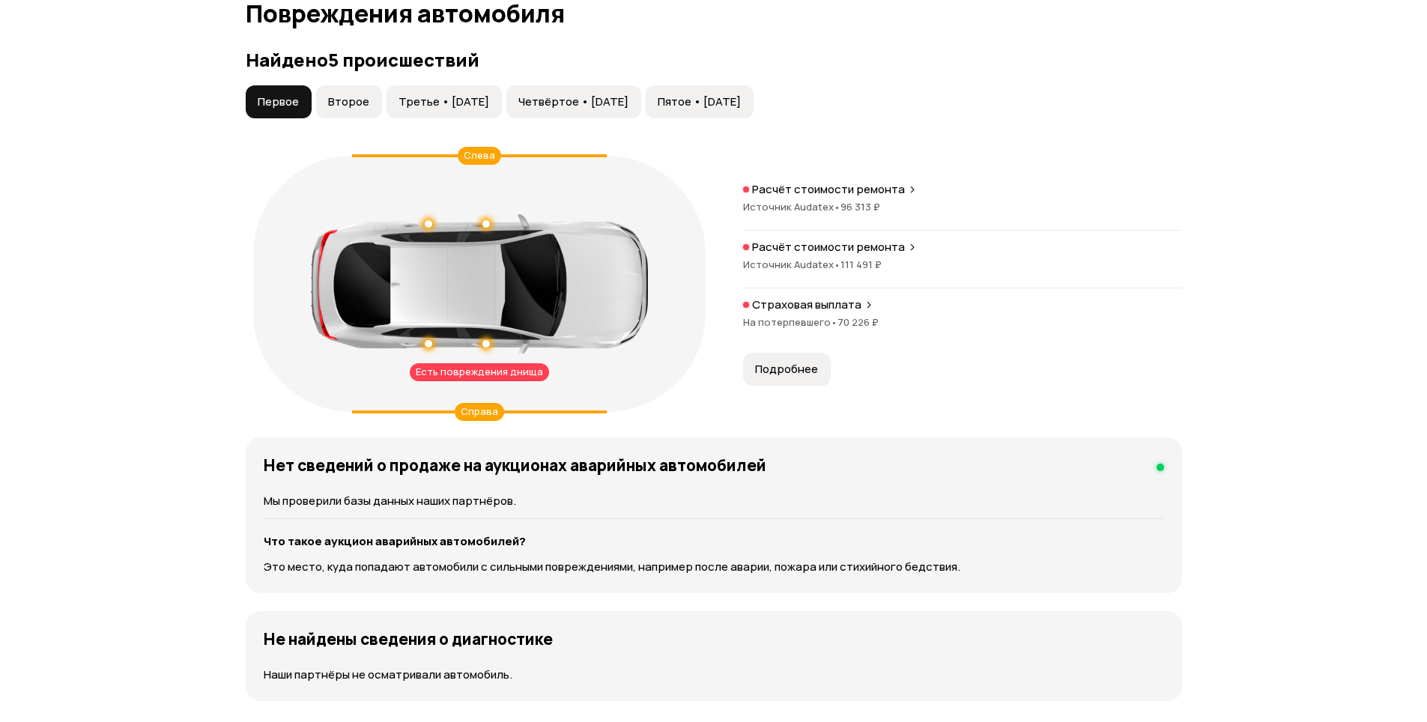
click at [338, 97] on span "Второе" at bounding box center [348, 101] width 41 height 15
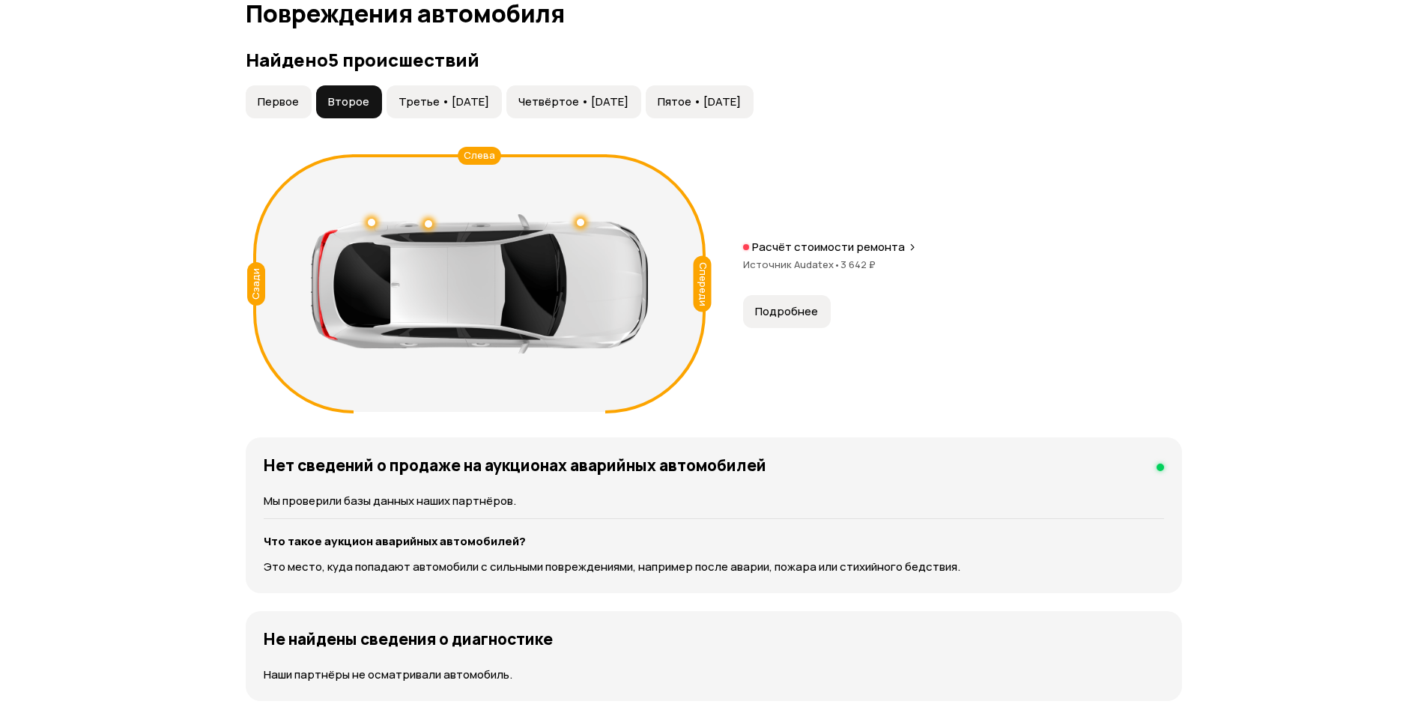
click at [275, 97] on span "Первое" at bounding box center [278, 101] width 41 height 15
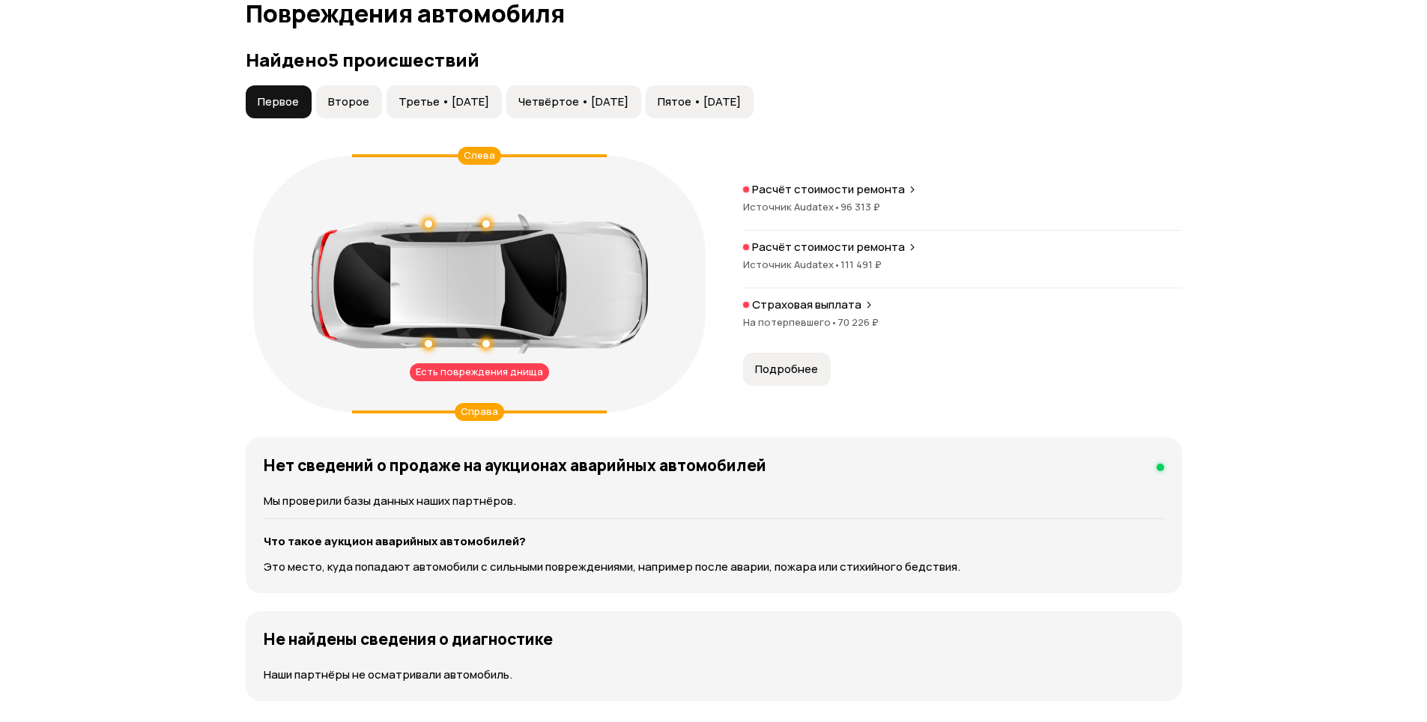
click at [360, 101] on span "Второе" at bounding box center [348, 101] width 41 height 15
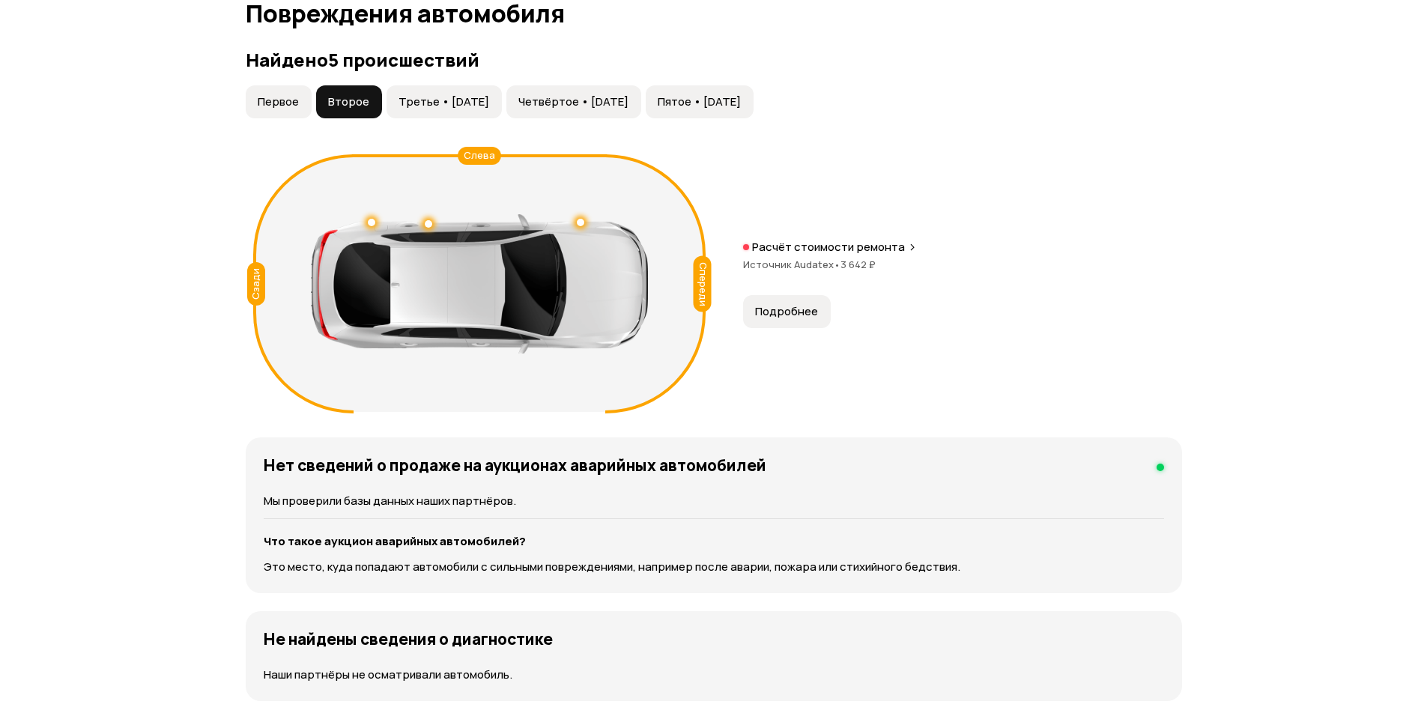
click at [421, 97] on span "Третье • [DATE]" at bounding box center [444, 101] width 91 height 15
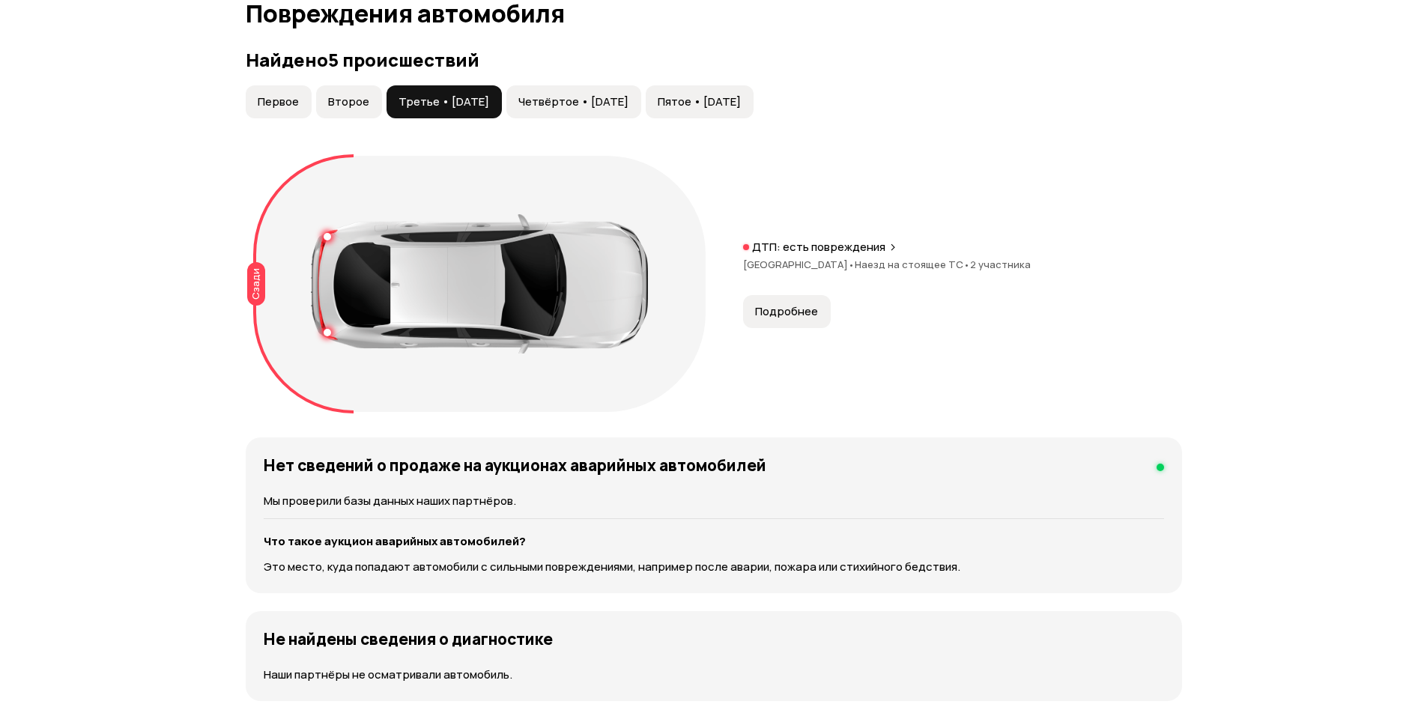
click at [568, 106] on span "Четвёртое • [DATE]" at bounding box center [574, 101] width 110 height 15
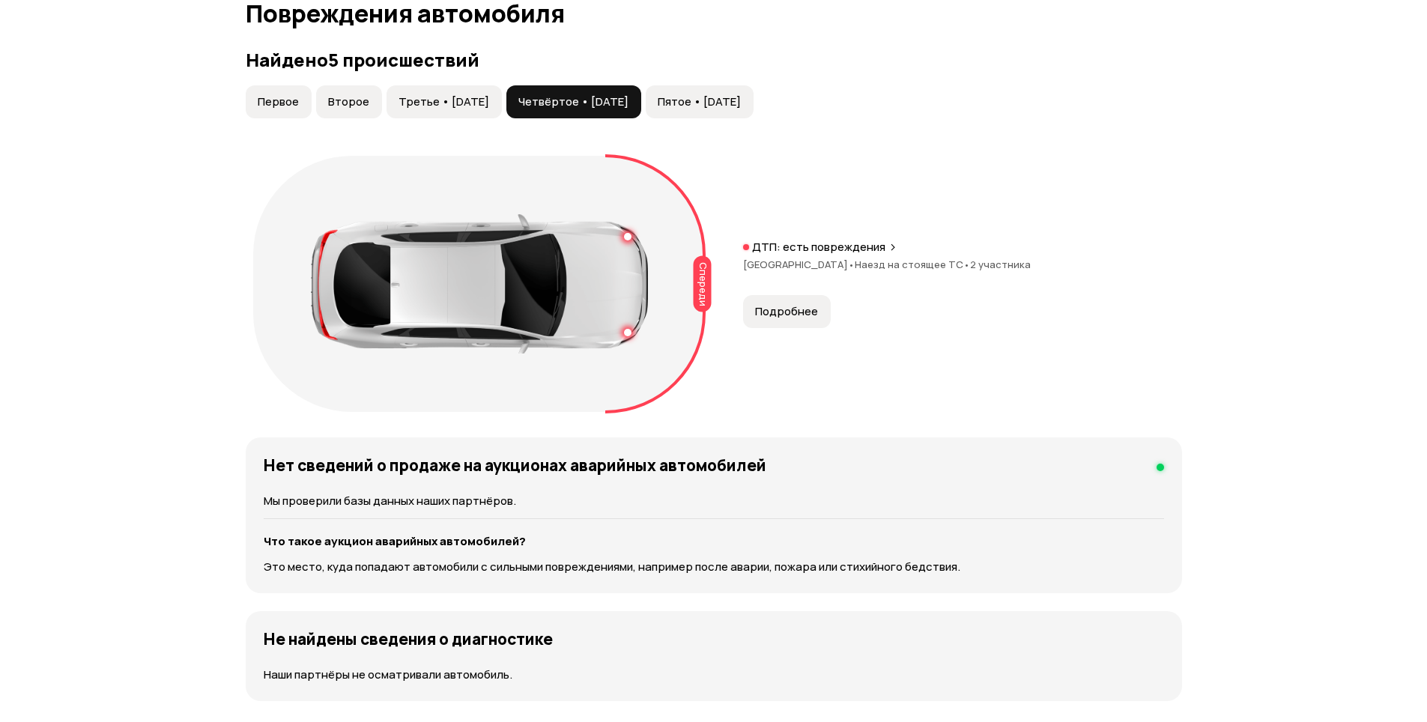
click at [731, 101] on span "Пятое • [DATE]" at bounding box center [699, 101] width 83 height 15
